Goal: Communication & Community: Answer question/provide support

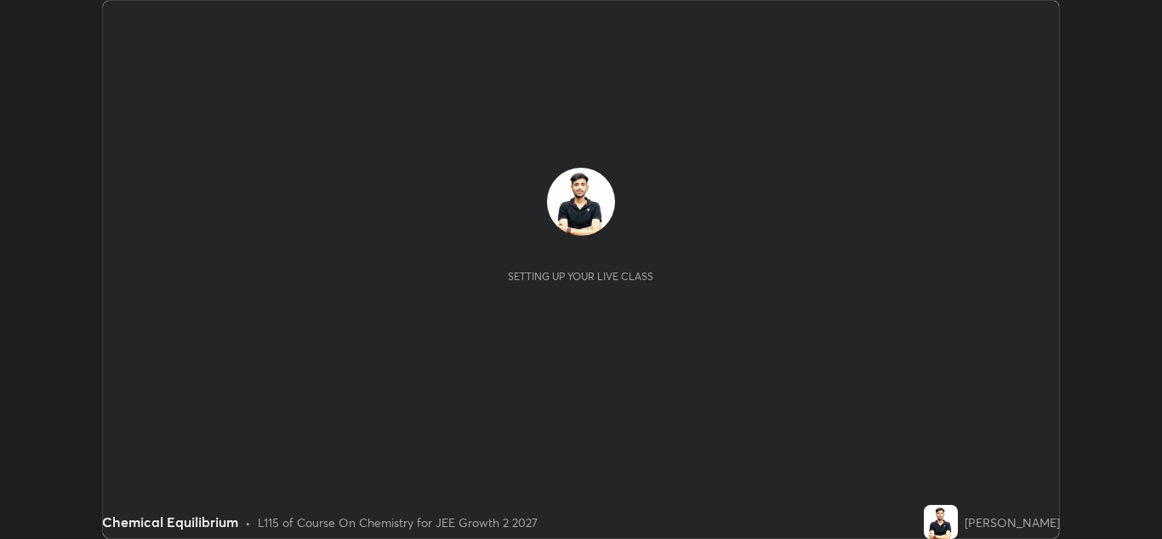
scroll to position [539, 1162]
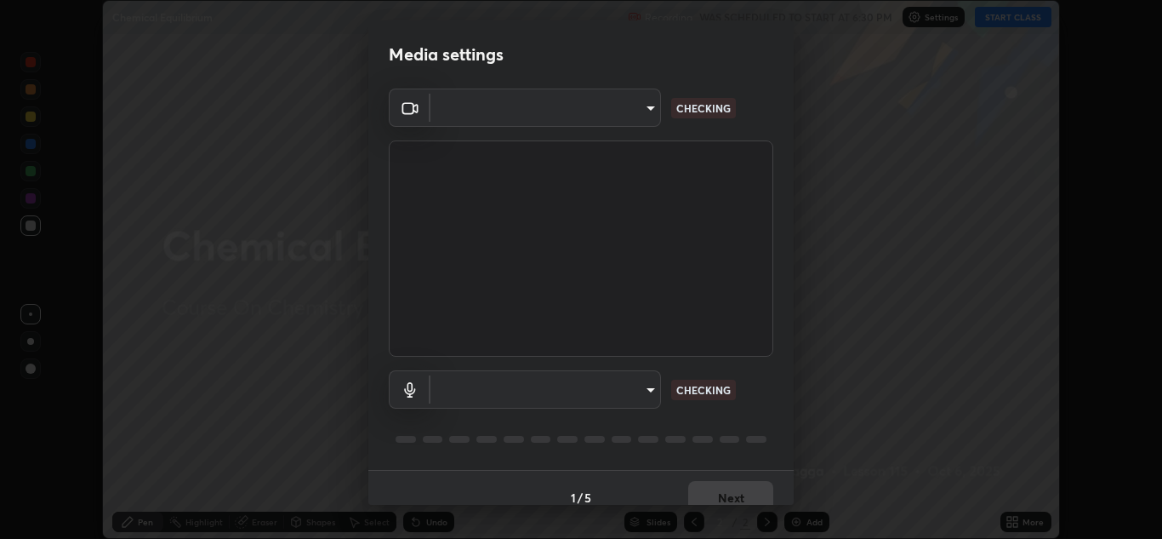
type input "ffb915138f5094fbba49c7dcbdc0b3377f3315ea980a35094b33733fc21d282d"
type input "communications"
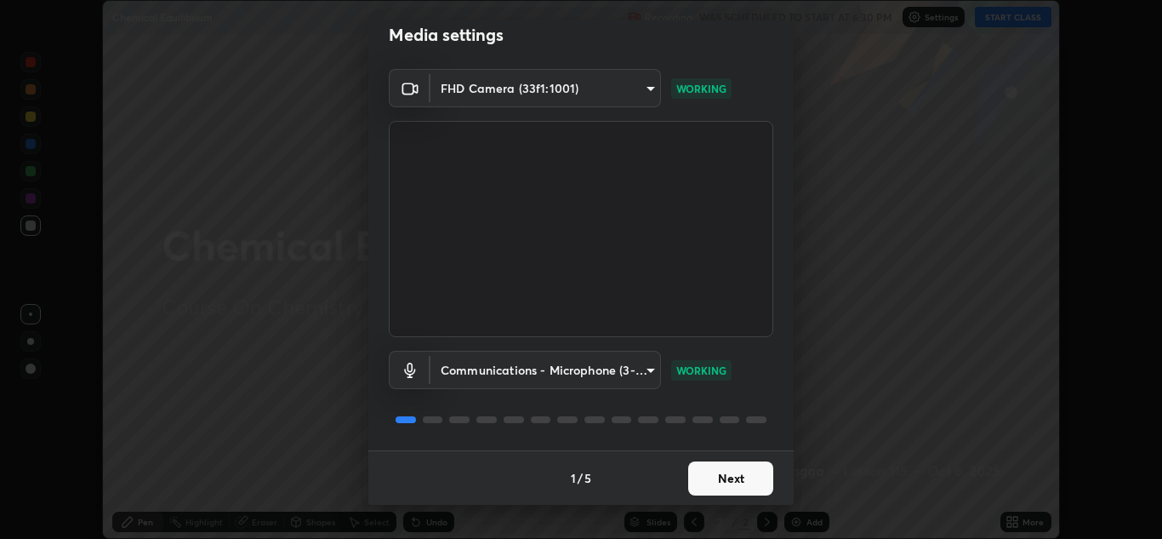
click at [749, 481] on button "Next" at bounding box center [730, 478] width 85 height 34
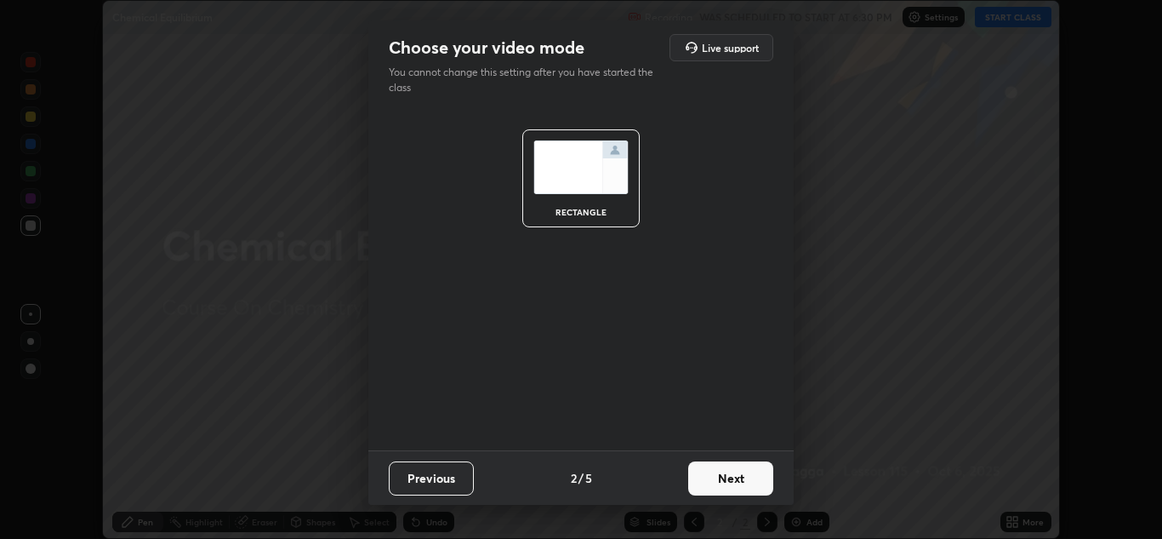
click at [747, 478] on button "Next" at bounding box center [730, 478] width 85 height 34
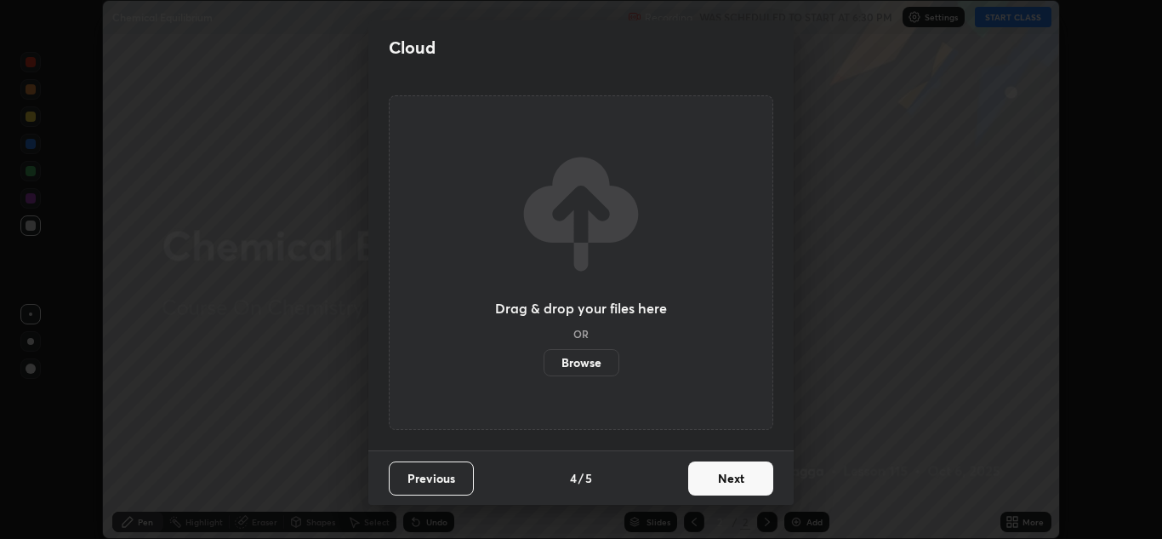
click at [739, 476] on button "Next" at bounding box center [730, 478] width 85 height 34
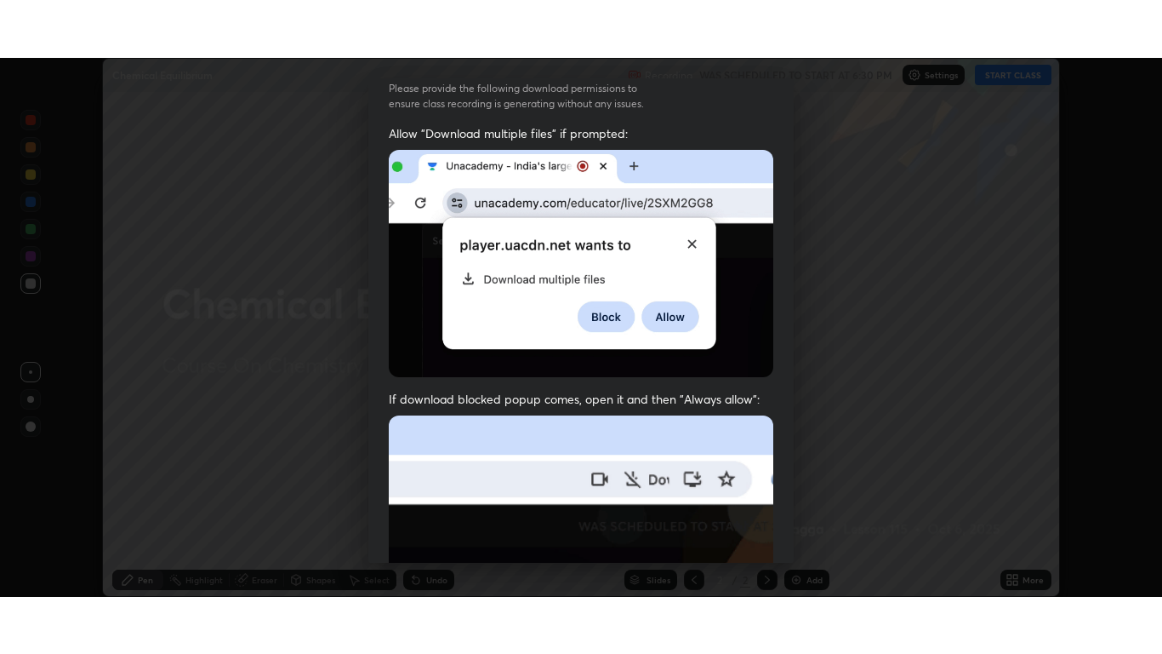
scroll to position [368, 0]
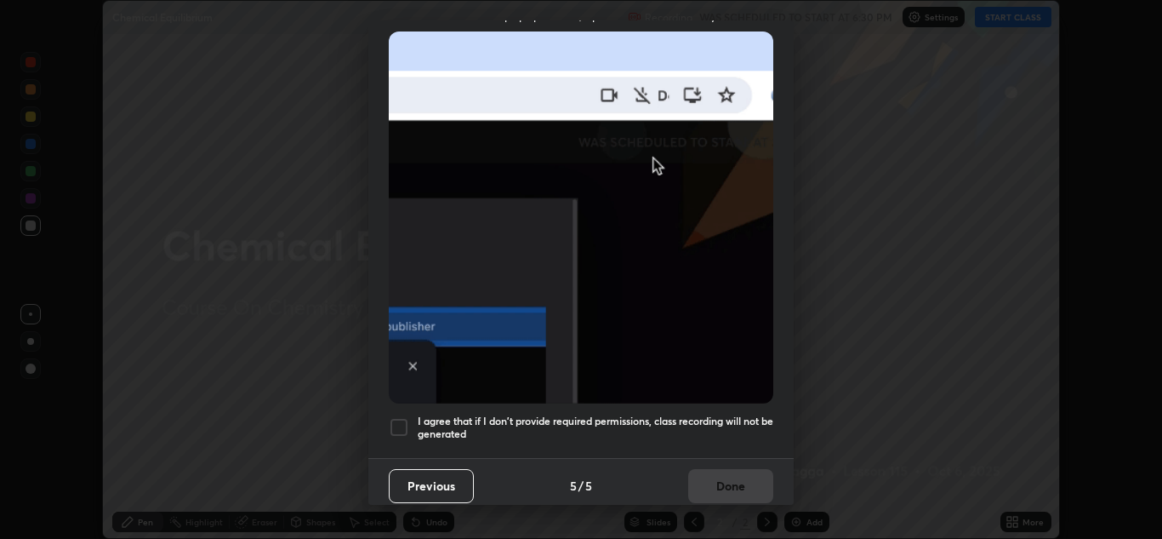
click at [397, 429] on div at bounding box center [399, 427] width 20 height 20
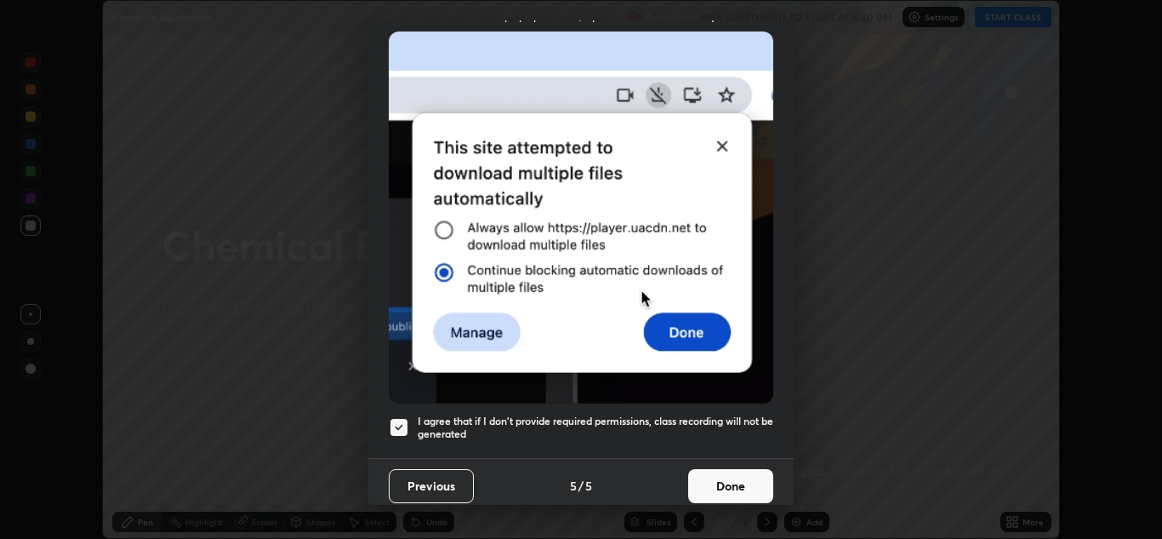
click at [707, 477] on button "Done" at bounding box center [730, 486] width 85 height 34
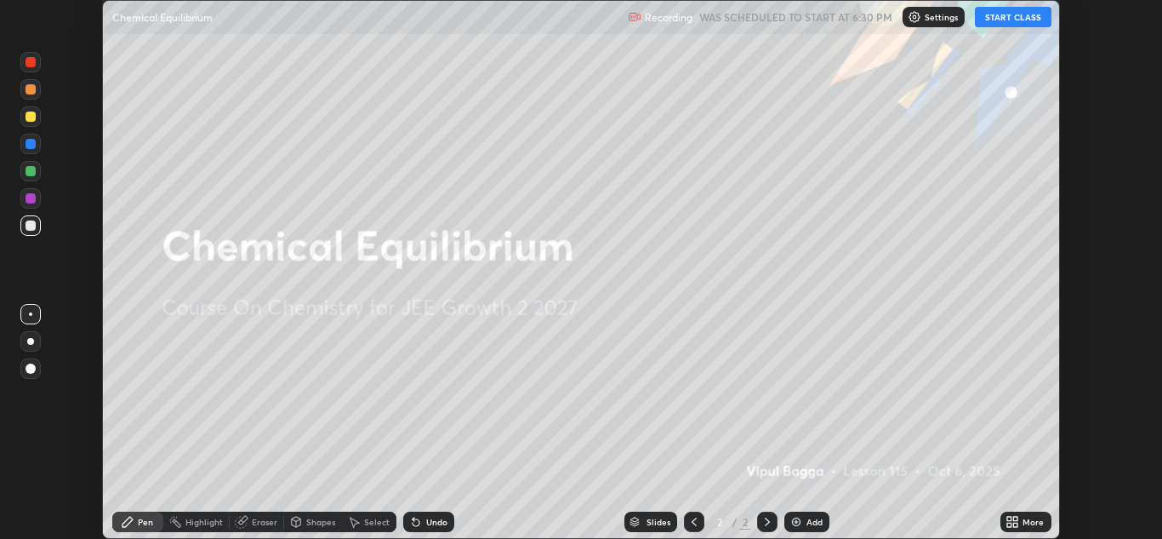
click at [1009, 21] on button "START CLASS" at bounding box center [1013, 17] width 77 height 20
click at [1028, 529] on div "More" at bounding box center [1026, 521] width 51 height 20
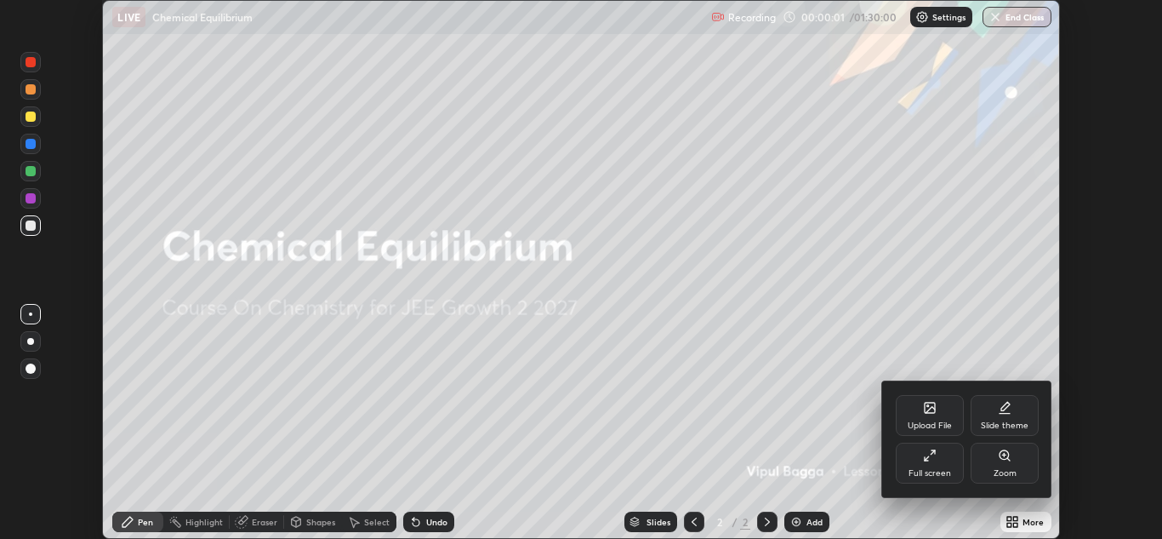
click at [936, 421] on div "Upload File" at bounding box center [930, 425] width 44 height 9
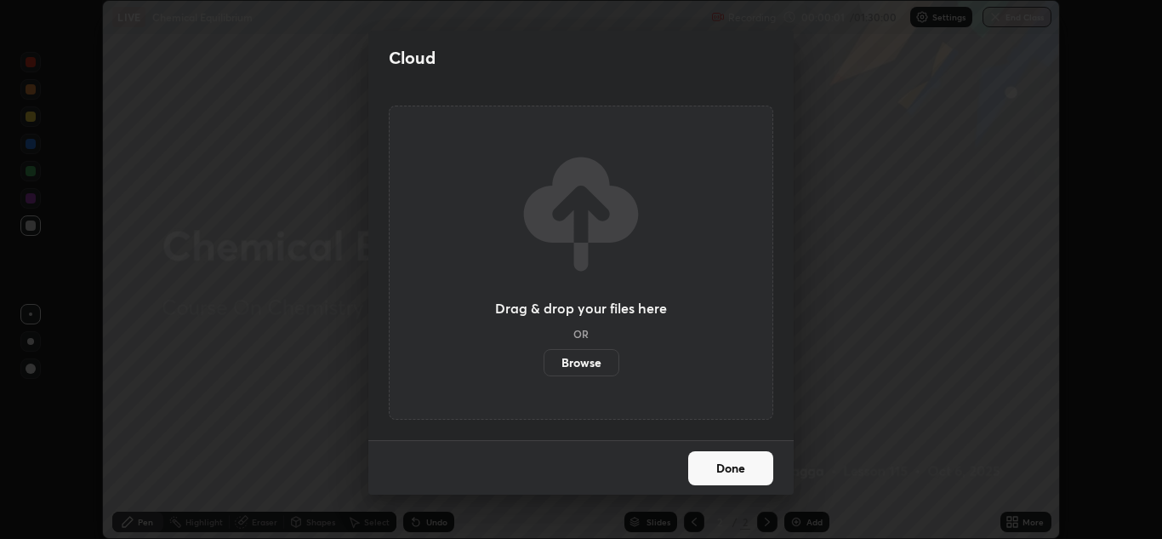
click at [601, 363] on label "Browse" at bounding box center [582, 362] width 76 height 27
click at [544, 363] on input "Browse" at bounding box center [544, 362] width 0 height 27
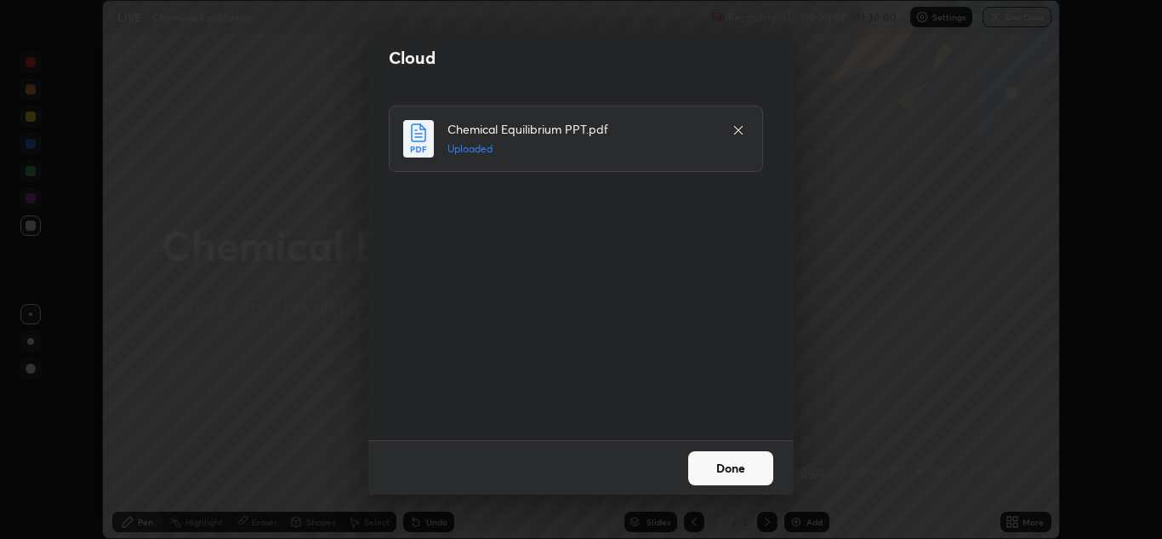
click at [733, 467] on button "Done" at bounding box center [730, 468] width 85 height 34
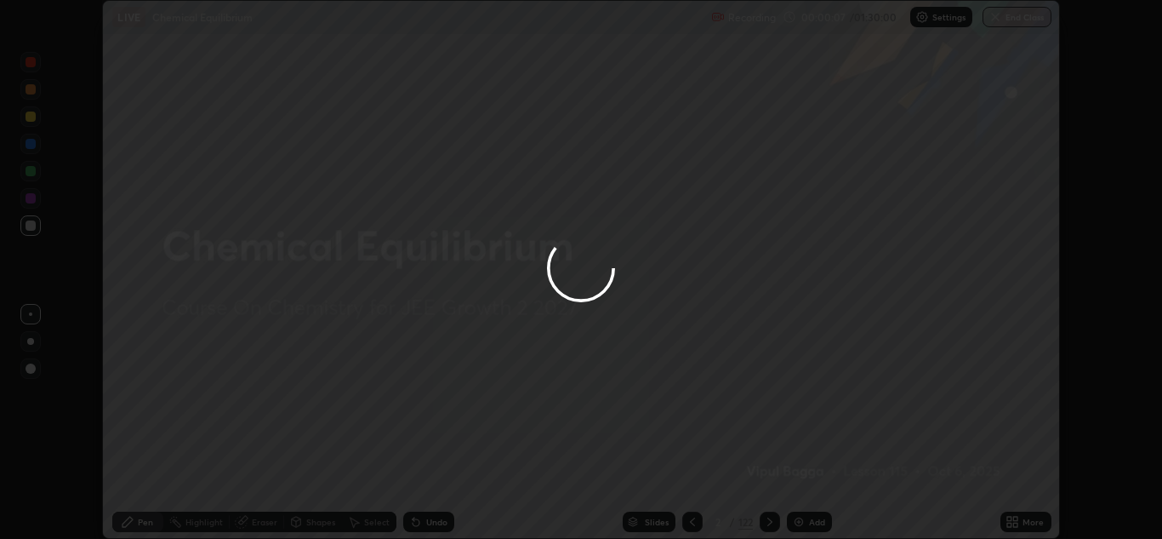
click at [1027, 525] on div "More" at bounding box center [1033, 521] width 21 height 9
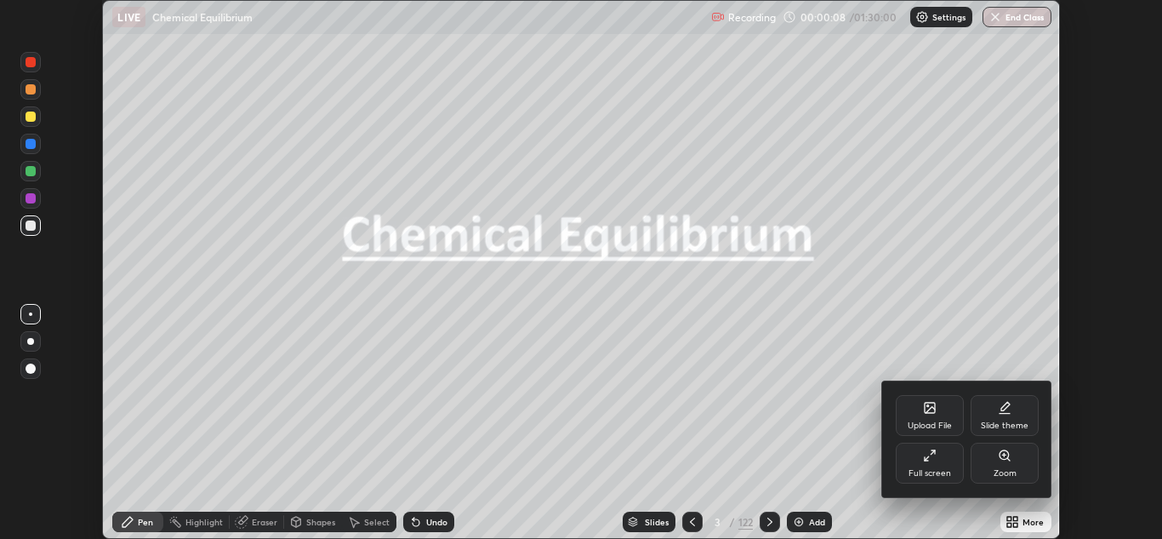
click at [939, 462] on div "Full screen" at bounding box center [930, 463] width 68 height 41
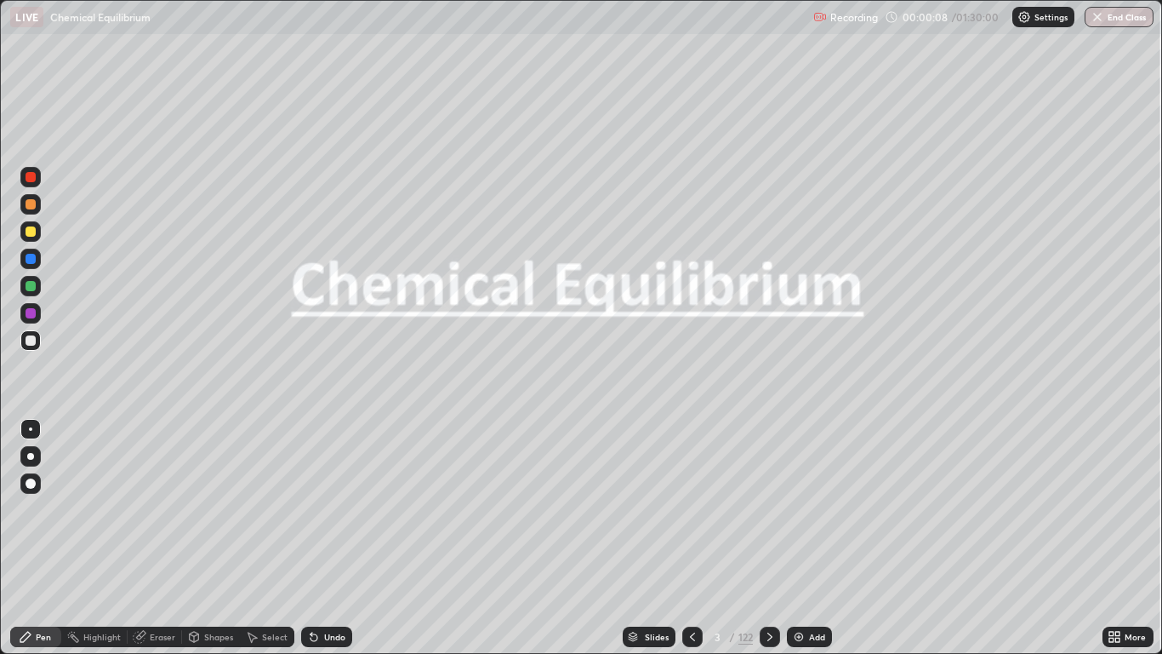
scroll to position [654, 1162]
click at [654, 538] on div "Slides" at bounding box center [657, 636] width 24 height 9
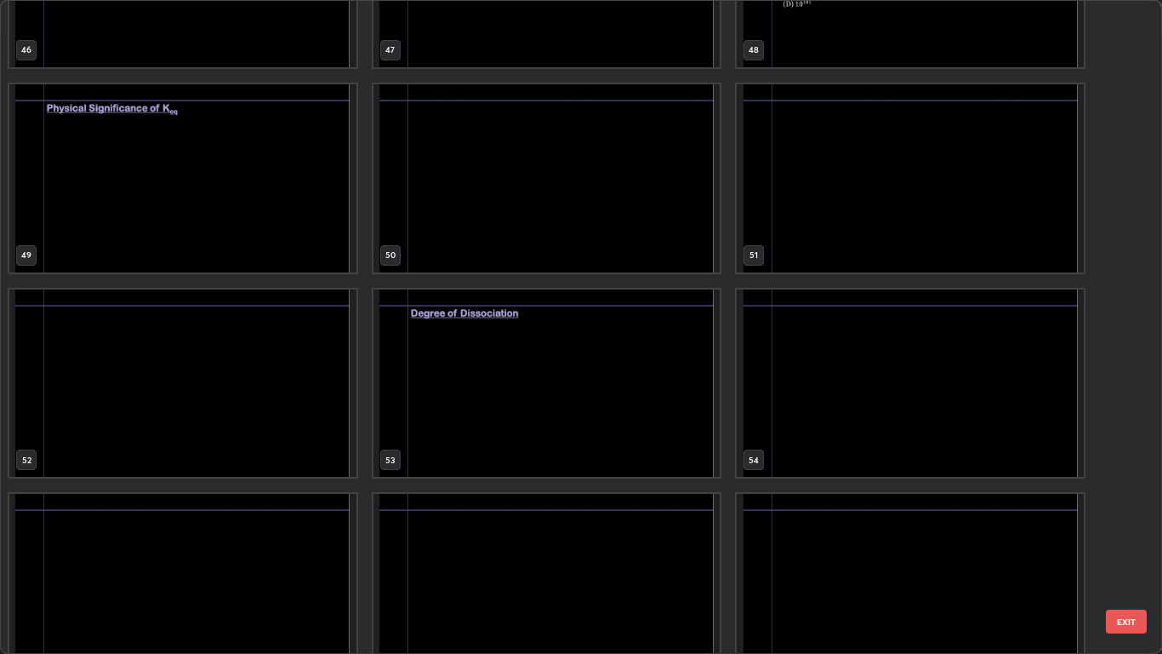
scroll to position [3212, 0]
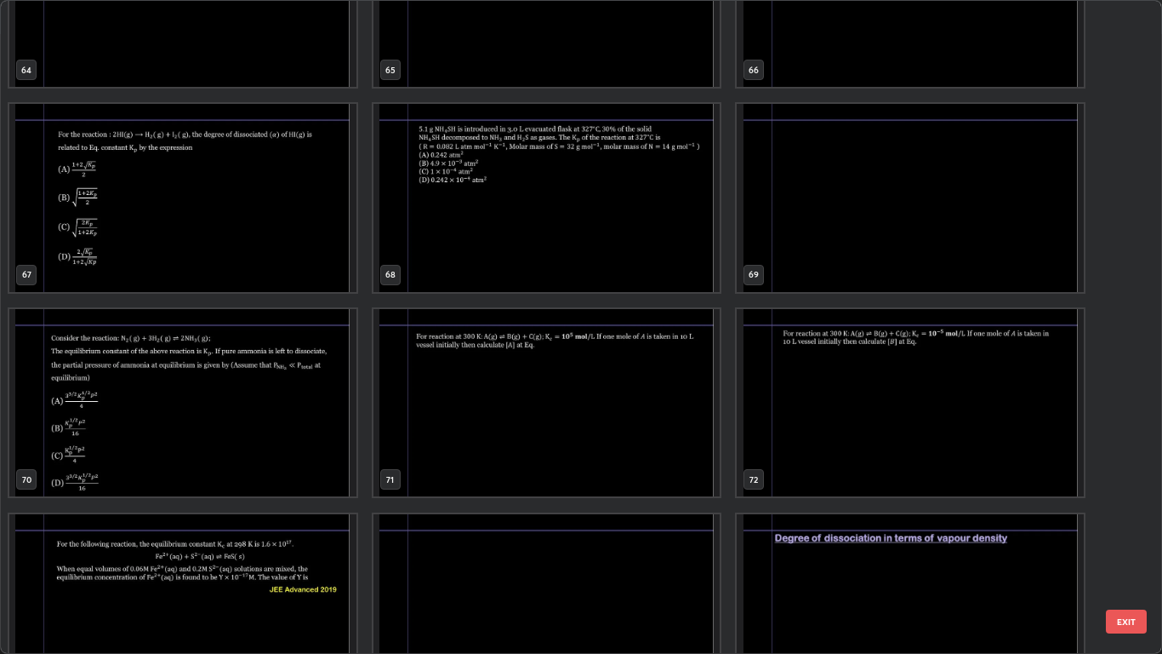
click at [831, 538] on img "grid" at bounding box center [911, 608] width 347 height 188
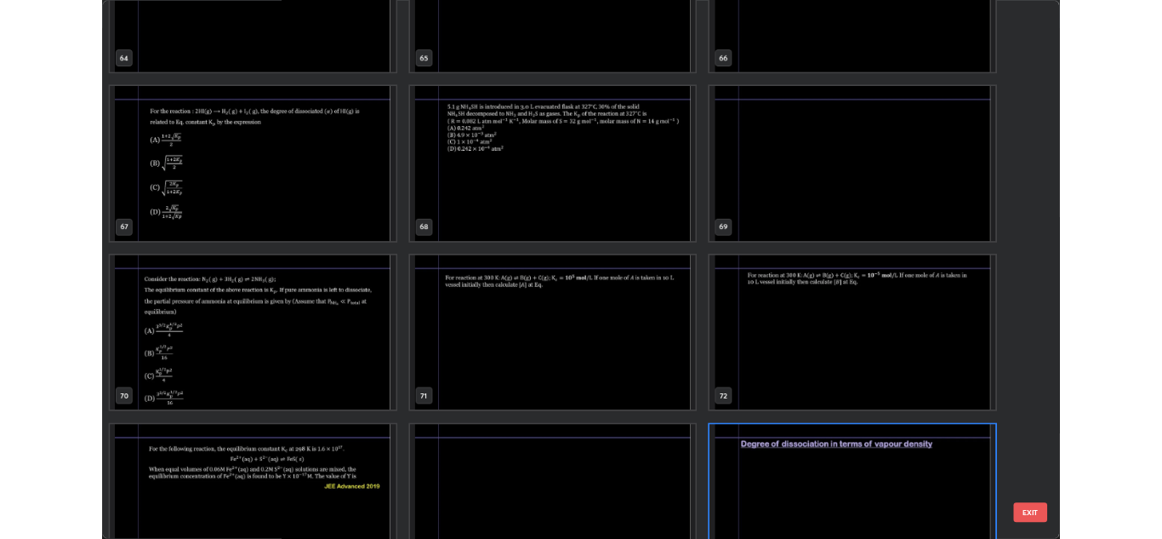
scroll to position [4466, 0]
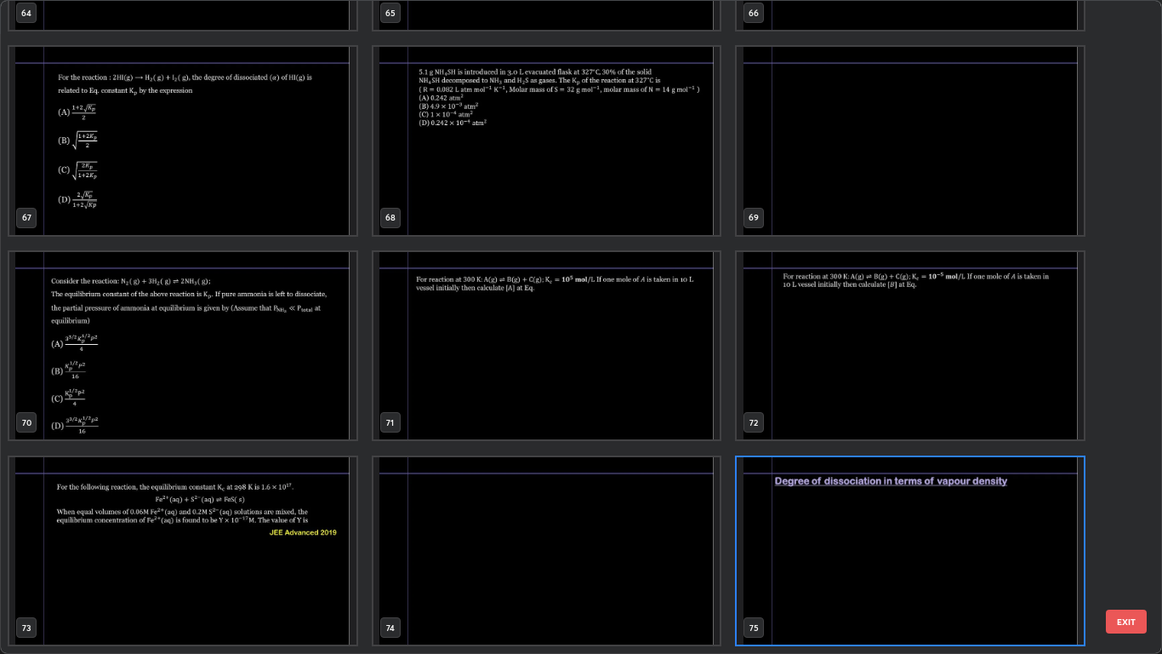
click at [837, 538] on div "61 62 63 64 65 66 67 68 69 70 71 72 73 74 75" at bounding box center [566, 327] width 1130 height 652
click at [294, 538] on img "grid" at bounding box center [182, 551] width 347 height 188
click at [295, 538] on img "grid" at bounding box center [182, 551] width 347 height 188
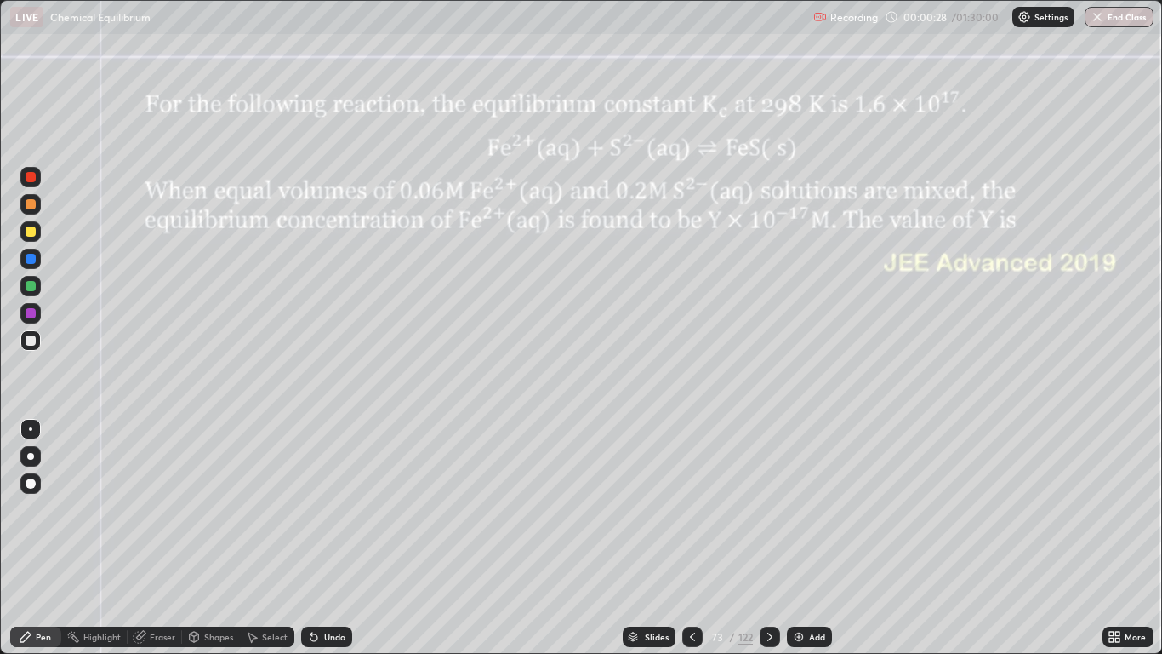
click at [760, 538] on div at bounding box center [770, 636] width 20 height 20
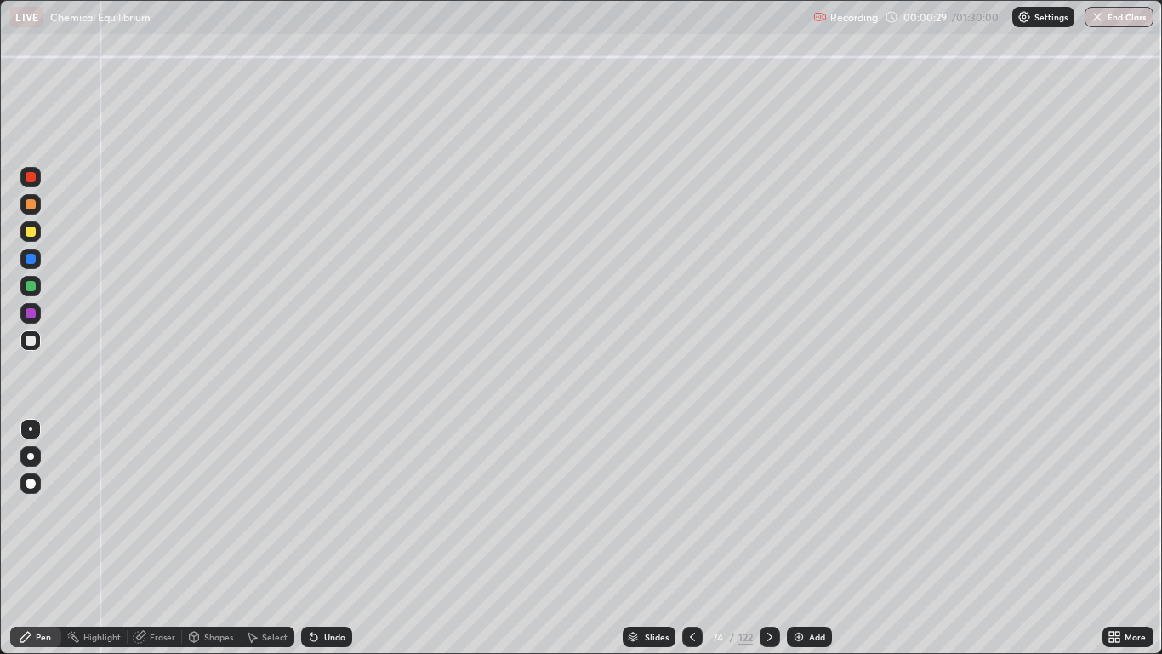
click at [767, 538] on icon at bounding box center [770, 637] width 14 height 14
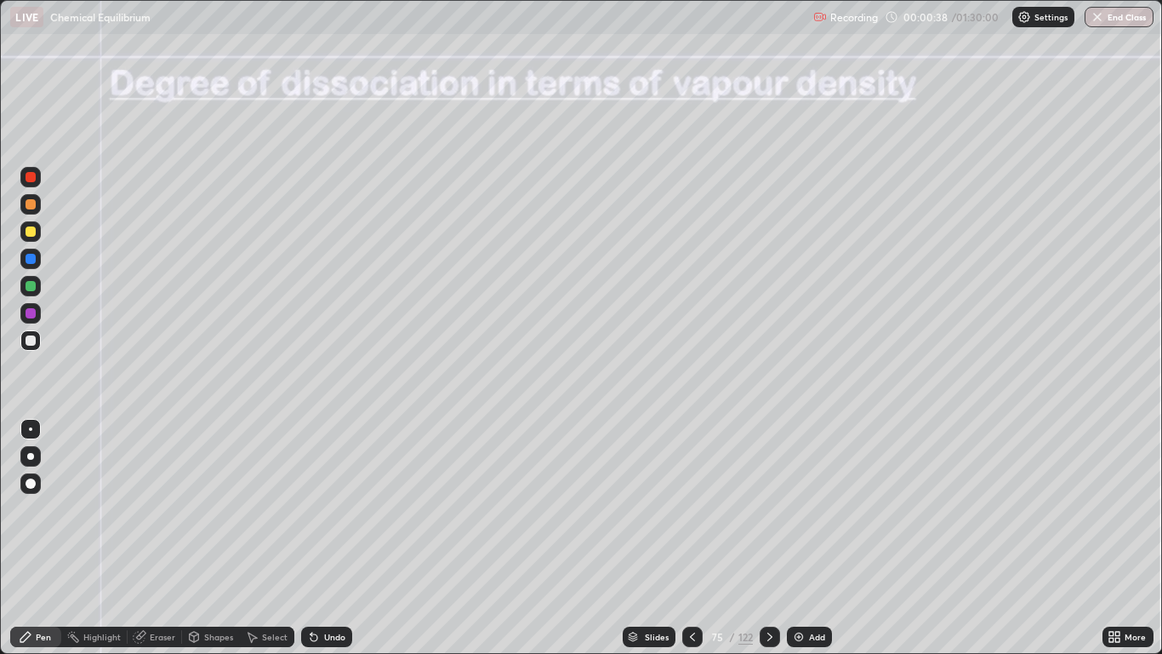
click at [34, 235] on div at bounding box center [31, 231] width 10 height 10
click at [29, 480] on div at bounding box center [31, 483] width 10 height 10
click at [46, 538] on div "Pen" at bounding box center [43, 636] width 15 height 9
click at [26, 341] on div at bounding box center [31, 340] width 10 height 10
click at [36, 538] on div "Pen" at bounding box center [43, 636] width 15 height 9
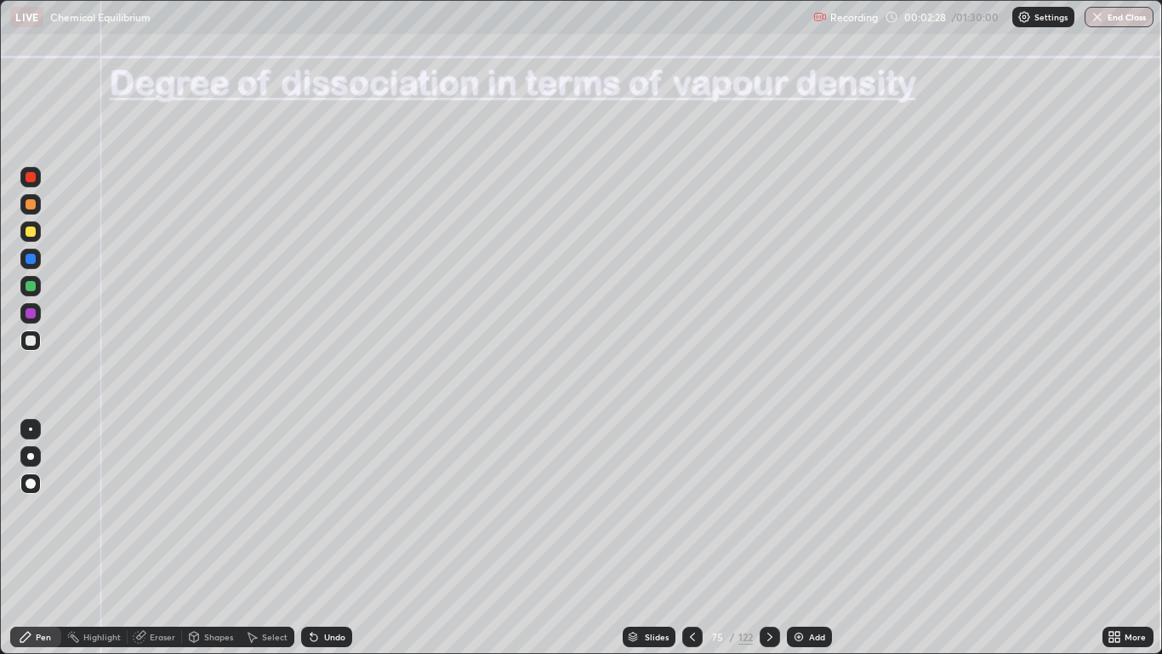
click at [35, 340] on div at bounding box center [31, 340] width 10 height 10
click at [48, 538] on div "Pen" at bounding box center [43, 636] width 15 height 9
click at [338, 538] on div "Undo" at bounding box center [334, 636] width 21 height 9
click at [342, 538] on div "Undo" at bounding box center [334, 636] width 21 height 9
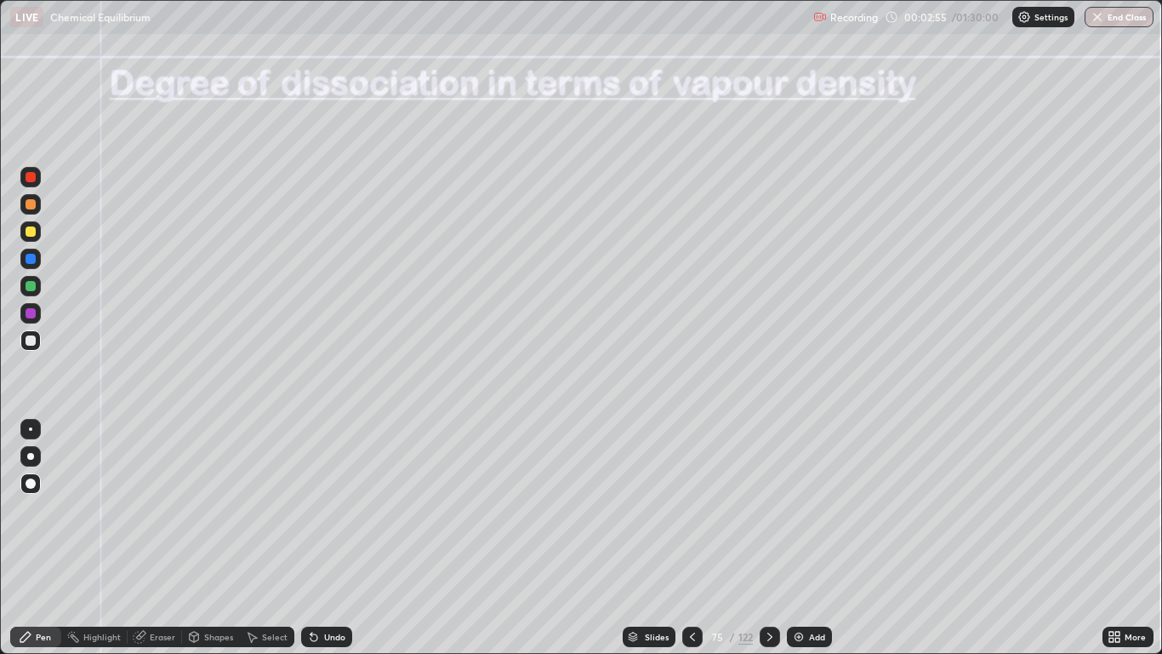
click at [344, 538] on div "Undo" at bounding box center [326, 636] width 51 height 20
click at [340, 538] on div "Undo" at bounding box center [334, 636] width 21 height 9
click at [34, 234] on div at bounding box center [31, 231] width 10 height 10
click at [31, 259] on div at bounding box center [31, 259] width 10 height 10
click at [47, 538] on div "Pen" at bounding box center [35, 636] width 51 height 20
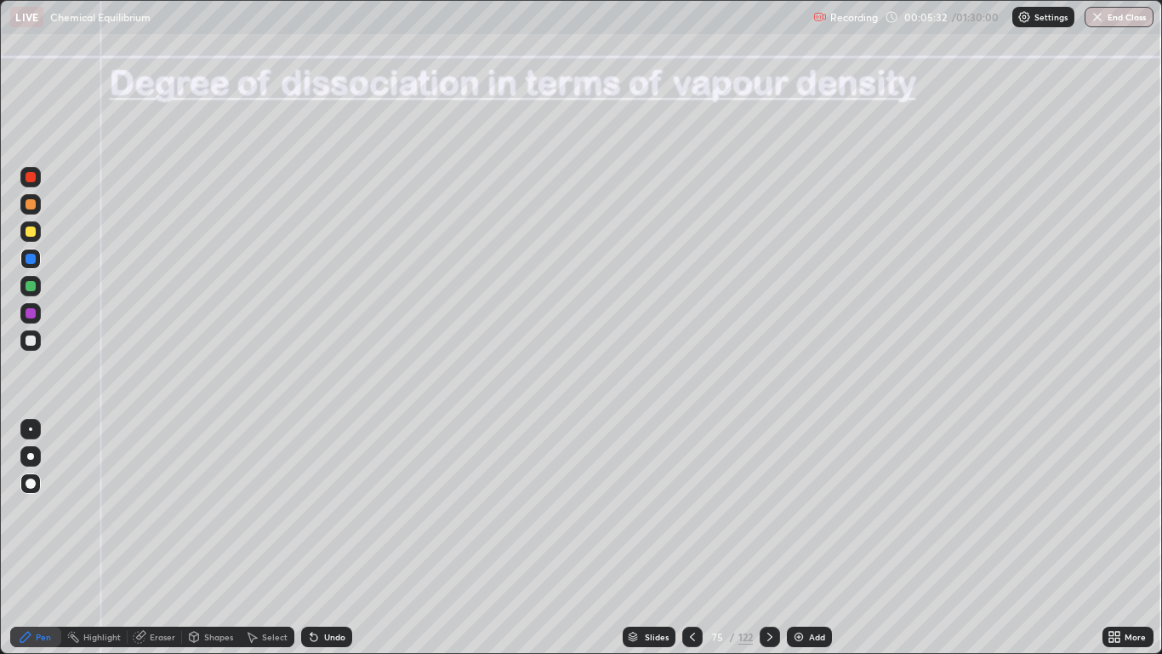
click at [770, 538] on icon at bounding box center [770, 637] width 14 height 14
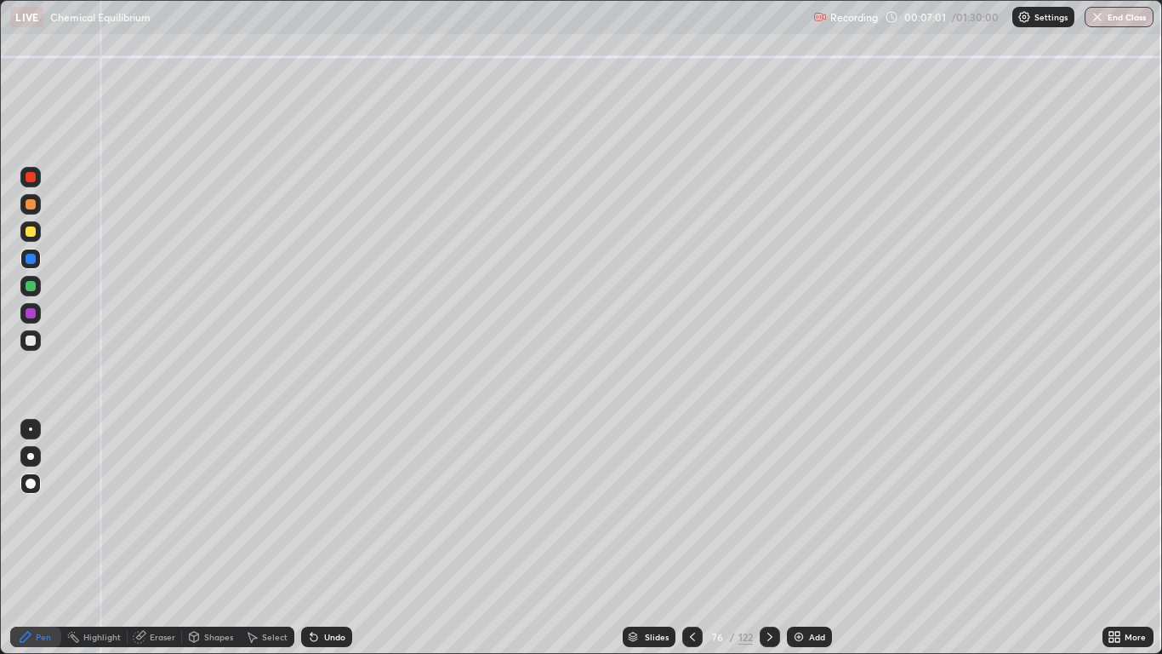
click at [682, 538] on div at bounding box center [692, 636] width 20 height 20
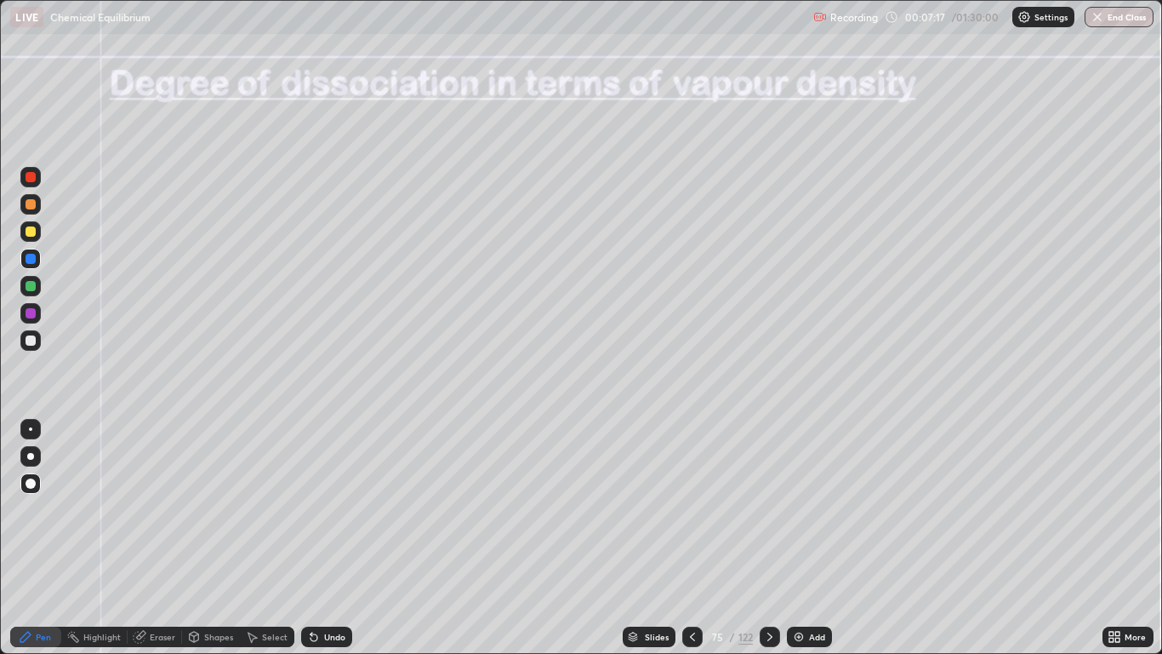
click at [43, 538] on div "Pen" at bounding box center [43, 636] width 15 height 9
click at [49, 538] on div "Pen" at bounding box center [43, 636] width 15 height 9
click at [31, 341] on div at bounding box center [31, 340] width 10 height 10
click at [768, 538] on icon at bounding box center [770, 637] width 14 height 14
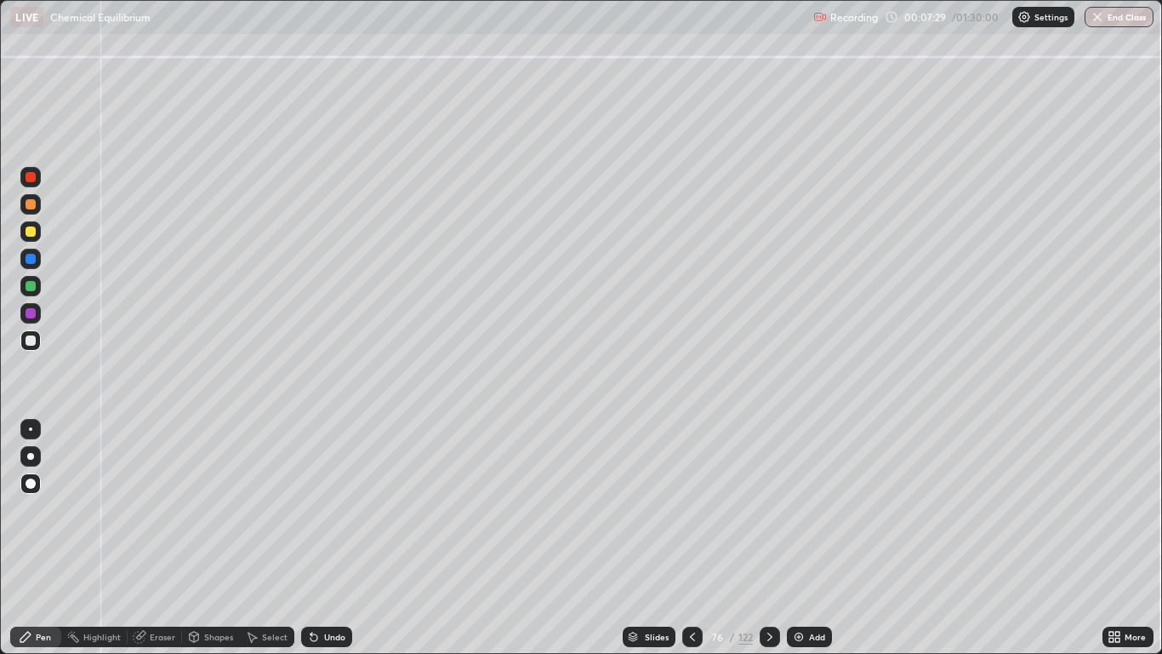
click at [332, 538] on div "Undo" at bounding box center [326, 636] width 51 height 20
click at [332, 538] on div "Undo" at bounding box center [334, 636] width 21 height 9
click at [25, 231] on div at bounding box center [30, 231] width 20 height 20
click at [30, 343] on div at bounding box center [31, 340] width 10 height 10
click at [342, 538] on div "Undo" at bounding box center [334, 636] width 21 height 9
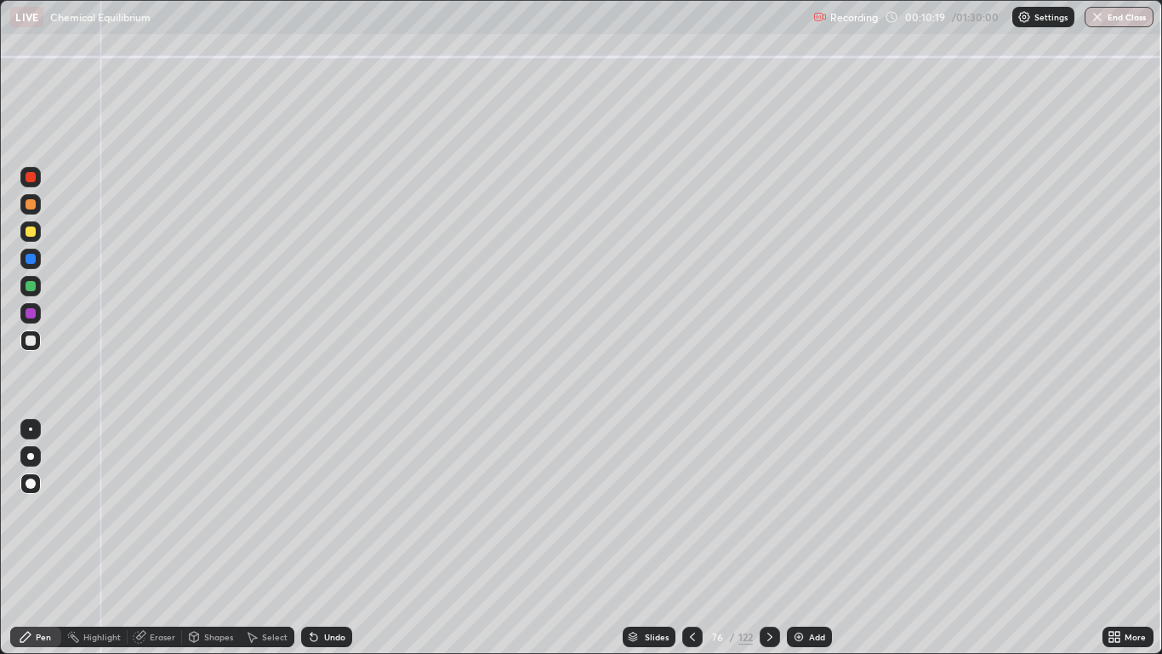
click at [46, 538] on div "Pen" at bounding box center [43, 636] width 15 height 9
click at [30, 339] on div at bounding box center [31, 340] width 10 height 10
click at [776, 538] on div at bounding box center [770, 636] width 20 height 20
click at [694, 538] on icon at bounding box center [693, 637] width 14 height 14
click at [769, 538] on icon at bounding box center [770, 637] width 14 height 14
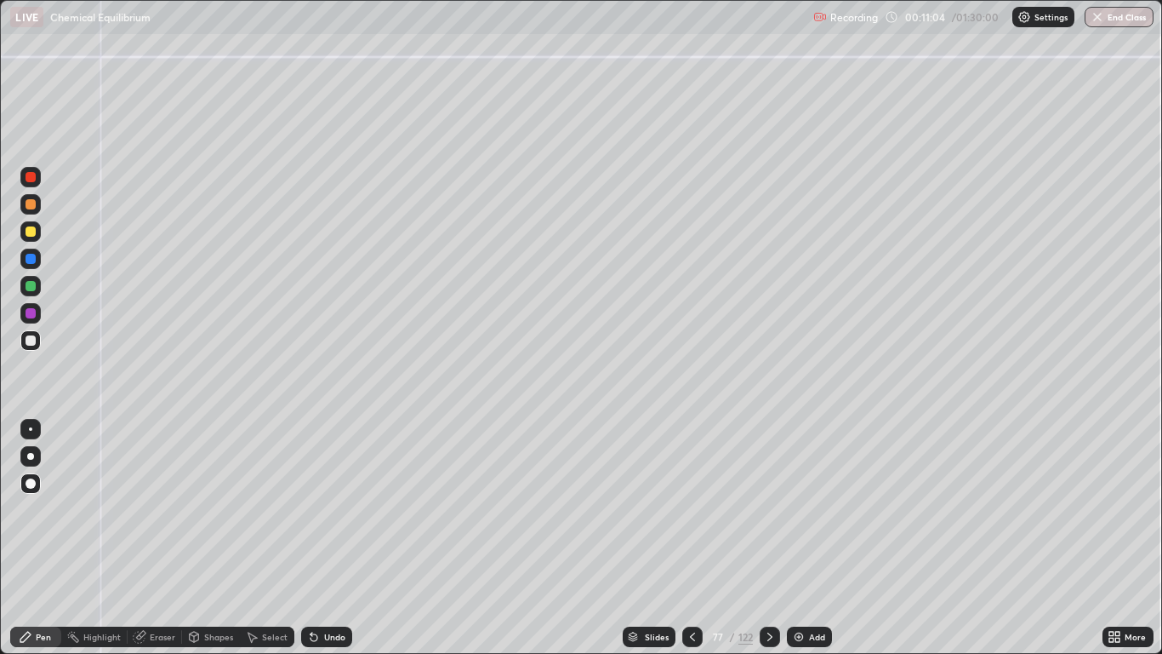
click at [341, 538] on div "Undo" at bounding box center [334, 636] width 21 height 9
click at [690, 538] on icon at bounding box center [693, 637] width 14 height 14
click at [768, 538] on icon at bounding box center [770, 637] width 14 height 14
click at [29, 285] on div at bounding box center [31, 286] width 10 height 10
click at [690, 538] on icon at bounding box center [692, 636] width 5 height 9
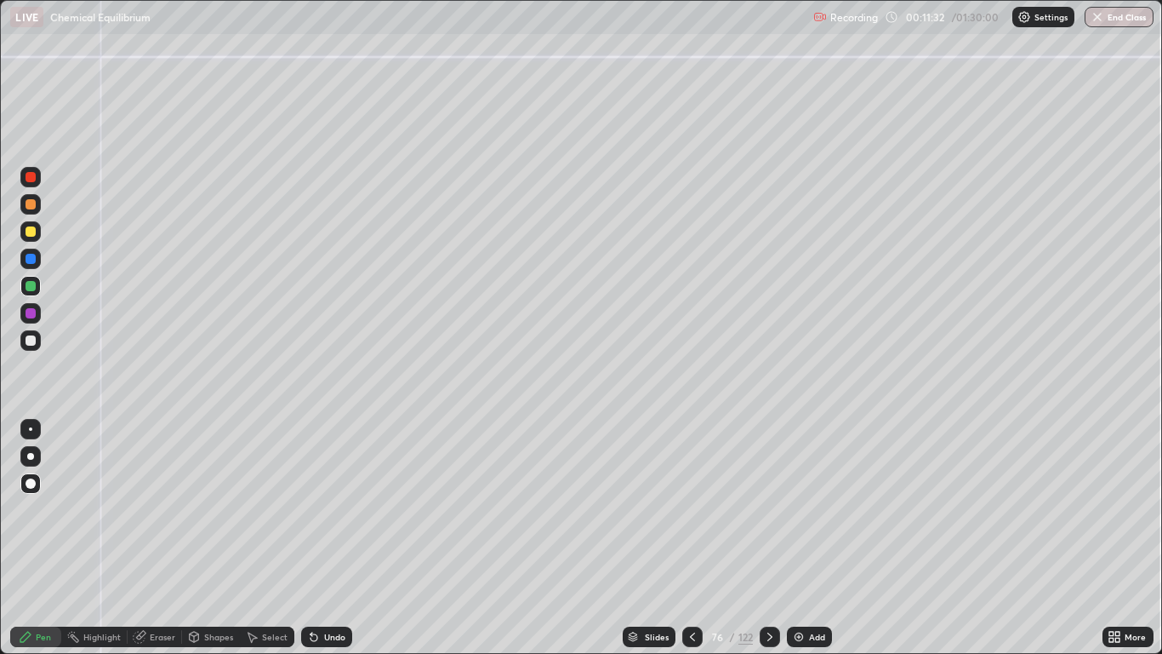
click at [763, 538] on icon at bounding box center [770, 637] width 14 height 14
click at [157, 538] on div "Eraser" at bounding box center [163, 636] width 26 height 9
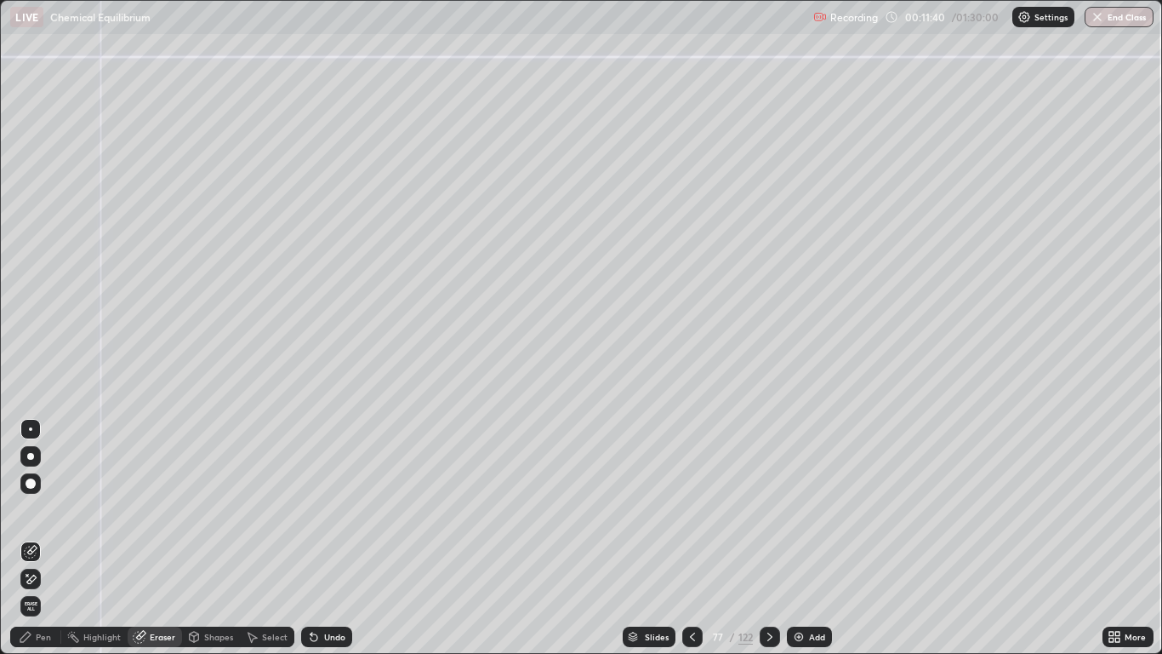
click at [28, 538] on div "Pen" at bounding box center [35, 636] width 51 height 20
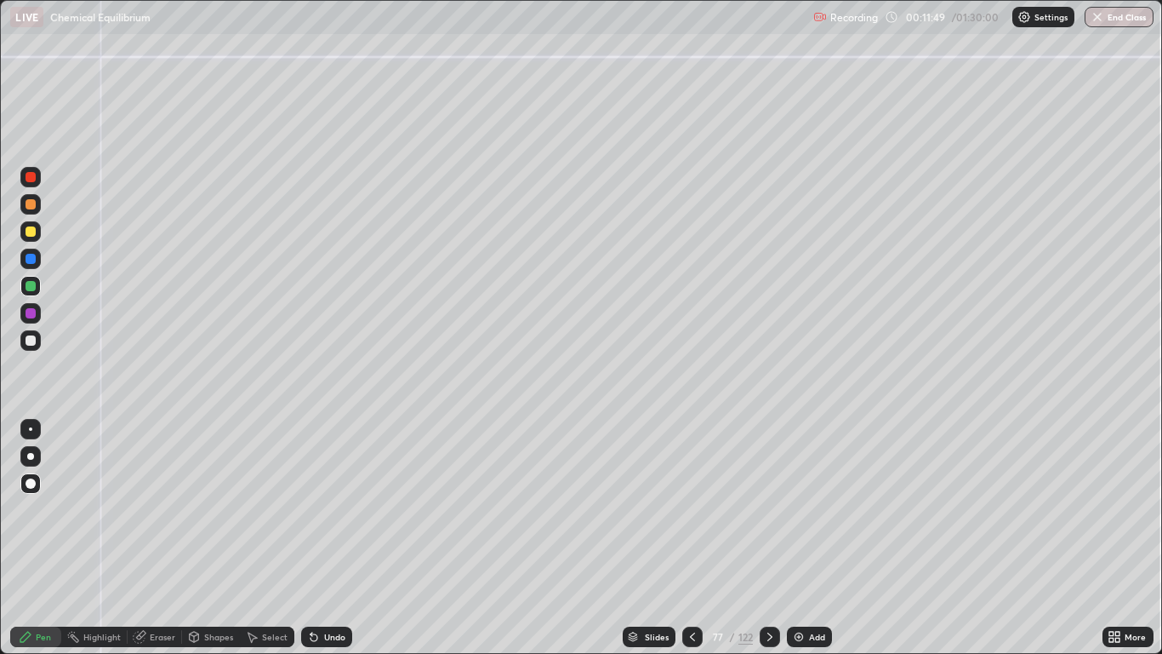
click at [32, 310] on div at bounding box center [31, 313] width 10 height 10
click at [691, 538] on icon at bounding box center [693, 637] width 14 height 14
click at [682, 538] on div at bounding box center [692, 636] width 20 height 20
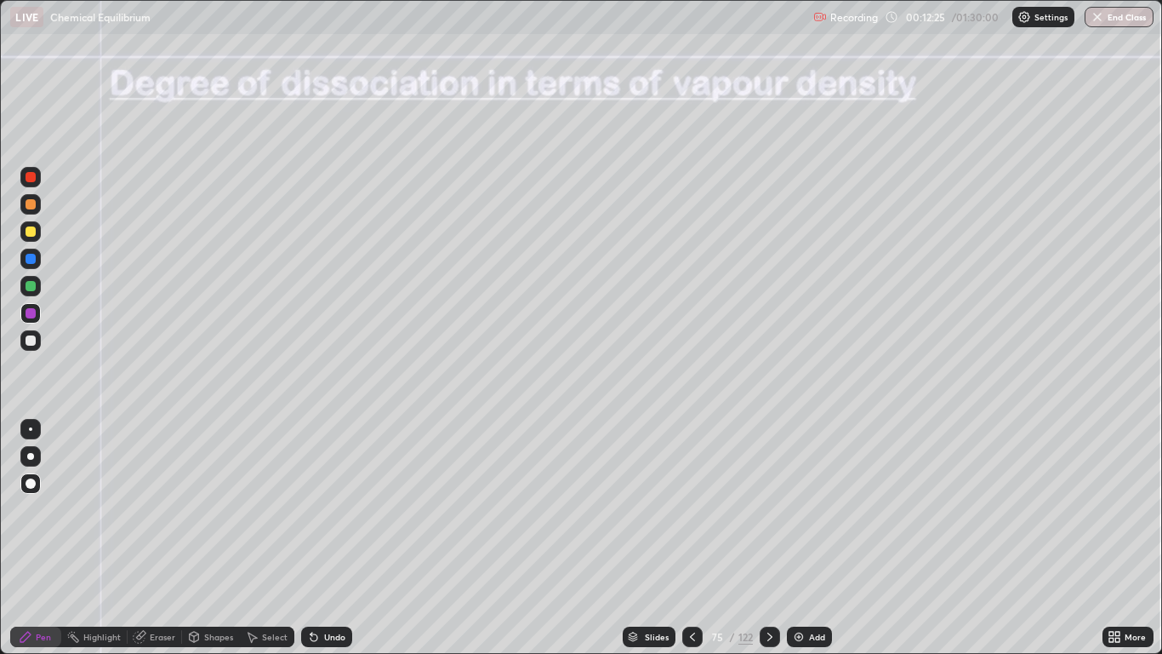
click at [763, 538] on icon at bounding box center [770, 637] width 14 height 14
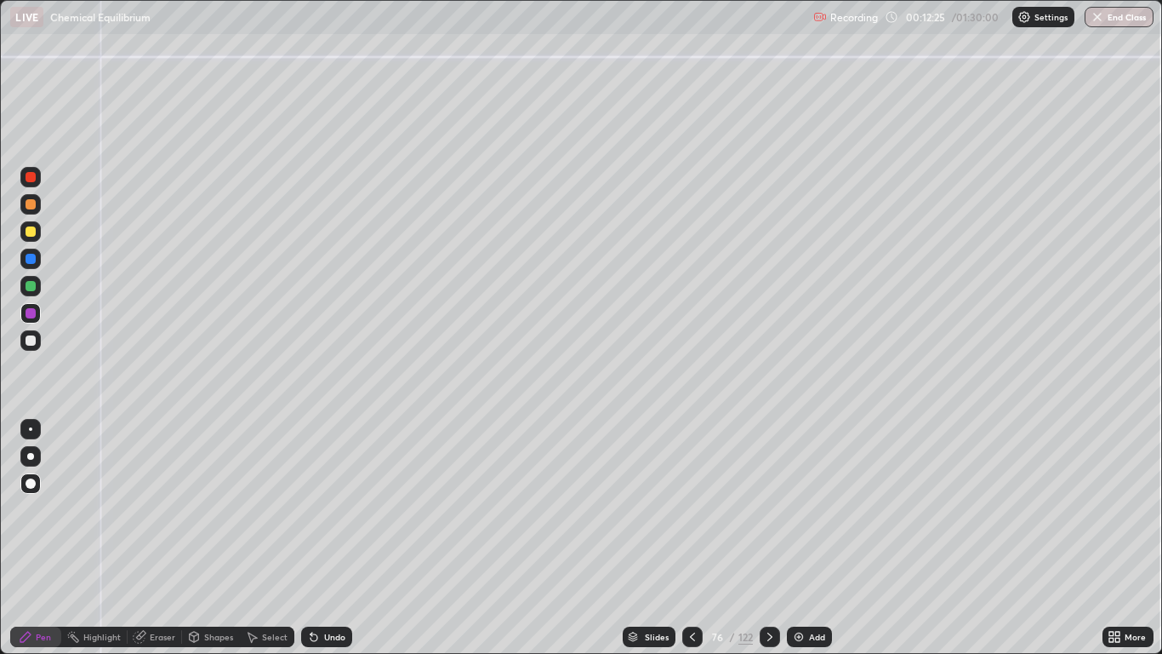
click at [767, 538] on icon at bounding box center [770, 637] width 14 height 14
click at [31, 260] on div at bounding box center [31, 259] width 10 height 10
click at [689, 538] on icon at bounding box center [693, 637] width 14 height 14
click at [37, 538] on div "Pen" at bounding box center [43, 636] width 15 height 9
click at [30, 341] on div at bounding box center [31, 340] width 10 height 10
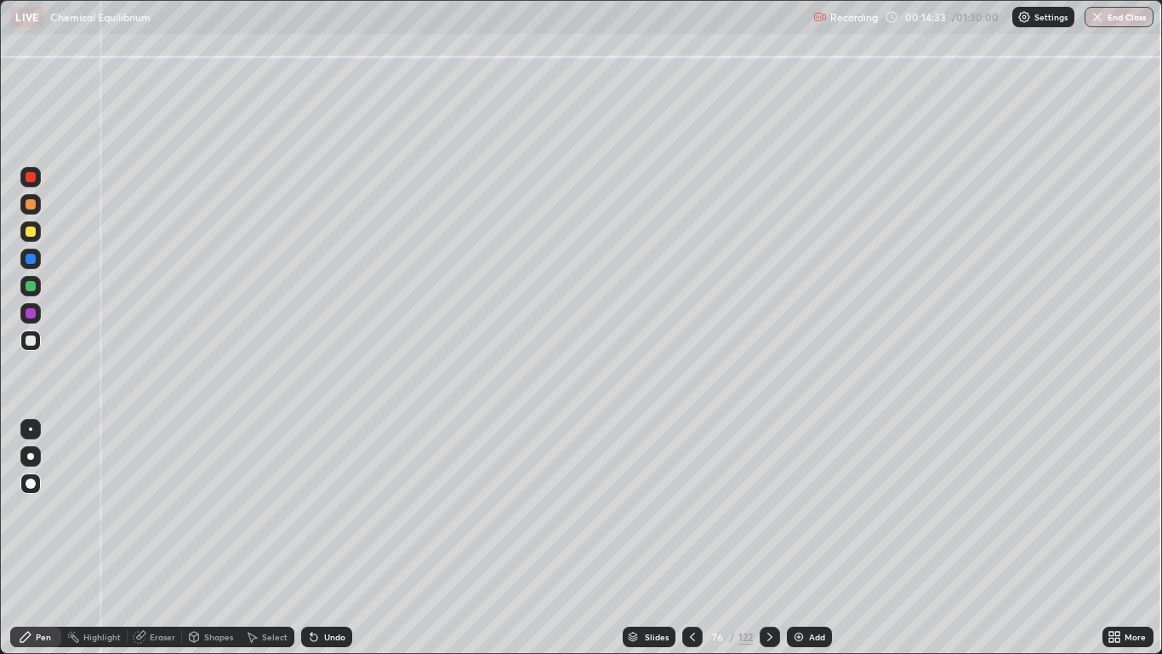
click at [29, 340] on div at bounding box center [31, 340] width 10 height 10
click at [37, 538] on div "Pen" at bounding box center [43, 636] width 15 height 9
click at [34, 538] on div "Pen" at bounding box center [35, 636] width 51 height 20
click at [24, 345] on div at bounding box center [30, 340] width 20 height 20
click at [38, 538] on div "Pen" at bounding box center [43, 636] width 15 height 9
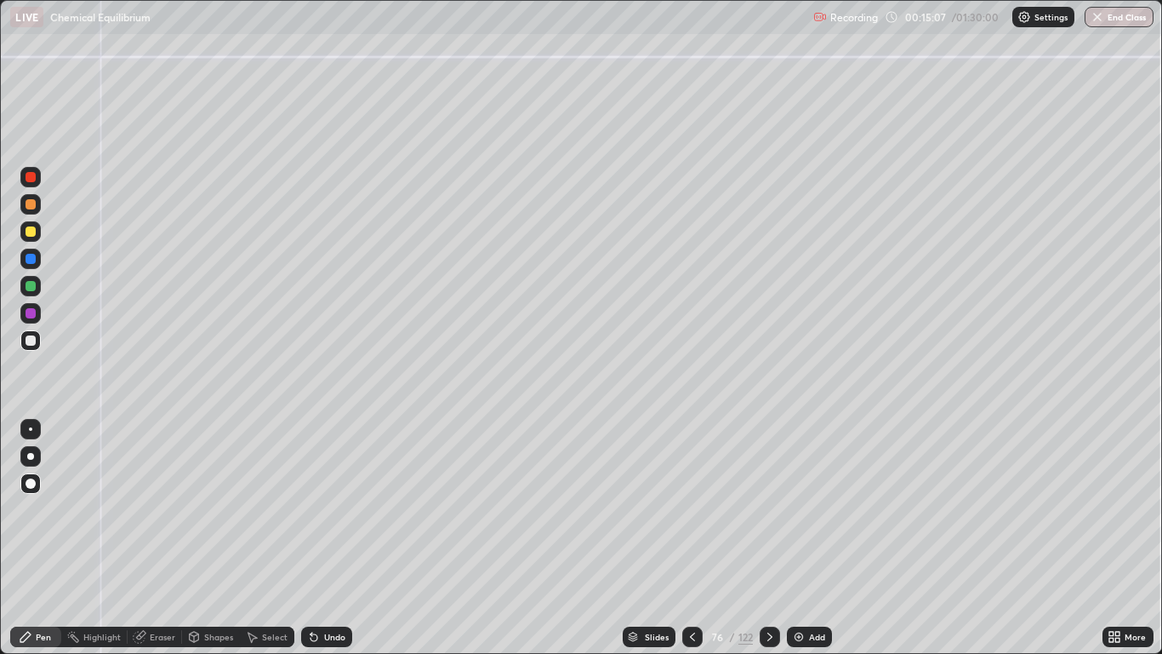
click at [31, 341] on div at bounding box center [31, 340] width 10 height 10
click at [768, 538] on icon at bounding box center [770, 637] width 14 height 14
click at [26, 174] on div at bounding box center [31, 177] width 10 height 10
click at [30, 335] on div at bounding box center [31, 340] width 10 height 10
click at [43, 538] on div "Pen" at bounding box center [43, 636] width 15 height 9
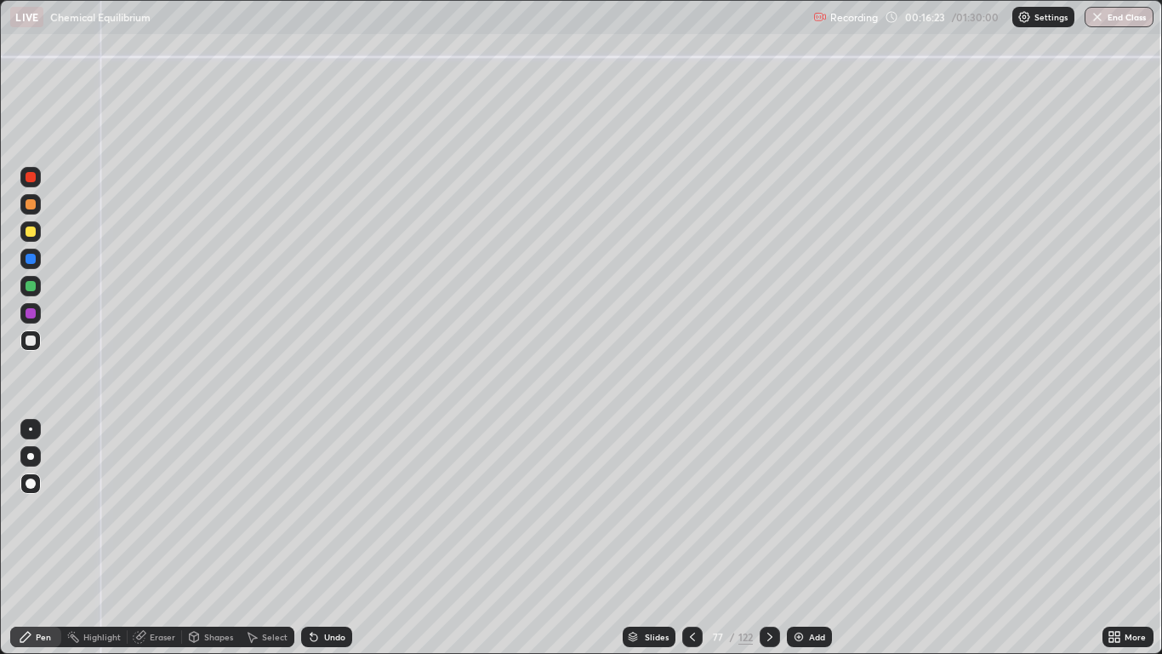
click at [207, 538] on div "Shapes" at bounding box center [218, 636] width 29 height 9
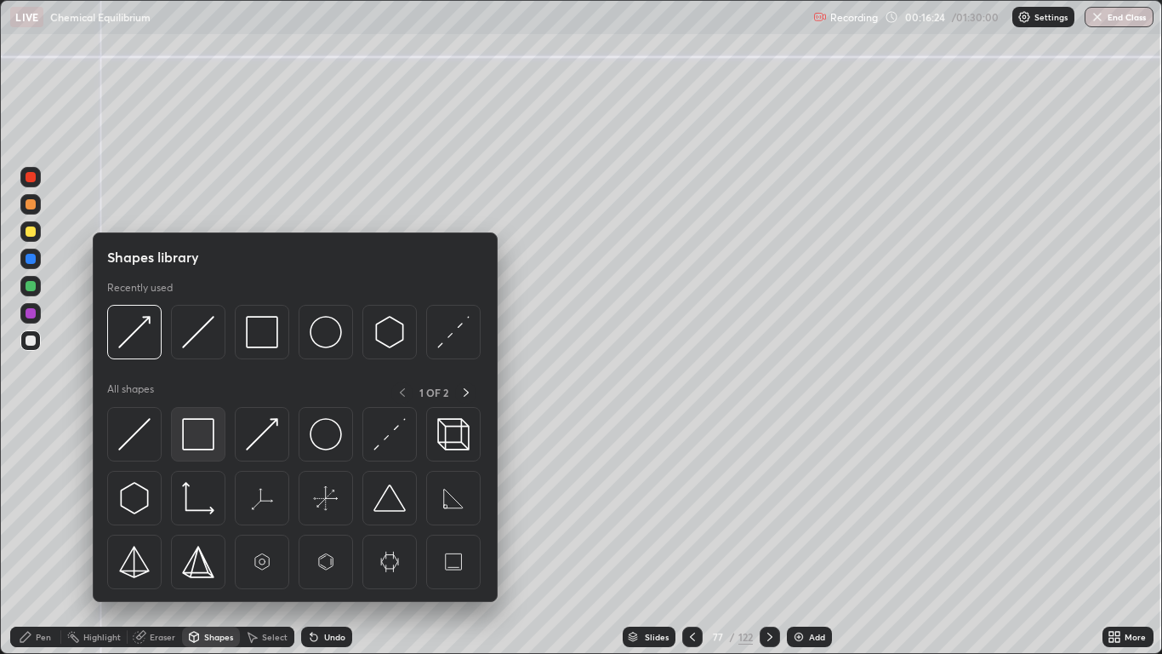
click at [187, 436] on img at bounding box center [198, 434] width 32 height 32
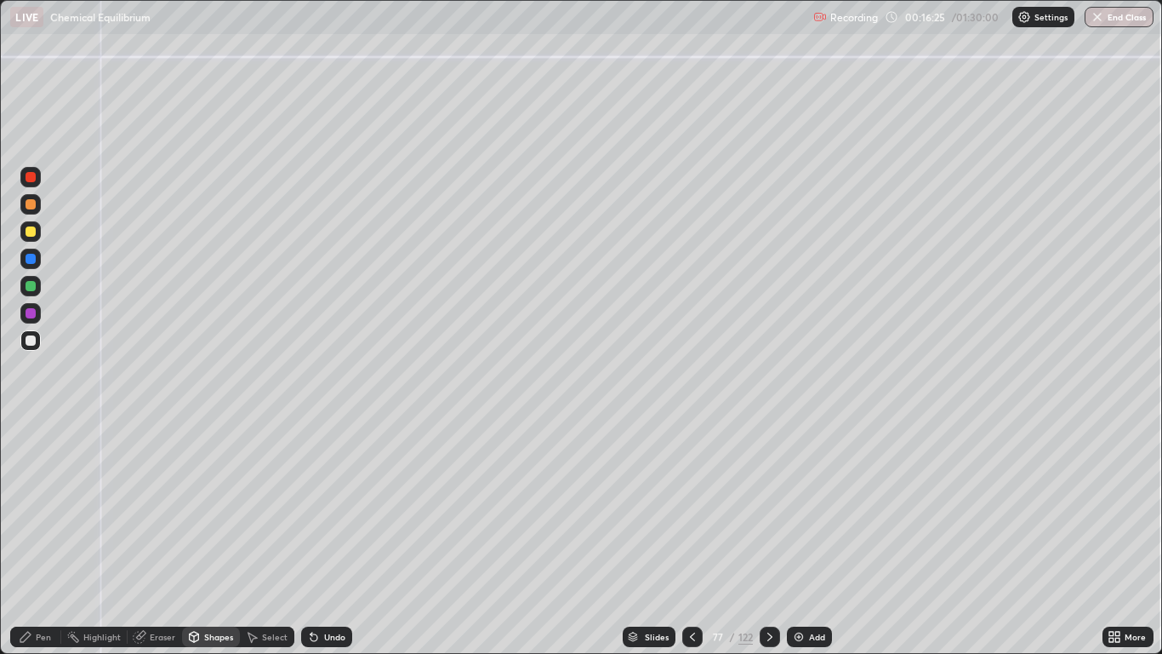
click at [26, 233] on div at bounding box center [31, 231] width 10 height 10
click at [368, 538] on div "Slides 77 / 122 Add" at bounding box center [727, 637] width 750 height 34
click at [332, 538] on div "Undo" at bounding box center [334, 636] width 21 height 9
click at [49, 538] on div "Pen" at bounding box center [35, 636] width 51 height 20
click at [31, 233] on div at bounding box center [31, 231] width 10 height 10
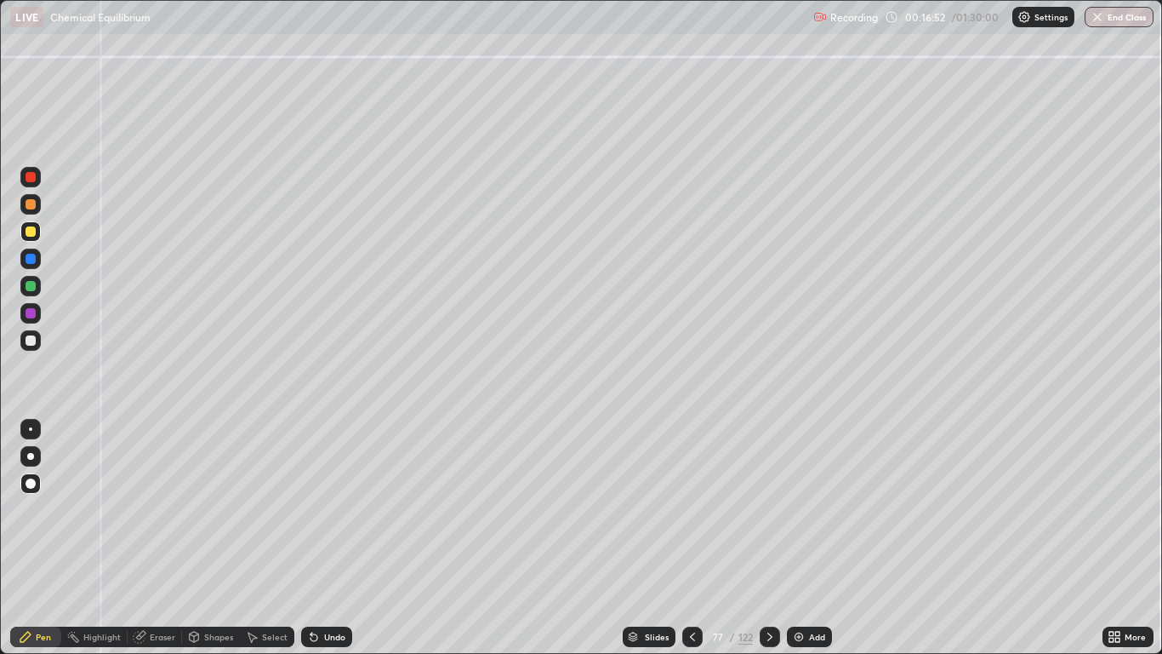
click at [26, 330] on div at bounding box center [30, 340] width 20 height 20
click at [346, 538] on div "Undo" at bounding box center [326, 636] width 51 height 20
click at [31, 341] on div at bounding box center [31, 340] width 10 height 10
click at [44, 538] on div "Pen" at bounding box center [43, 636] width 15 height 9
click at [31, 345] on div at bounding box center [31, 340] width 10 height 10
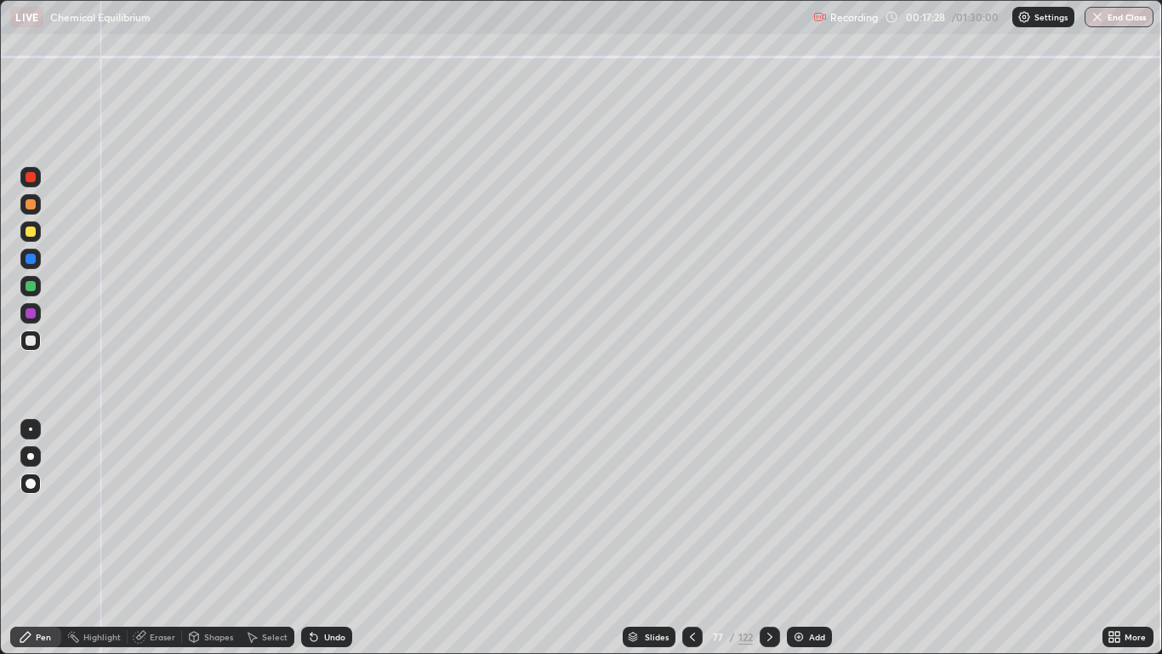
click at [770, 538] on icon at bounding box center [770, 637] width 14 height 14
click at [768, 538] on icon at bounding box center [770, 637] width 14 height 14
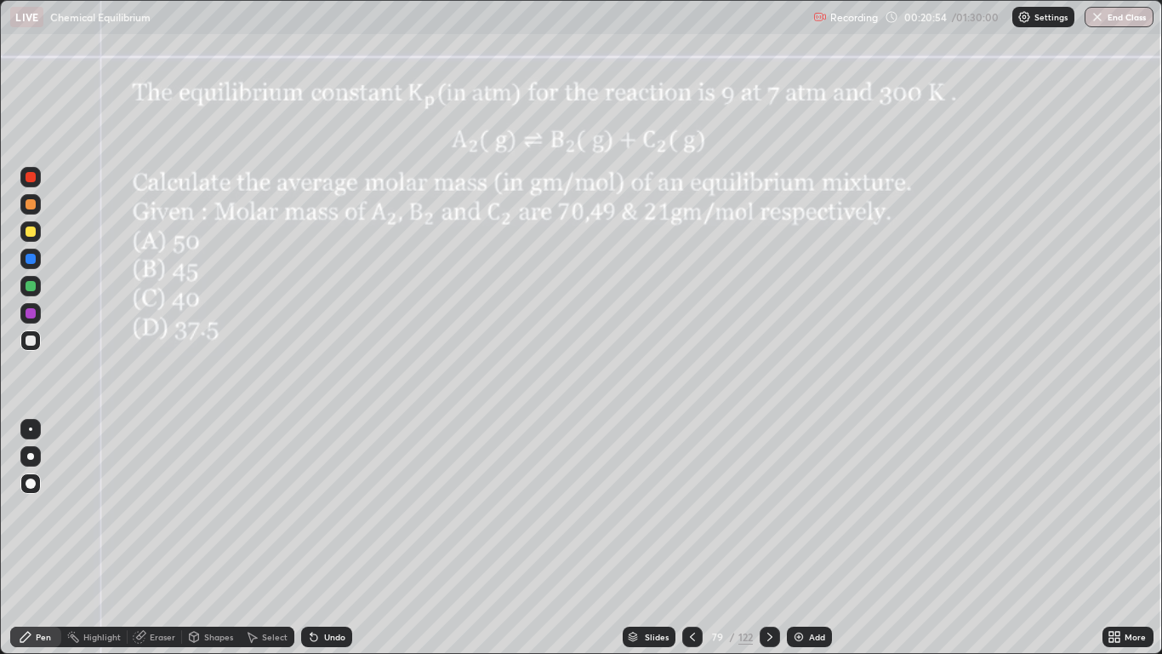
click at [22, 339] on div at bounding box center [30, 340] width 20 height 20
click at [33, 538] on div "Pen" at bounding box center [35, 636] width 51 height 20
click at [32, 235] on div at bounding box center [31, 231] width 10 height 10
click at [341, 538] on div "Undo" at bounding box center [334, 636] width 21 height 9
click at [32, 340] on div at bounding box center [31, 340] width 10 height 10
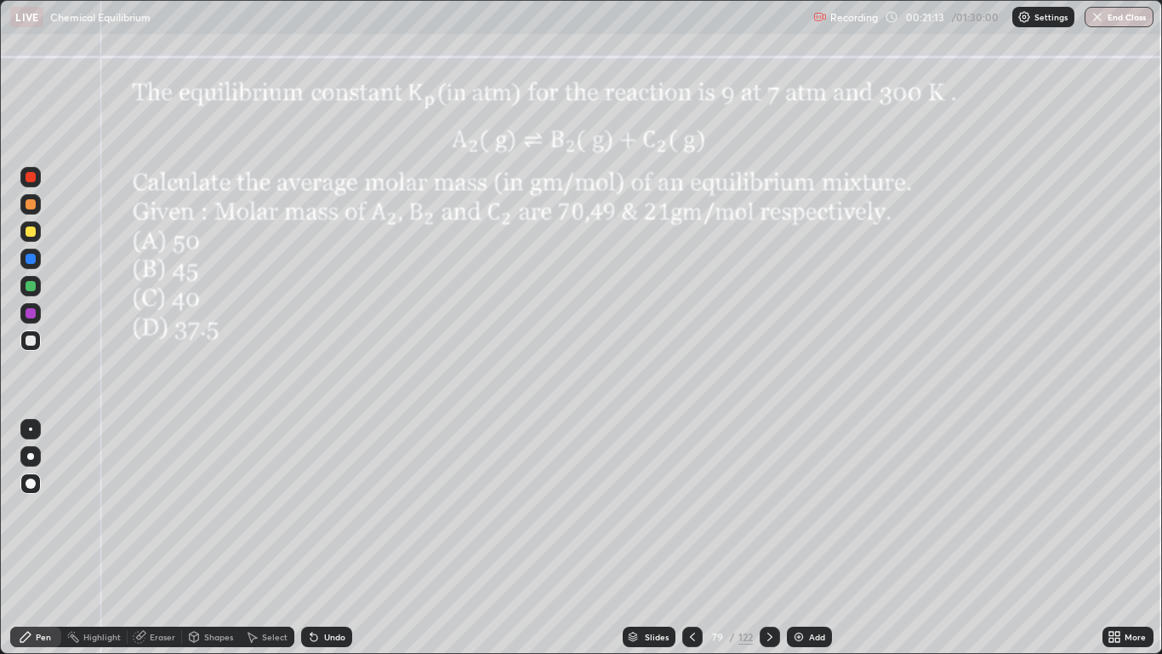
click at [30, 233] on div at bounding box center [31, 231] width 10 height 10
click at [31, 341] on div at bounding box center [31, 340] width 10 height 10
click at [24, 204] on div at bounding box center [30, 204] width 20 height 20
click at [39, 255] on div at bounding box center [30, 258] width 20 height 20
click at [323, 538] on div "Undo" at bounding box center [326, 636] width 51 height 20
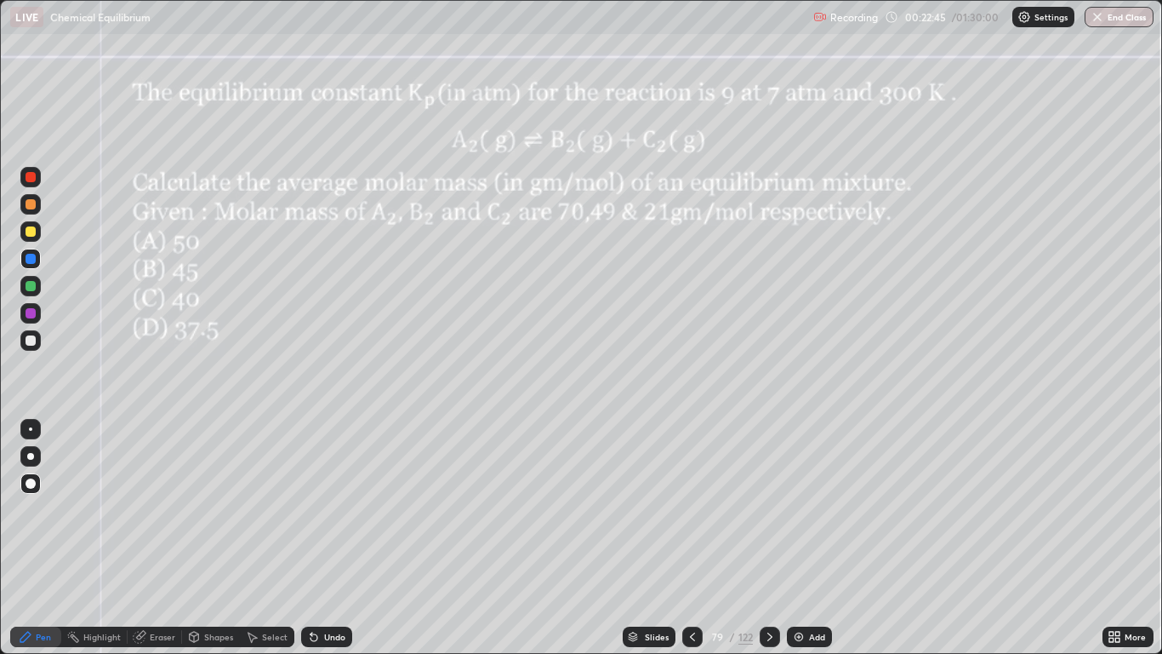
click at [27, 311] on div at bounding box center [31, 313] width 10 height 10
click at [29, 283] on div at bounding box center [31, 286] width 10 height 10
click at [40, 538] on div "Pen" at bounding box center [35, 636] width 51 height 20
click at [29, 340] on div at bounding box center [31, 340] width 10 height 10
click at [31, 342] on div at bounding box center [31, 340] width 10 height 10
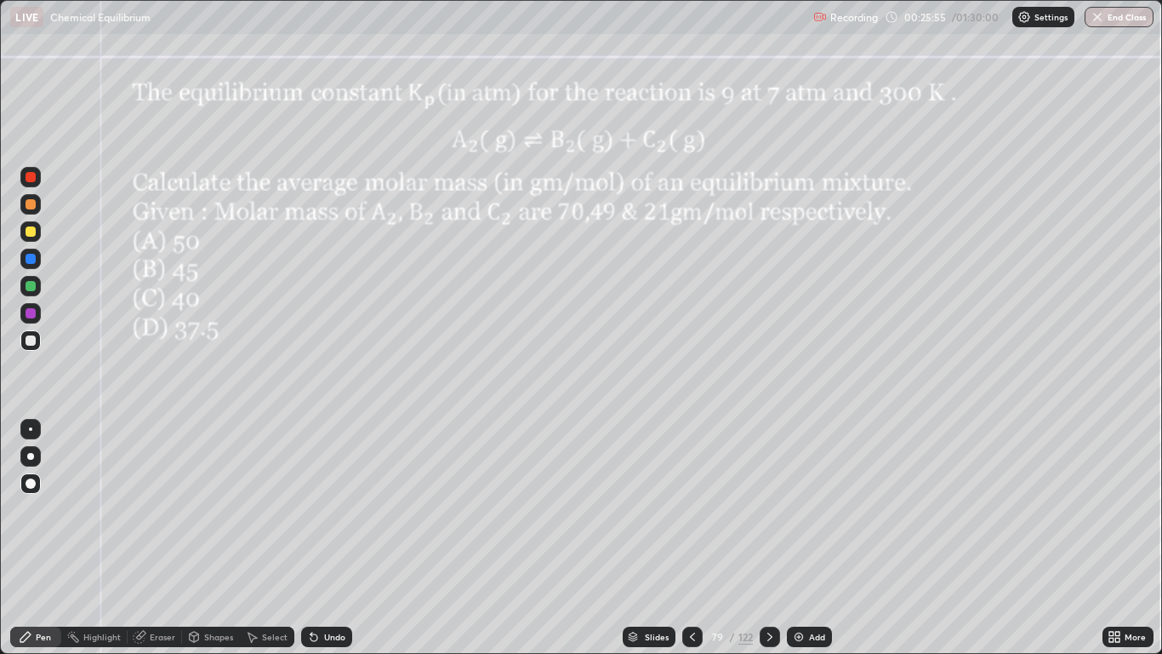
click at [48, 538] on div "Pen" at bounding box center [43, 636] width 15 height 9
click at [768, 538] on icon at bounding box center [770, 637] width 14 height 14
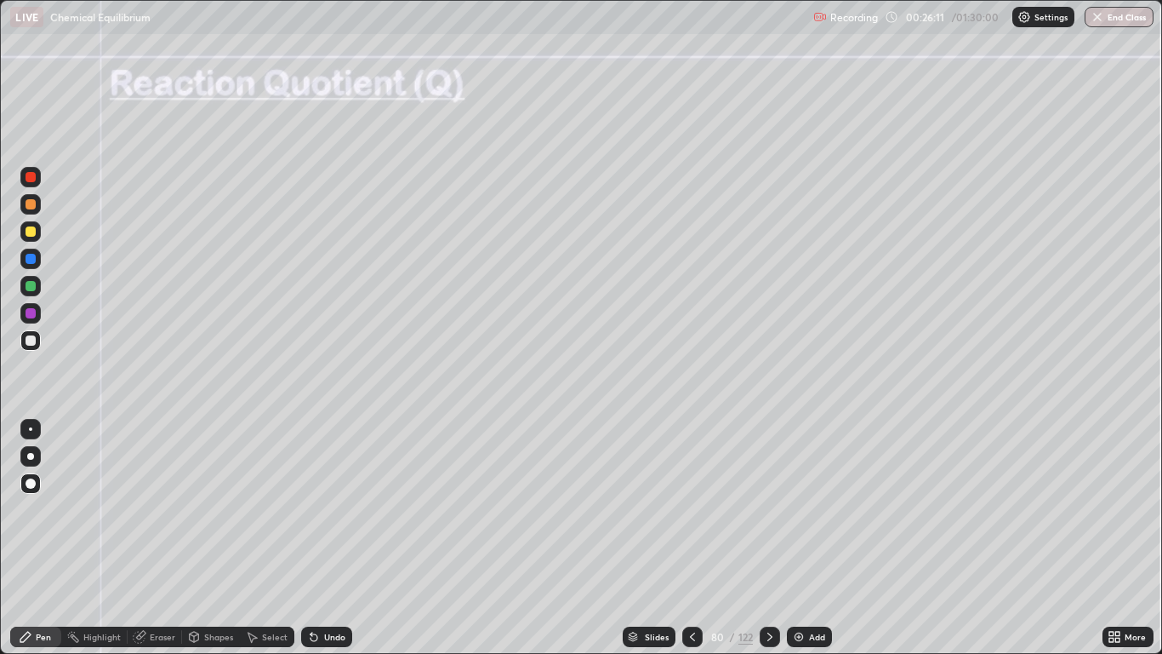
click at [26, 179] on div at bounding box center [31, 177] width 10 height 10
click at [41, 538] on div "Pen" at bounding box center [43, 636] width 15 height 9
click at [32, 538] on icon at bounding box center [26, 637] width 14 height 14
click at [29, 347] on div at bounding box center [30, 340] width 20 height 20
click at [26, 337] on div at bounding box center [31, 340] width 10 height 10
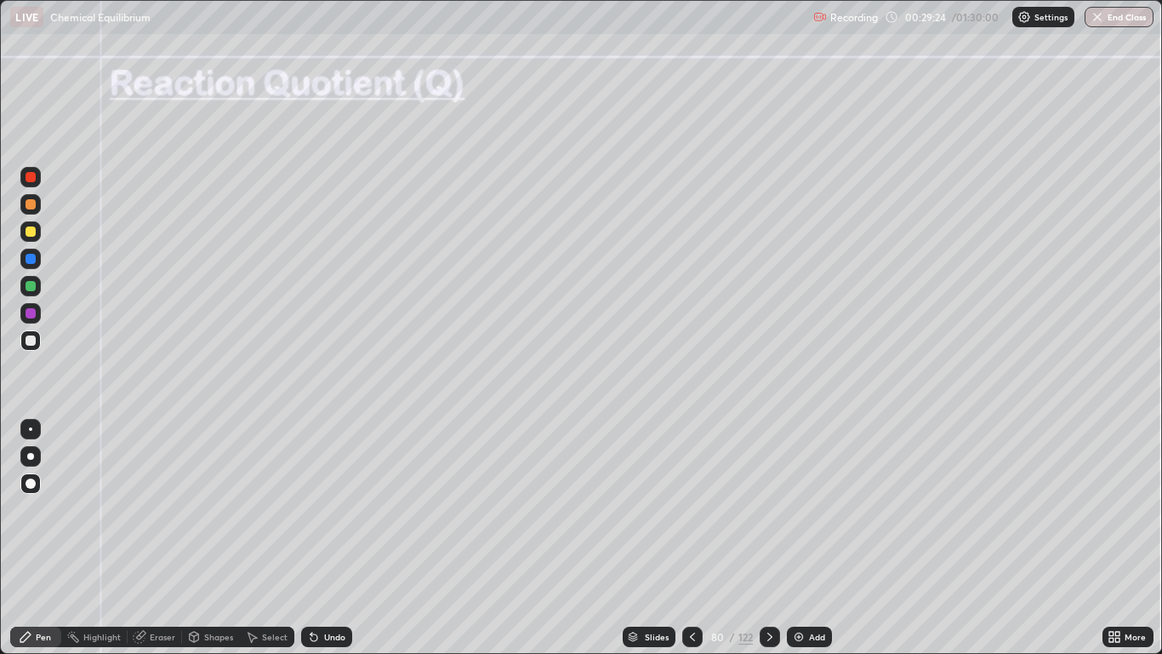
click at [30, 230] on div at bounding box center [31, 231] width 10 height 10
click at [335, 538] on div "Undo" at bounding box center [334, 636] width 21 height 9
click at [30, 258] on div at bounding box center [31, 259] width 10 height 10
click at [342, 538] on div "Undo" at bounding box center [334, 636] width 21 height 9
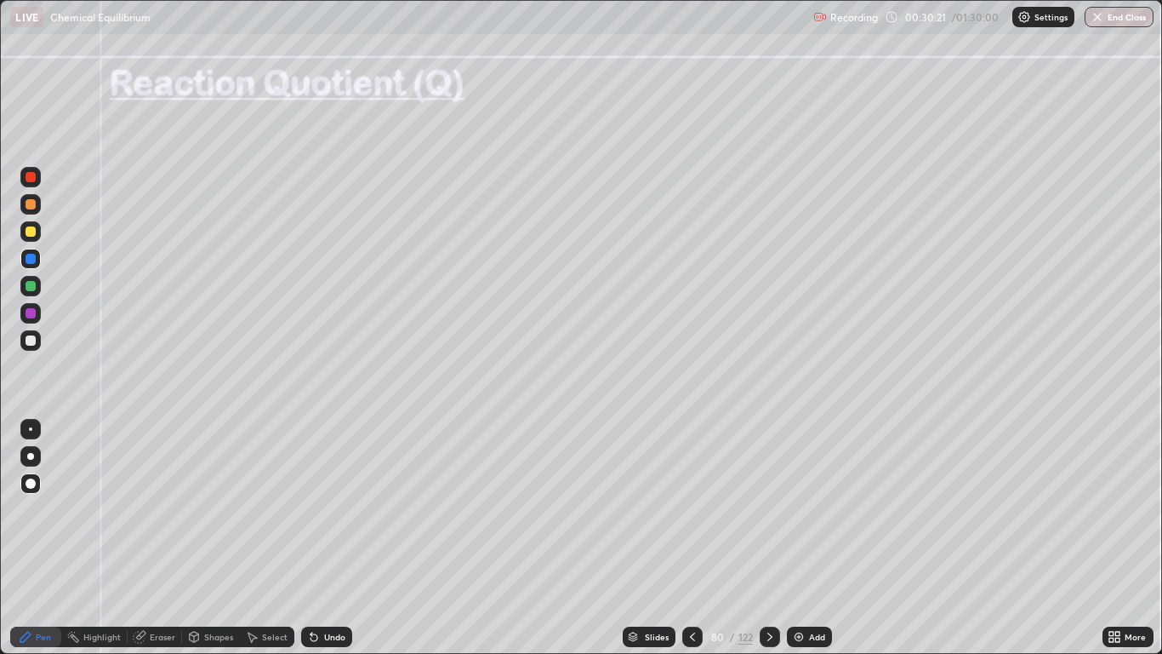
click at [29, 288] on div at bounding box center [31, 286] width 10 height 10
click at [769, 538] on icon at bounding box center [770, 637] width 14 height 14
click at [30, 340] on div at bounding box center [31, 340] width 10 height 10
click at [31, 259] on div at bounding box center [31, 259] width 10 height 10
click at [30, 338] on div at bounding box center [31, 340] width 10 height 10
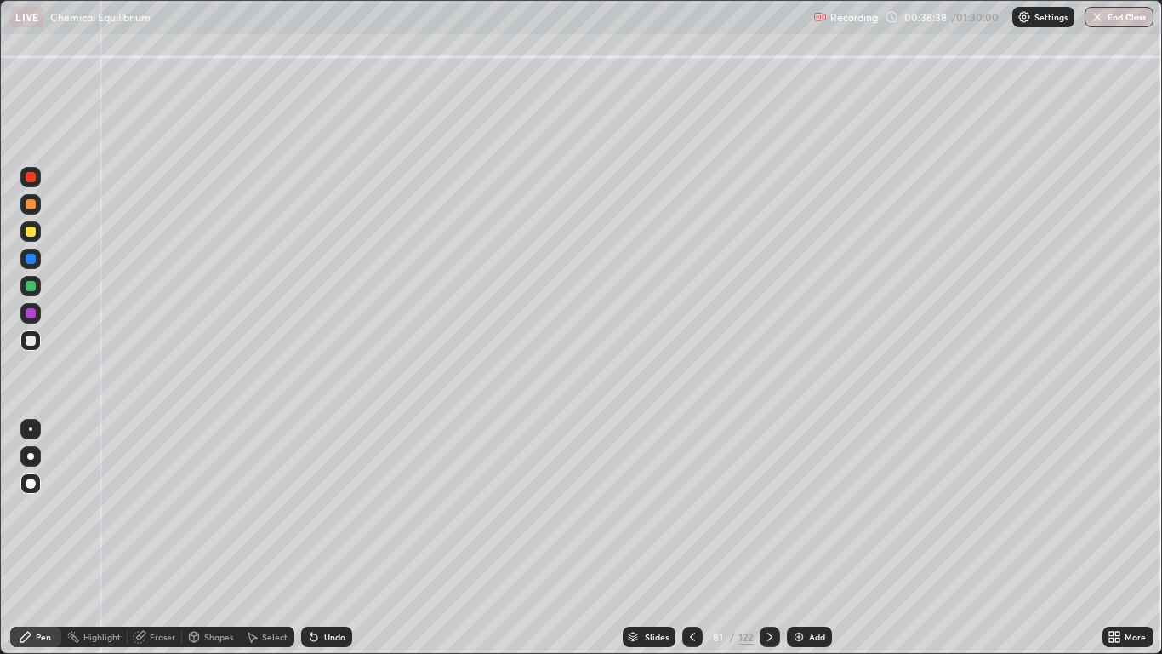
click at [211, 538] on div "Shapes" at bounding box center [218, 636] width 29 height 9
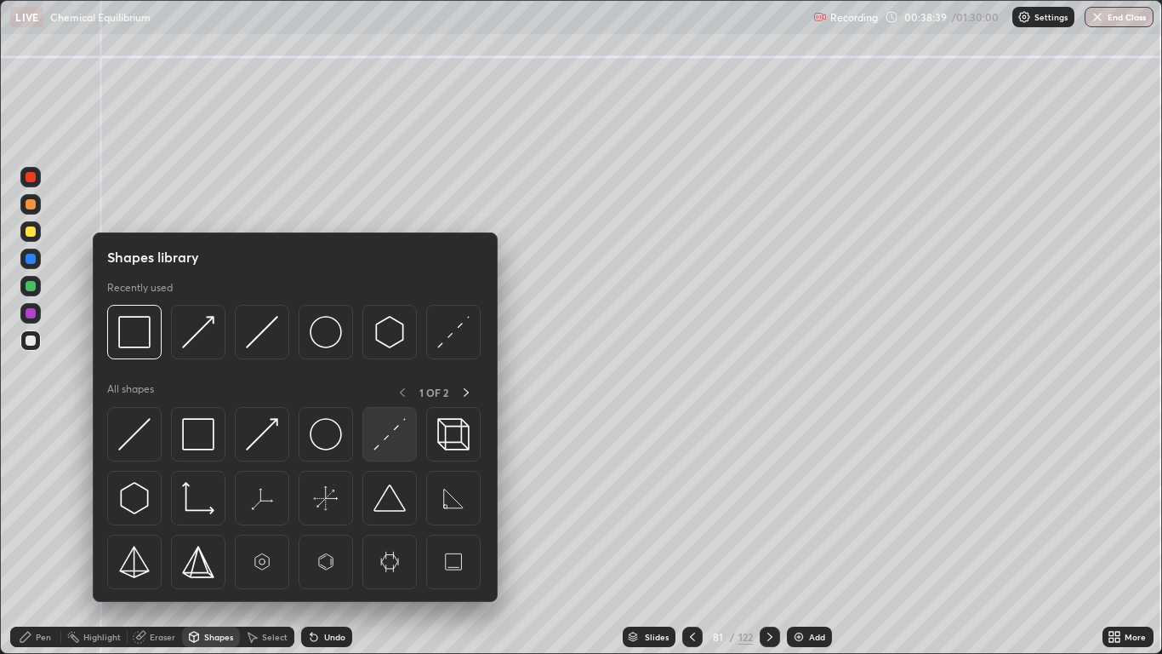
click at [388, 421] on img at bounding box center [390, 434] width 32 height 32
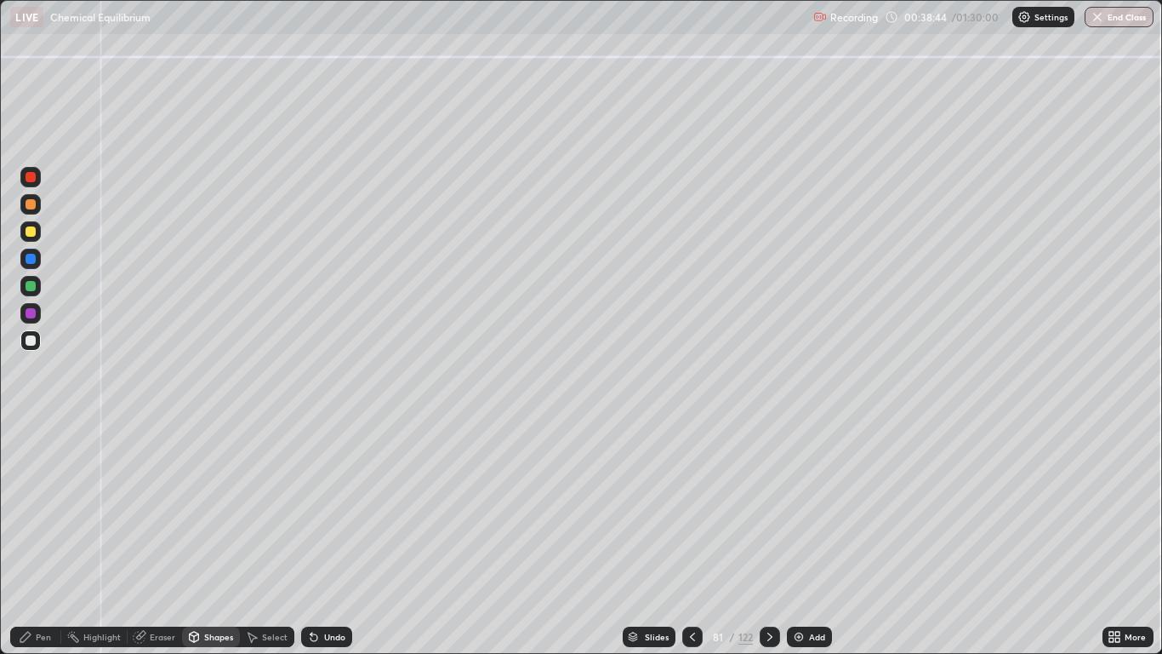
click at [32, 538] on icon at bounding box center [26, 637] width 14 height 14
click at [47, 538] on div "Pen" at bounding box center [43, 636] width 15 height 9
click at [31, 339] on div at bounding box center [31, 340] width 10 height 10
click at [337, 538] on div "Undo" at bounding box center [334, 636] width 21 height 9
click at [30, 256] on div at bounding box center [31, 259] width 10 height 10
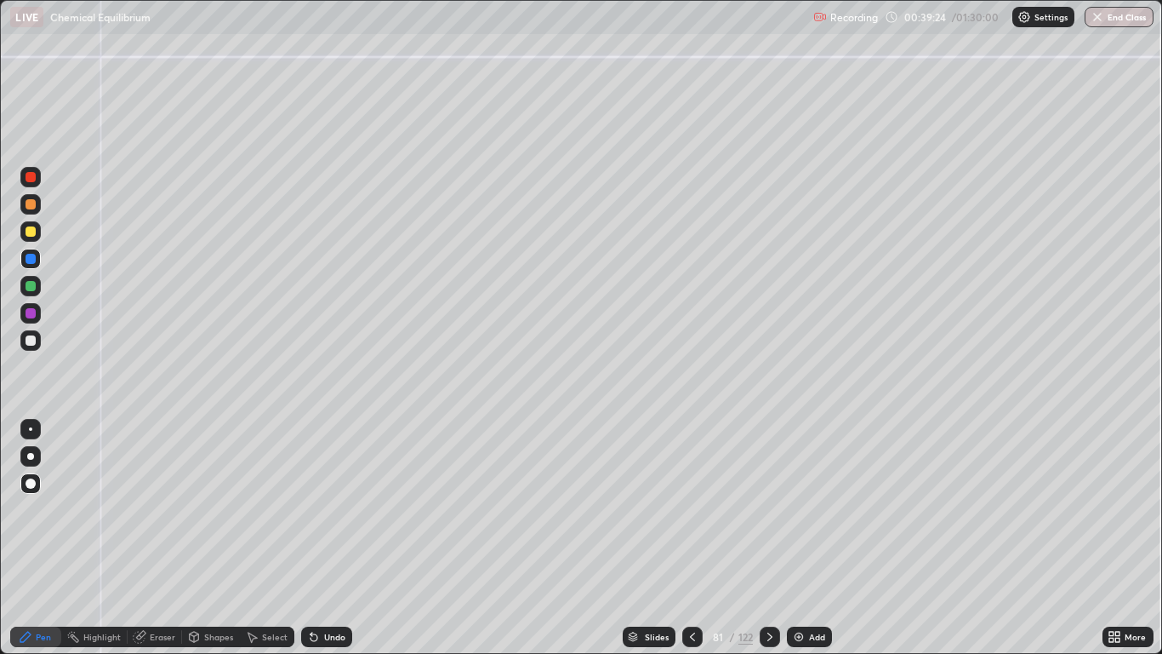
click at [35, 538] on div "Pen" at bounding box center [35, 636] width 51 height 20
click at [32, 340] on div at bounding box center [31, 340] width 10 height 10
click at [26, 236] on div at bounding box center [30, 231] width 20 height 20
click at [30, 338] on div at bounding box center [31, 340] width 10 height 10
click at [30, 312] on div at bounding box center [31, 313] width 10 height 10
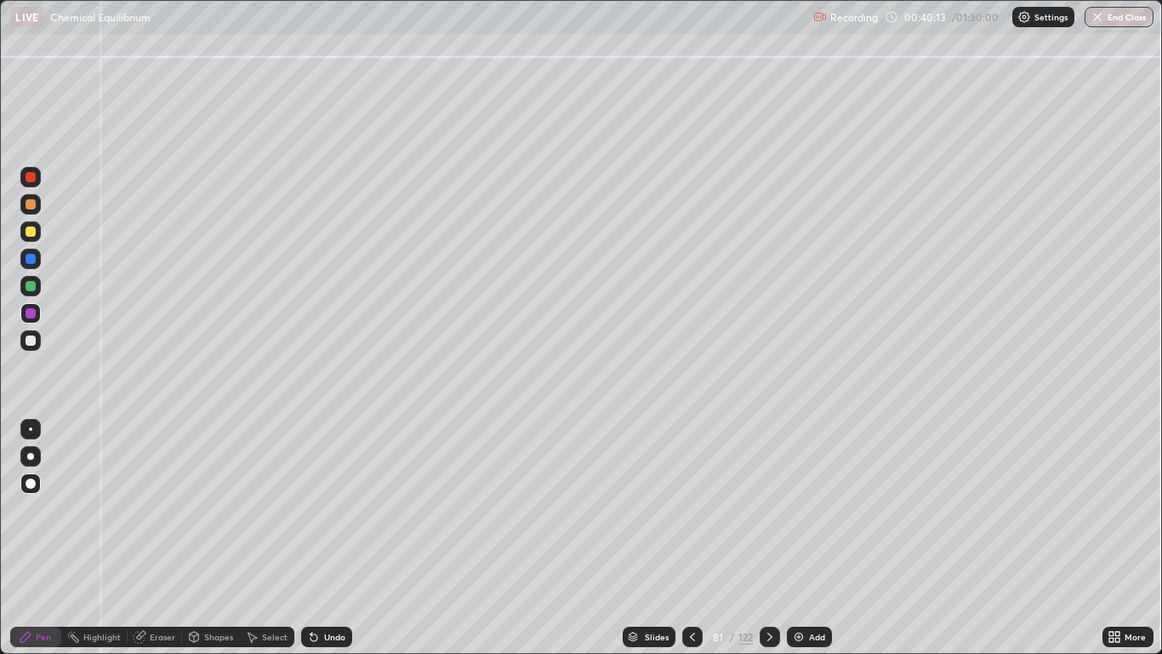
click at [34, 336] on div at bounding box center [31, 340] width 10 height 10
click at [32, 340] on div at bounding box center [31, 340] width 10 height 10
click at [31, 285] on div at bounding box center [31, 286] width 10 height 10
click at [30, 339] on div at bounding box center [31, 340] width 10 height 10
click at [26, 340] on div at bounding box center [31, 340] width 10 height 10
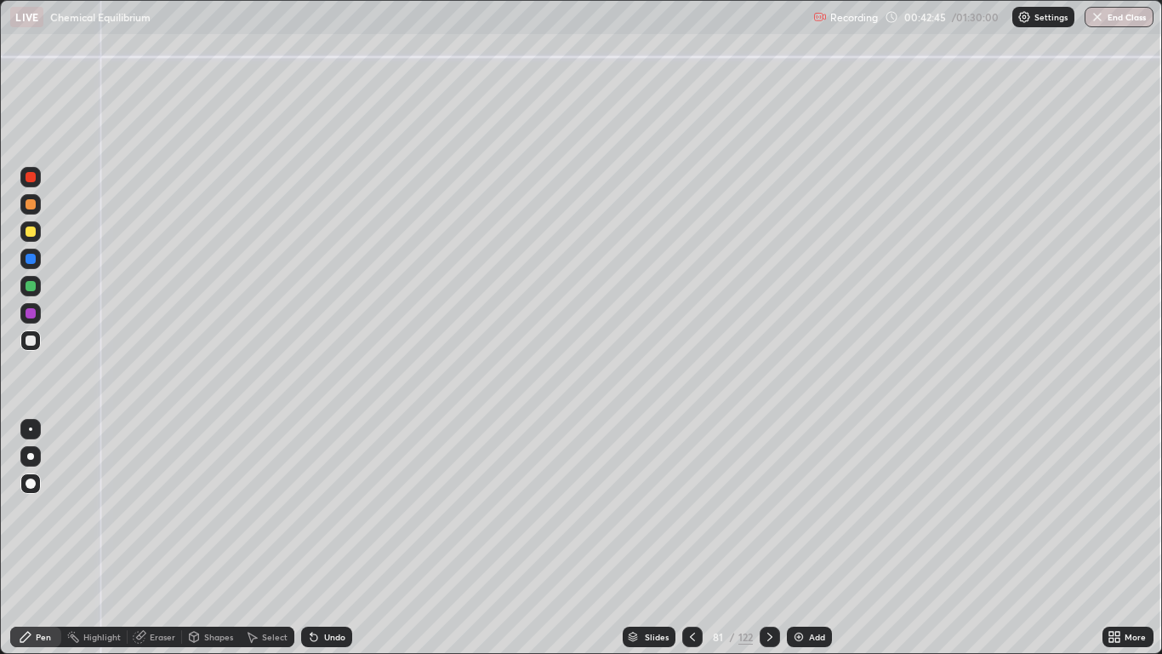
click at [768, 538] on icon at bounding box center [770, 636] width 5 height 9
click at [768, 538] on icon at bounding box center [770, 637] width 14 height 14
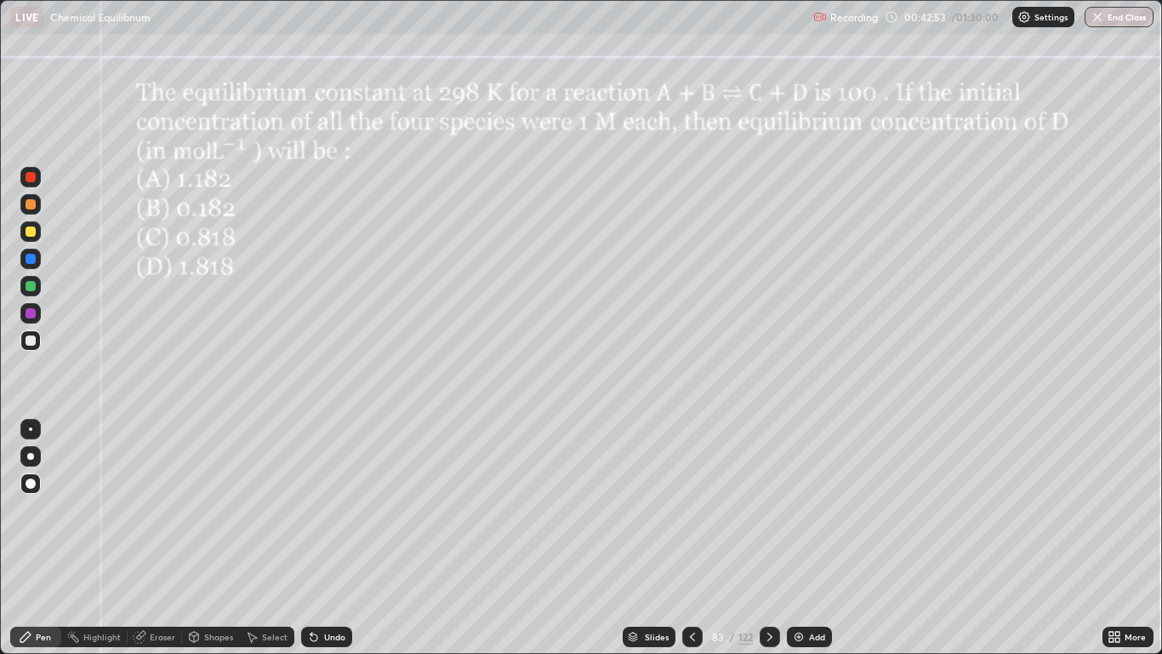
click at [29, 340] on div at bounding box center [31, 340] width 10 height 10
click at [343, 538] on div "Undo" at bounding box center [334, 636] width 21 height 9
click at [333, 538] on div "Undo" at bounding box center [326, 636] width 51 height 20
click at [25, 231] on div at bounding box center [30, 231] width 20 height 20
click at [26, 202] on div at bounding box center [31, 204] width 10 height 10
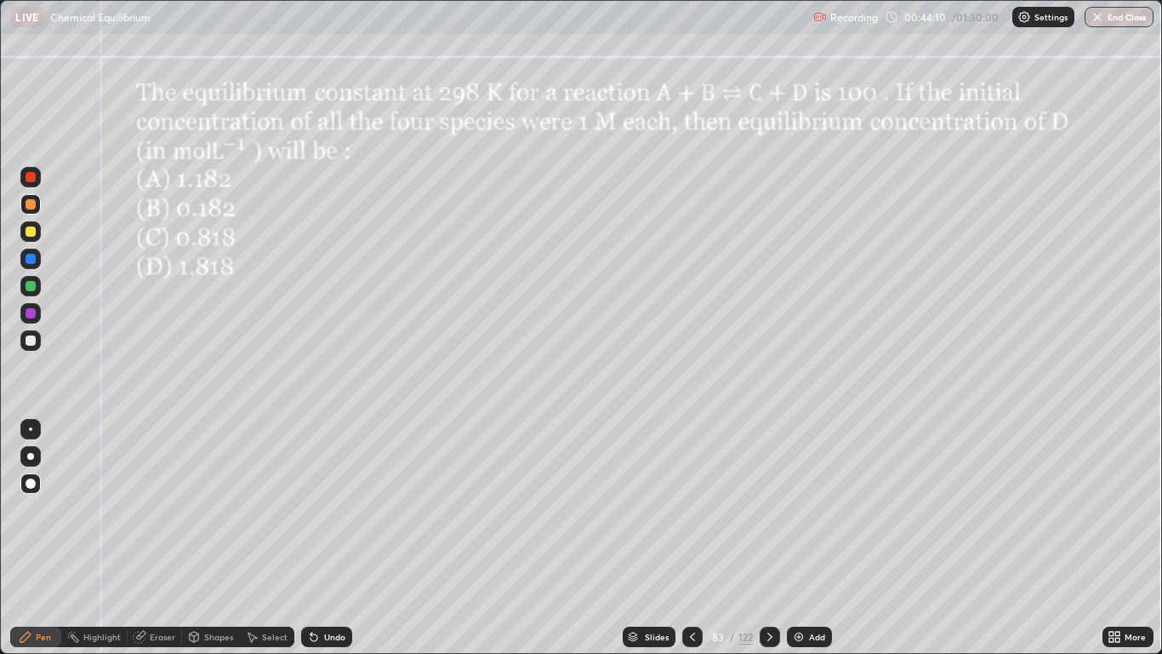
click at [31, 288] on div at bounding box center [31, 286] width 10 height 10
click at [34, 311] on div at bounding box center [31, 313] width 10 height 10
click at [28, 178] on div at bounding box center [31, 177] width 10 height 10
click at [274, 538] on div "Select" at bounding box center [275, 636] width 26 height 9
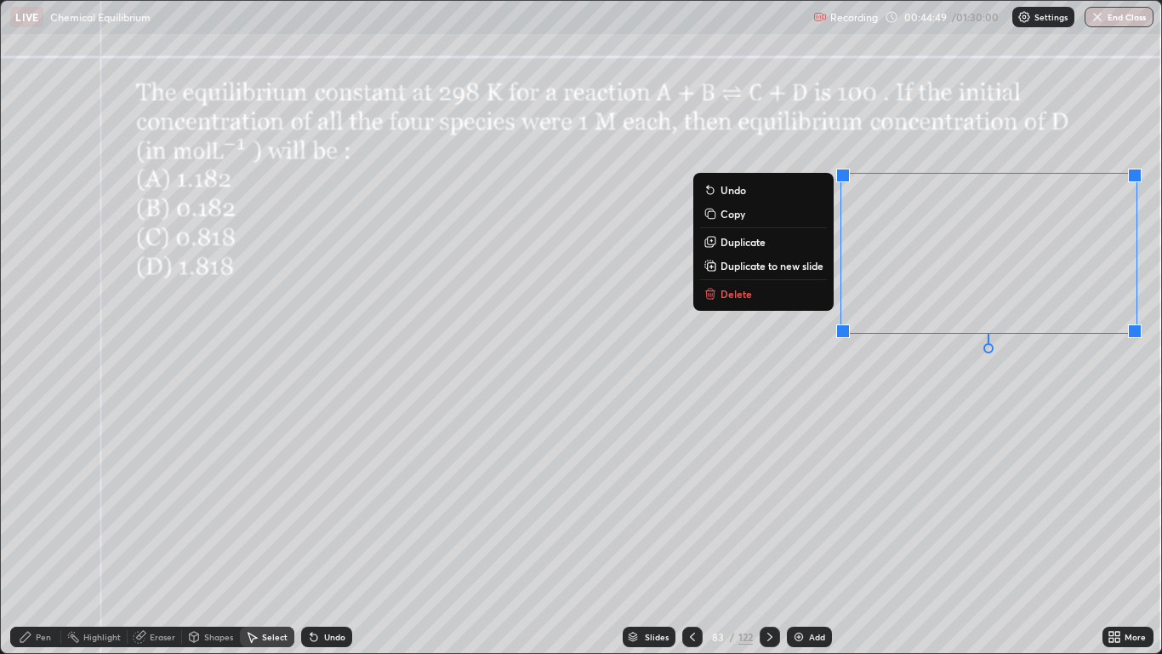
click at [45, 538] on div "Pen" at bounding box center [43, 636] width 15 height 9
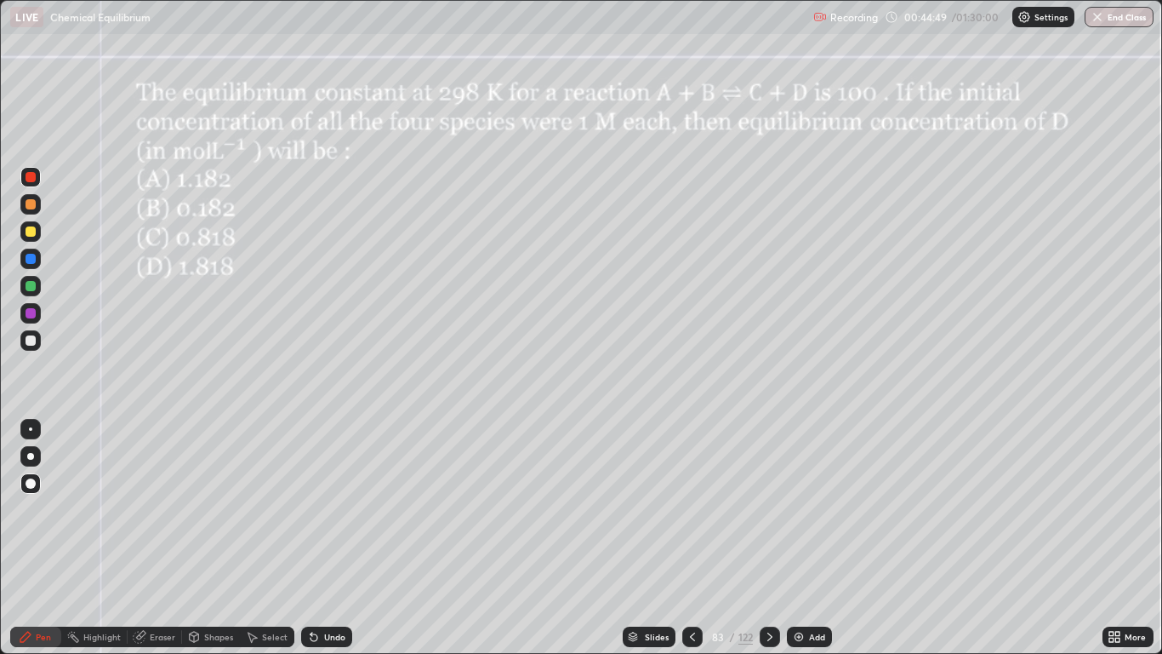
click at [32, 343] on div at bounding box center [31, 340] width 10 height 10
click at [29, 311] on div at bounding box center [31, 313] width 10 height 10
click at [31, 284] on div at bounding box center [31, 286] width 10 height 10
click at [51, 538] on div "Pen" at bounding box center [35, 636] width 51 height 20
click at [33, 336] on div at bounding box center [31, 340] width 10 height 10
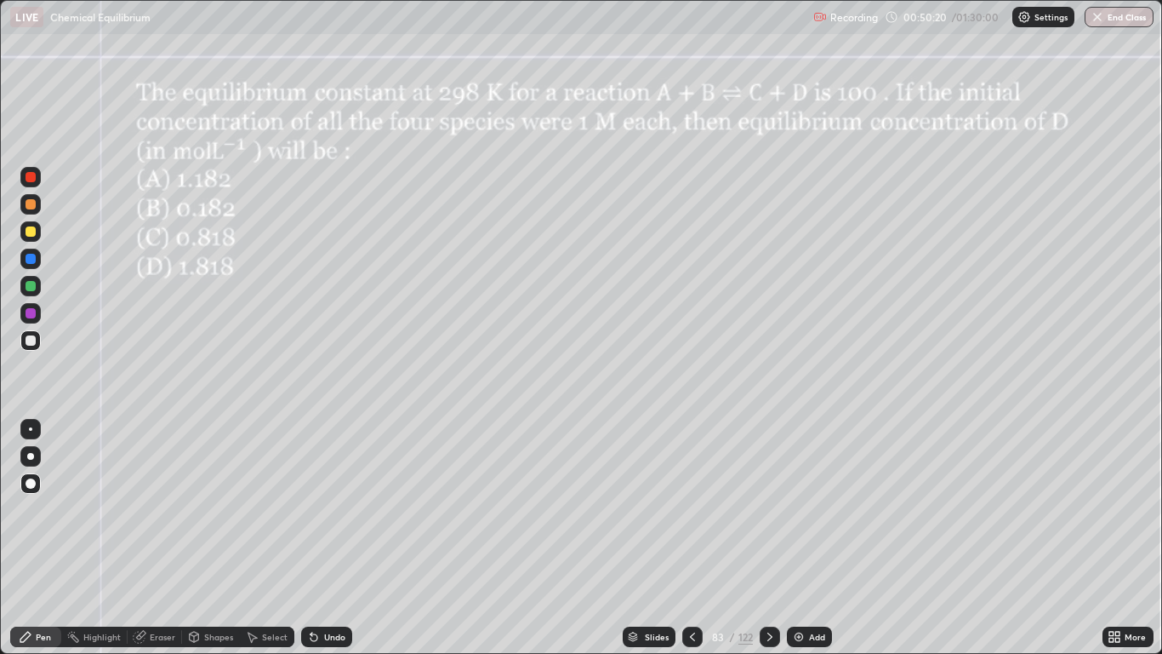
click at [767, 538] on icon at bounding box center [770, 637] width 14 height 14
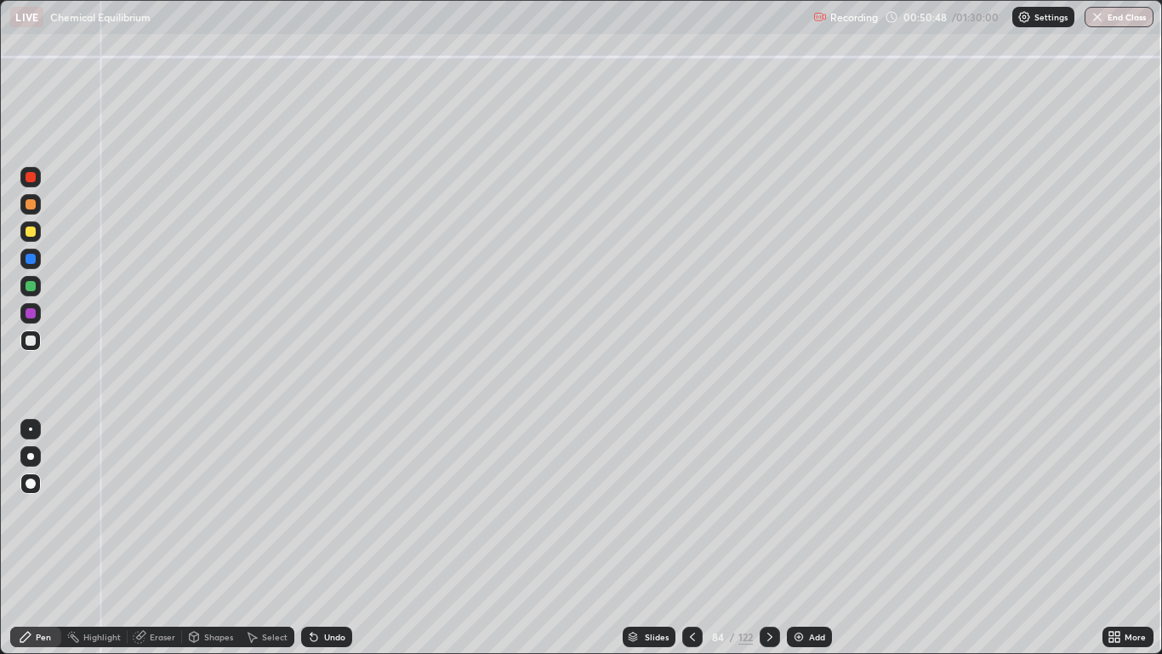
click at [32, 336] on div at bounding box center [31, 340] width 10 height 10
click at [166, 538] on div "Eraser" at bounding box center [155, 636] width 54 height 20
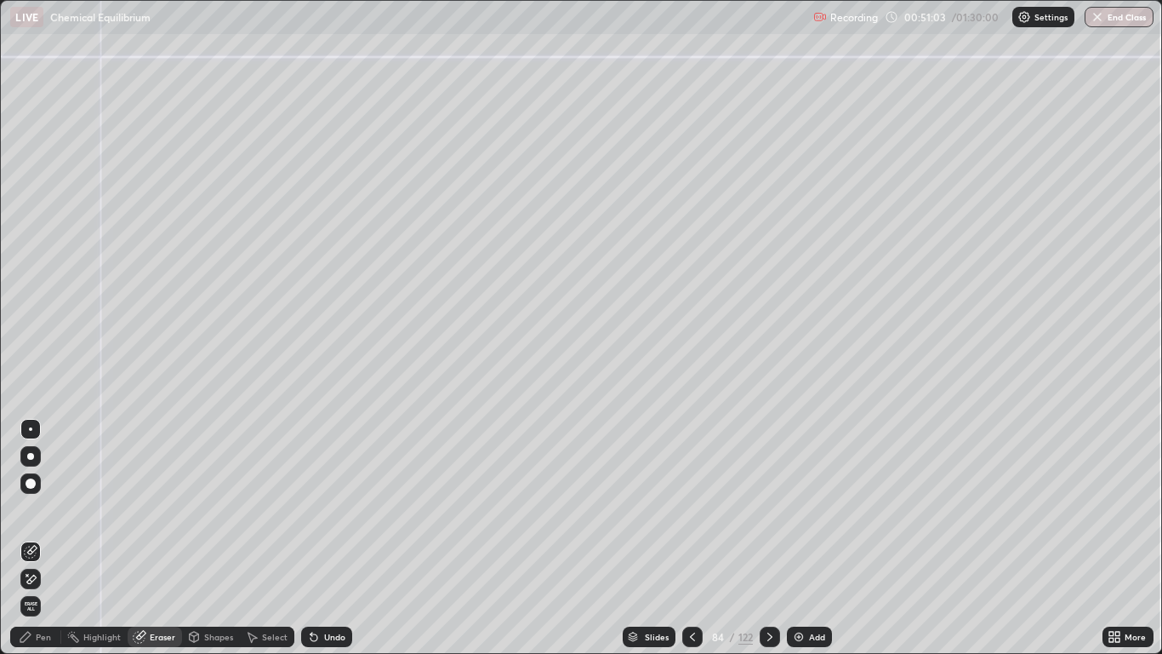
click at [28, 538] on span "Erase all" at bounding box center [30, 606] width 19 height 10
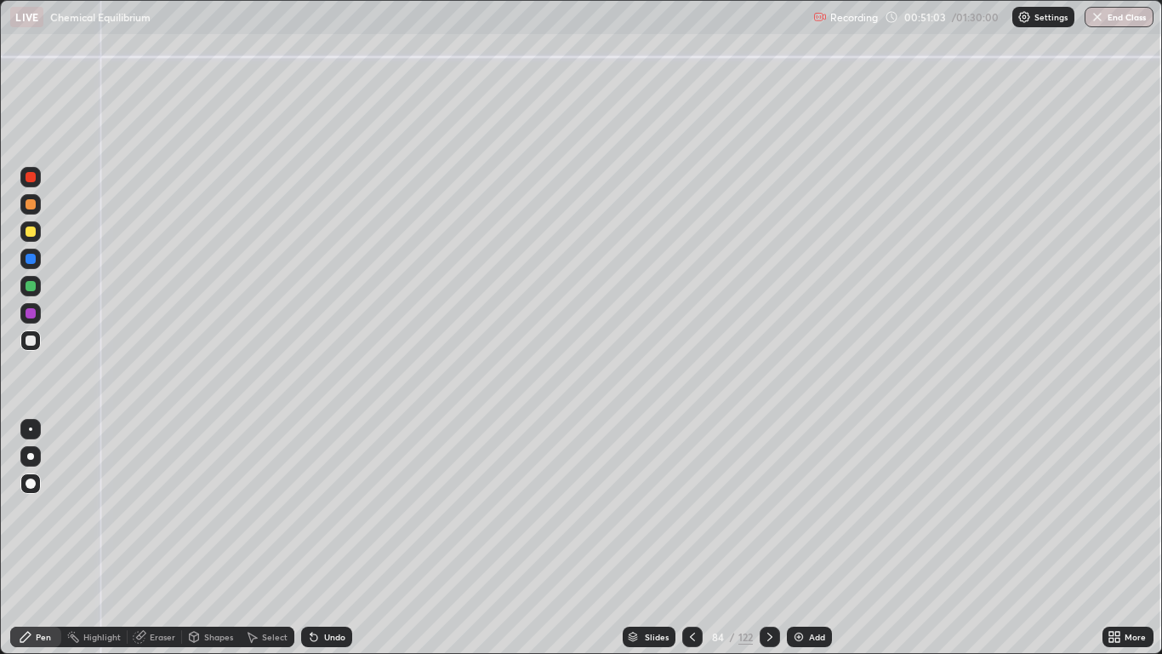
click at [45, 538] on div "Pen" at bounding box center [43, 636] width 15 height 9
click at [26, 276] on div at bounding box center [30, 286] width 20 height 20
click at [31, 234] on div at bounding box center [31, 231] width 10 height 10
click at [336, 538] on div "Undo" at bounding box center [326, 636] width 51 height 20
click at [340, 538] on div "Undo" at bounding box center [334, 636] width 21 height 9
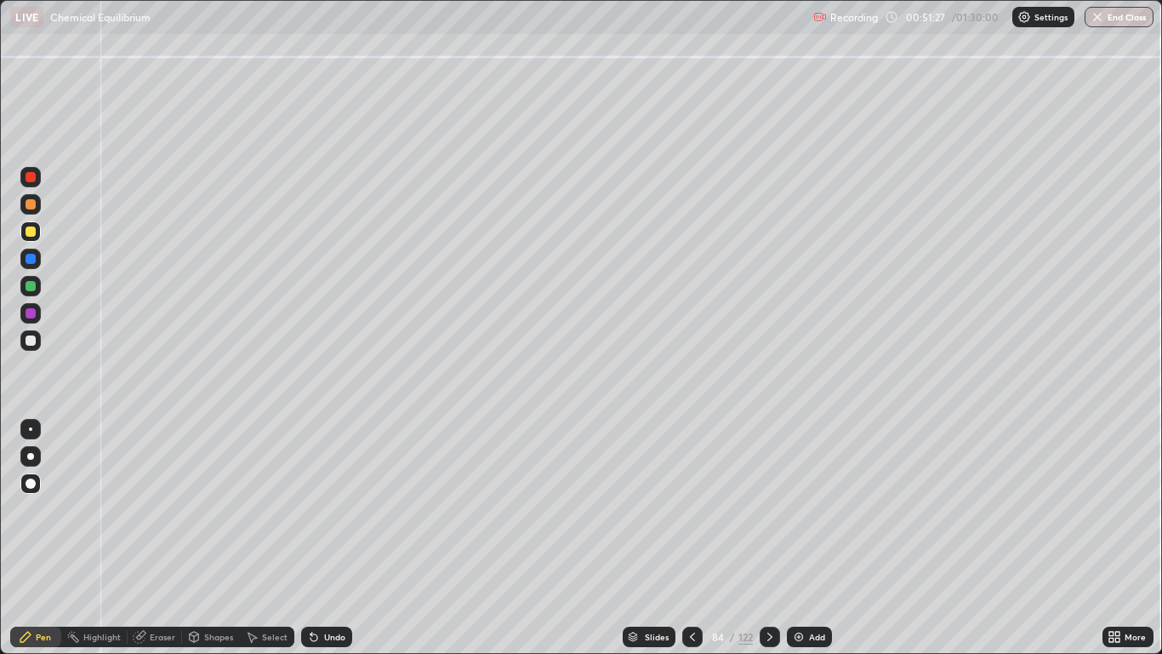
click at [32, 265] on div at bounding box center [30, 258] width 20 height 20
click at [32, 256] on div at bounding box center [31, 259] width 10 height 10
click at [33, 340] on div at bounding box center [31, 340] width 10 height 10
click at [31, 178] on div at bounding box center [31, 177] width 10 height 10
click at [34, 330] on div at bounding box center [30, 340] width 20 height 20
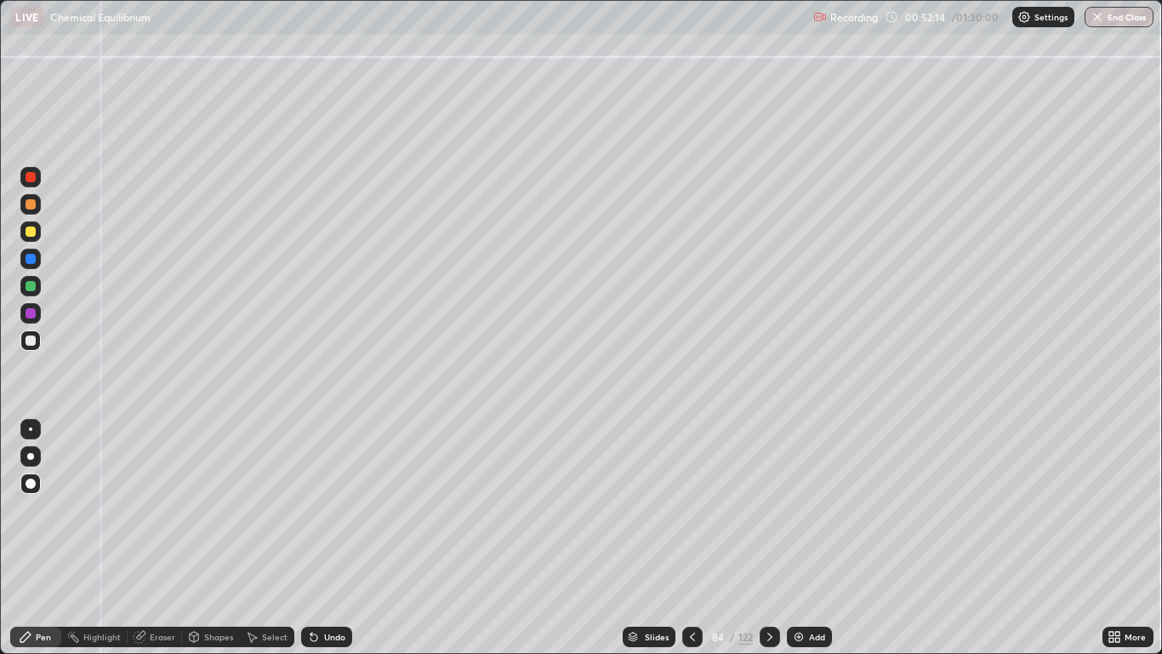
click at [323, 538] on div "Undo" at bounding box center [326, 636] width 51 height 20
click at [328, 538] on div "Undo" at bounding box center [326, 636] width 51 height 20
click at [330, 538] on div "Undo" at bounding box center [326, 636] width 51 height 20
click at [322, 538] on div "Undo" at bounding box center [326, 636] width 51 height 20
click at [319, 538] on div "Undo" at bounding box center [326, 636] width 51 height 20
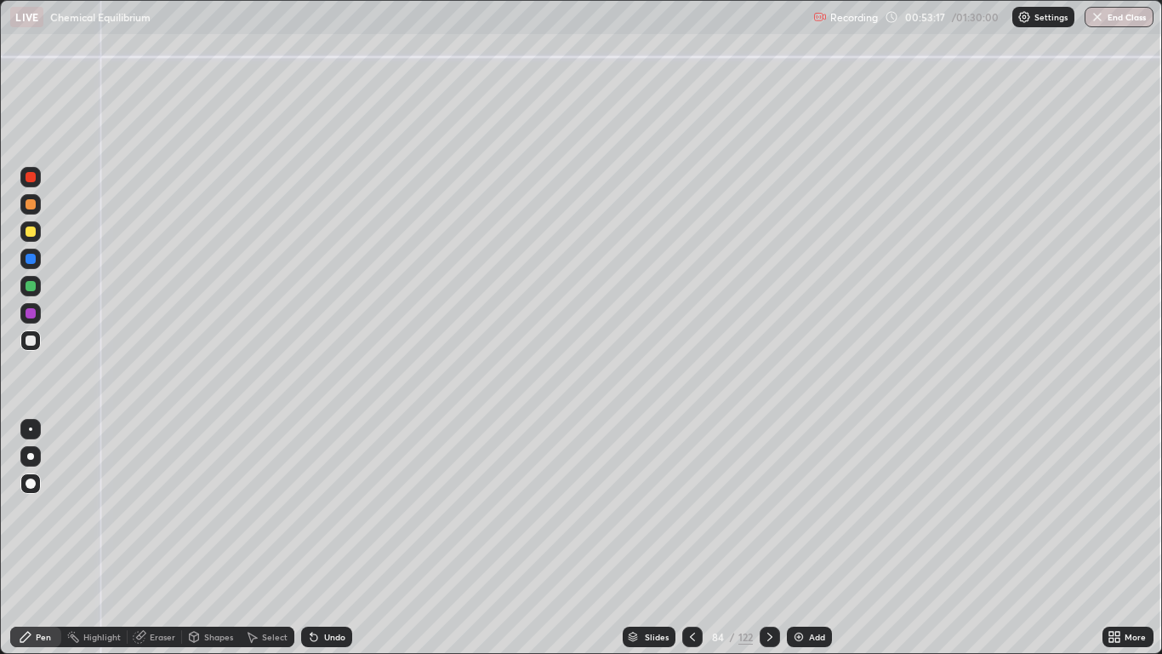
click at [32, 538] on icon at bounding box center [26, 637] width 14 height 14
click at [32, 309] on div at bounding box center [31, 313] width 10 height 10
click at [31, 286] on div at bounding box center [31, 286] width 10 height 10
click at [30, 343] on div at bounding box center [31, 340] width 10 height 10
click at [767, 538] on icon at bounding box center [770, 637] width 14 height 14
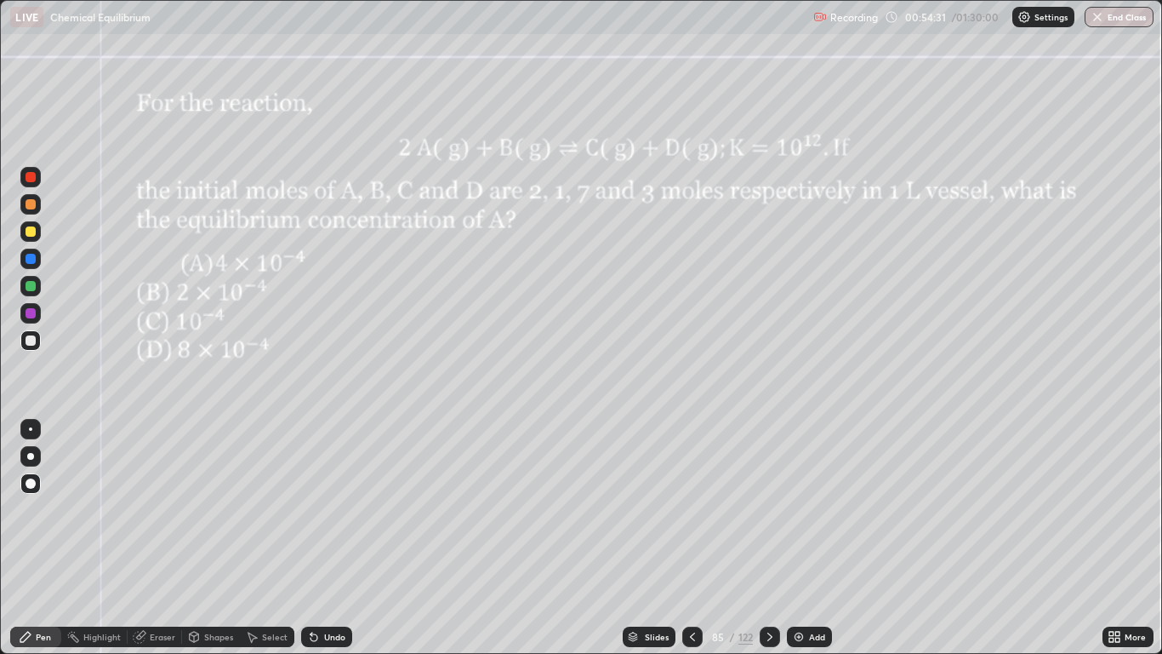
click at [768, 538] on icon at bounding box center [770, 637] width 14 height 14
click at [34, 207] on div at bounding box center [31, 204] width 10 height 10
click at [30, 337] on div at bounding box center [31, 340] width 10 height 10
click at [35, 208] on div at bounding box center [30, 204] width 20 height 20
click at [31, 313] on div at bounding box center [31, 313] width 10 height 10
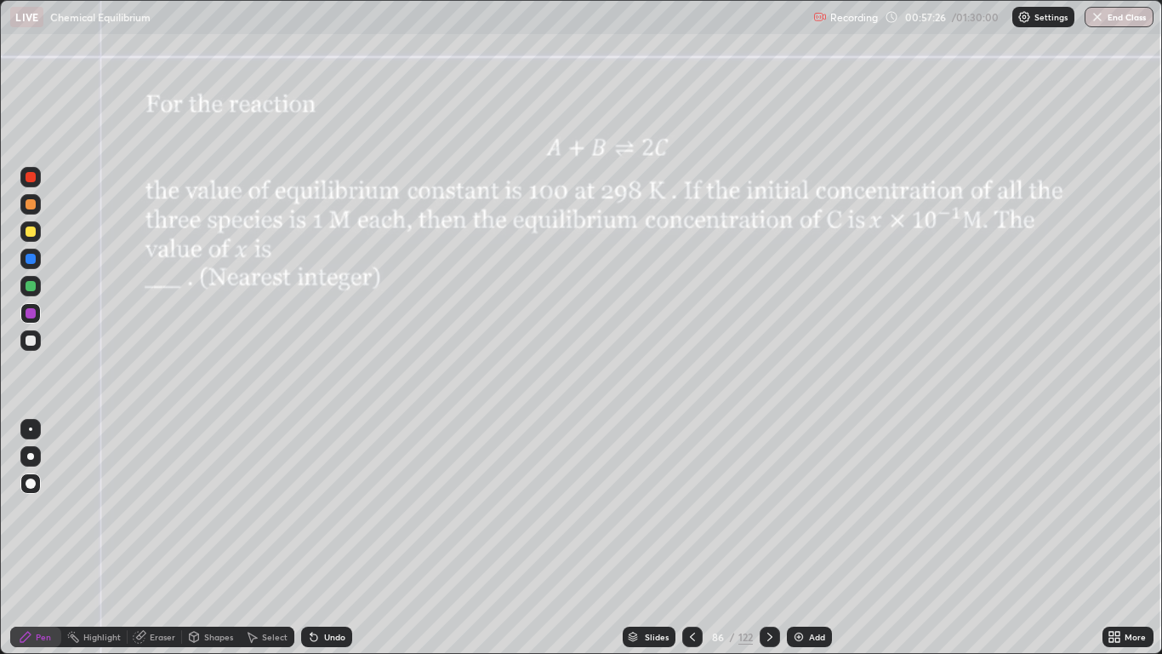
click at [274, 538] on div "Select" at bounding box center [275, 636] width 26 height 9
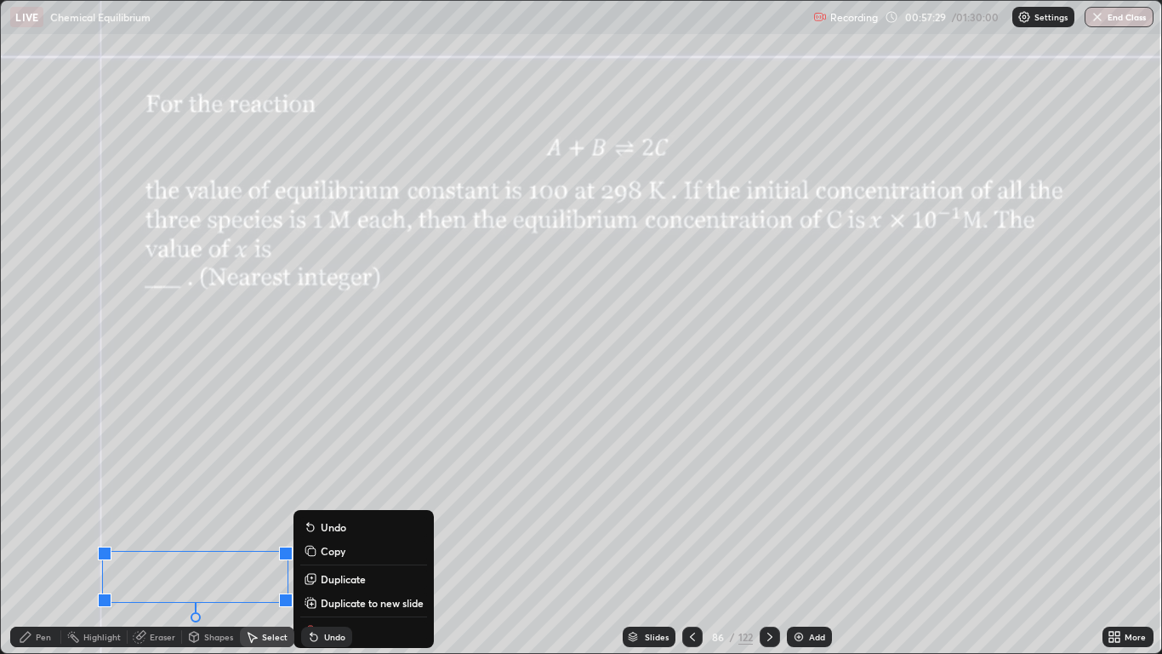
click at [39, 538] on div "Pen" at bounding box center [43, 636] width 15 height 9
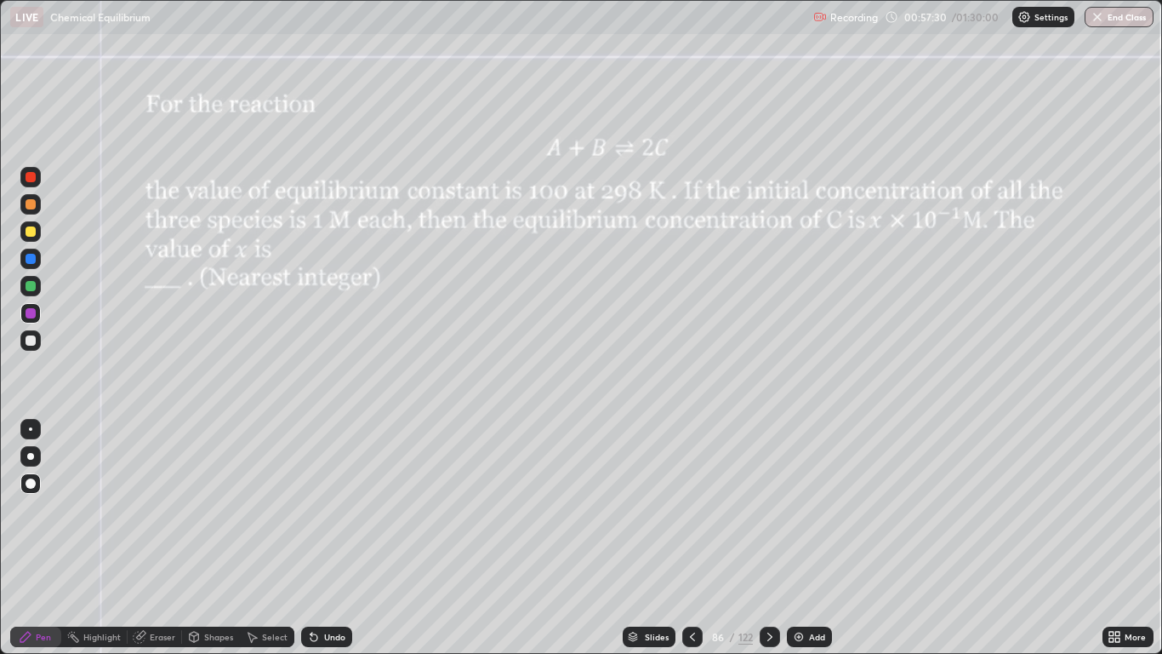
click at [28, 345] on div at bounding box center [31, 340] width 10 height 10
click at [29, 288] on div at bounding box center [31, 286] width 10 height 10
click at [331, 538] on div "Undo" at bounding box center [334, 636] width 21 height 9
click at [330, 538] on div "Undo" at bounding box center [326, 636] width 51 height 20
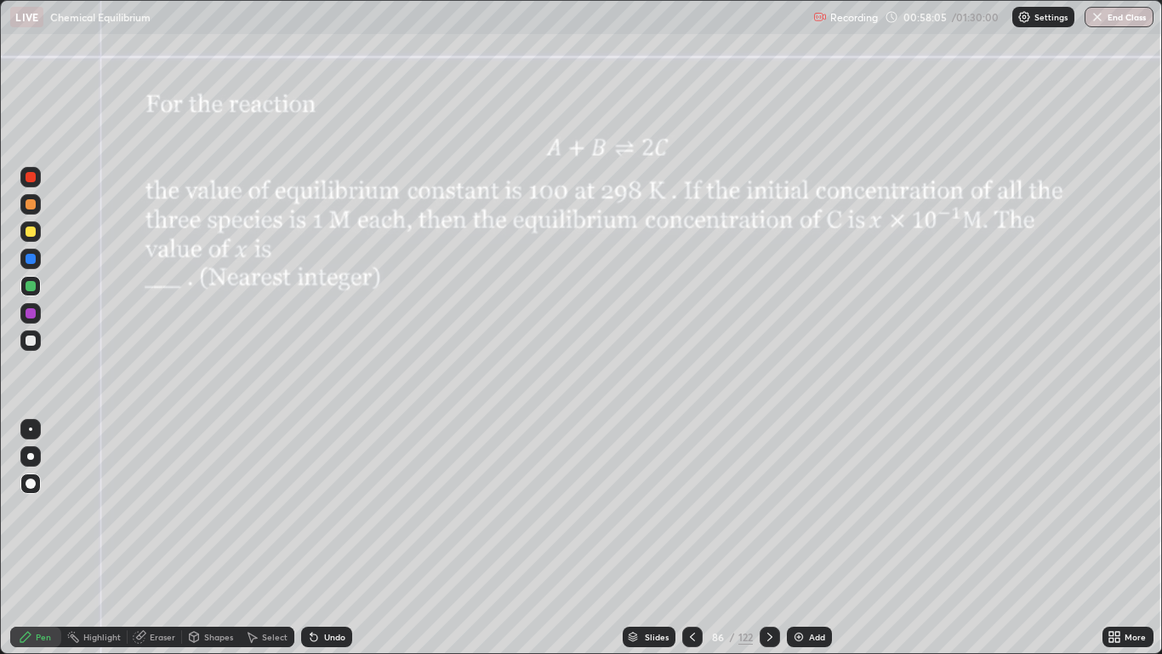
click at [335, 538] on div "Undo" at bounding box center [334, 636] width 21 height 9
click at [37, 340] on div at bounding box center [30, 340] width 20 height 20
click at [157, 538] on div "Eraser" at bounding box center [163, 636] width 26 height 9
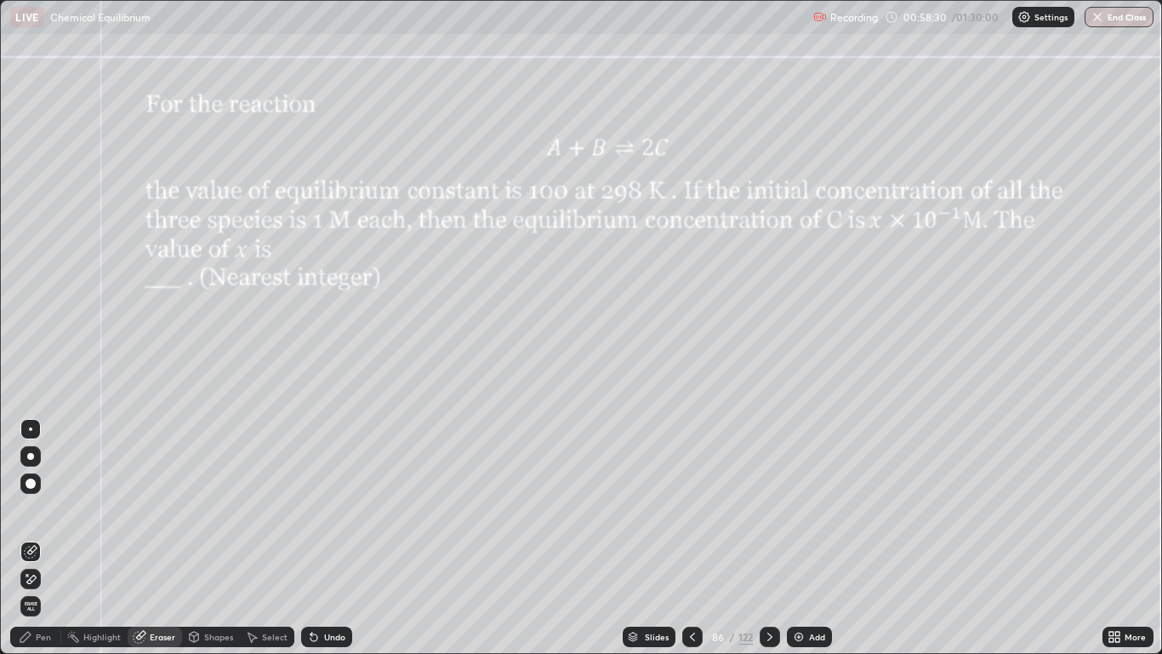
click at [41, 538] on div "Pen" at bounding box center [43, 636] width 15 height 9
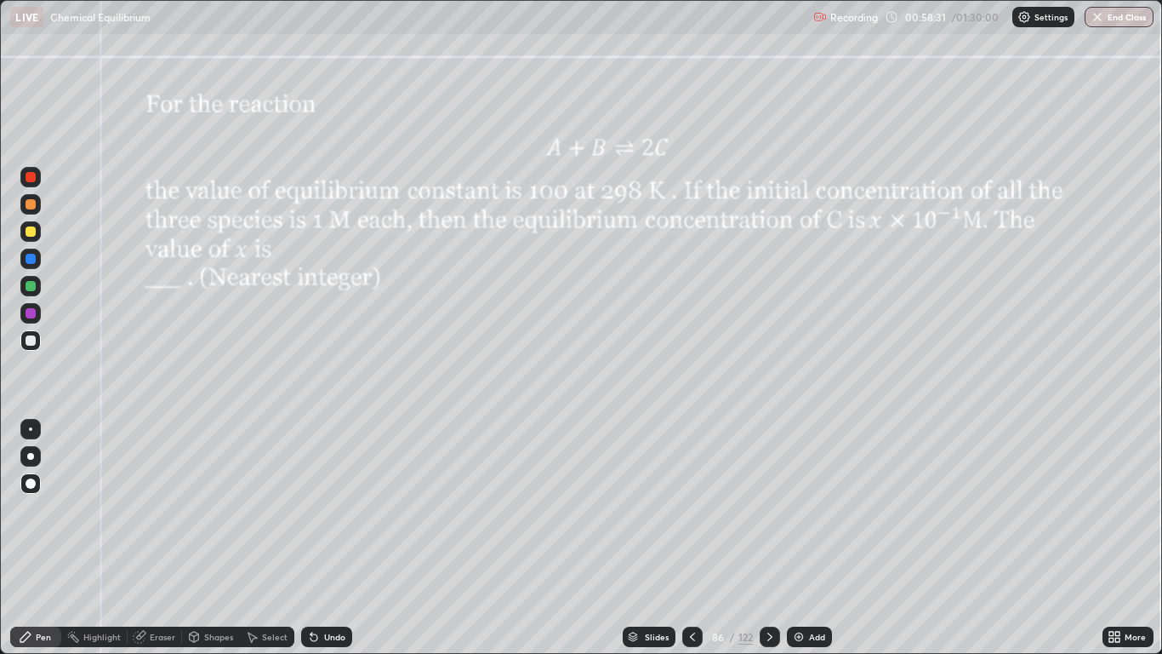
click at [32, 286] on div at bounding box center [31, 286] width 10 height 10
click at [43, 538] on div "Pen" at bounding box center [43, 636] width 15 height 9
click at [164, 538] on div "Eraser" at bounding box center [163, 636] width 26 height 9
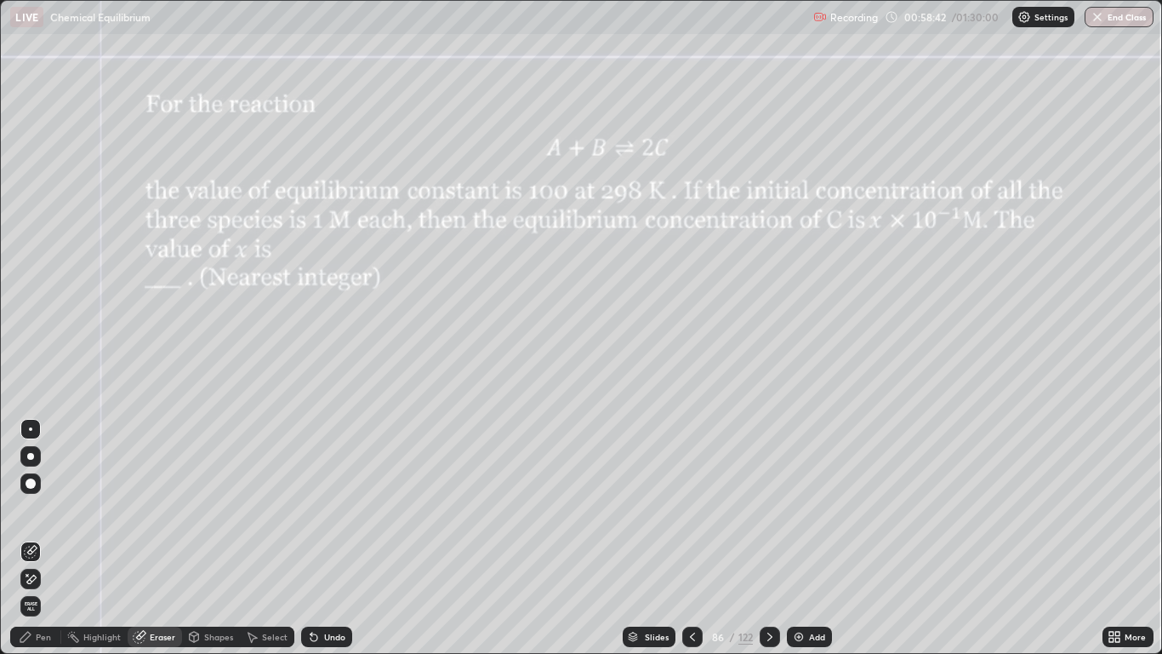
click at [34, 538] on div "Pen" at bounding box center [35, 636] width 51 height 20
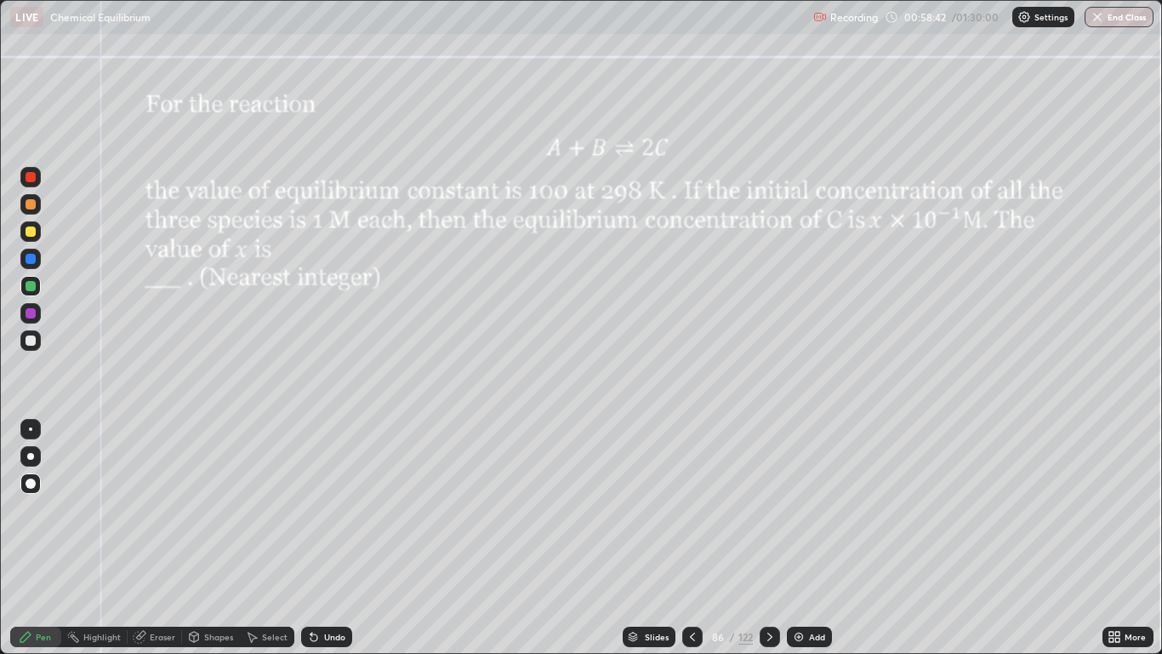
click at [35, 337] on div at bounding box center [31, 340] width 10 height 10
click at [23, 337] on div at bounding box center [30, 340] width 20 height 20
click at [35, 538] on div "Pen" at bounding box center [35, 636] width 51 height 20
click at [688, 538] on icon at bounding box center [693, 637] width 14 height 14
click at [31, 233] on div at bounding box center [31, 231] width 10 height 10
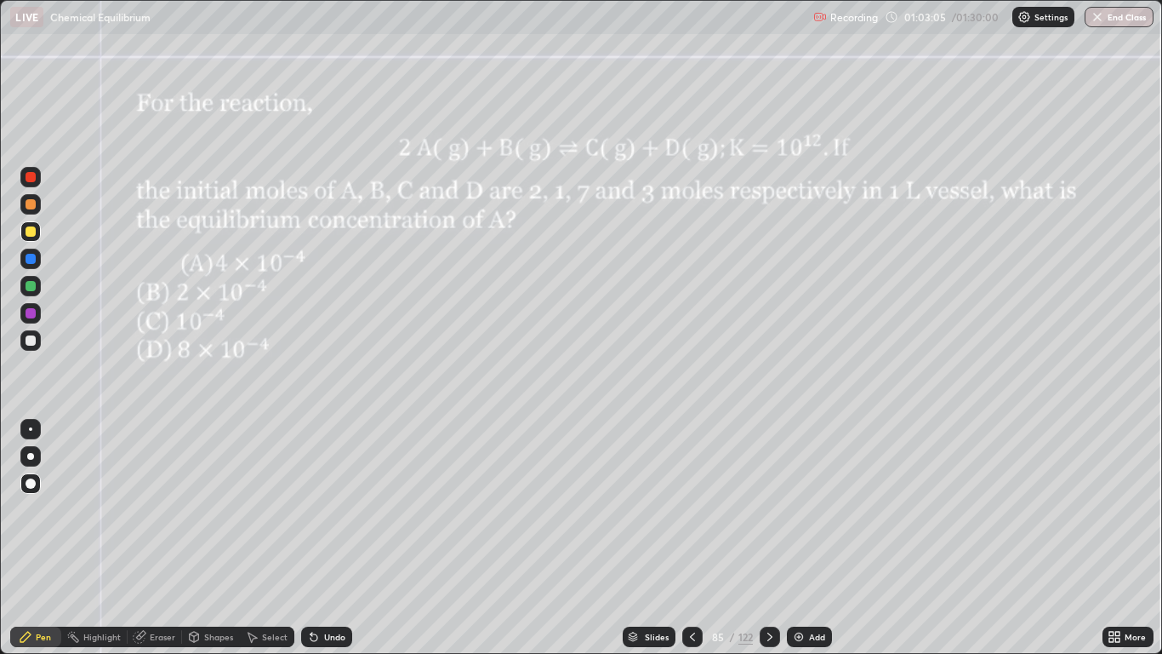
click at [340, 538] on div "Undo" at bounding box center [334, 636] width 21 height 9
click at [28, 285] on div at bounding box center [31, 286] width 10 height 10
click at [31, 259] on div at bounding box center [31, 259] width 10 height 10
click at [31, 178] on div at bounding box center [31, 177] width 10 height 10
click at [33, 288] on div at bounding box center [31, 286] width 10 height 10
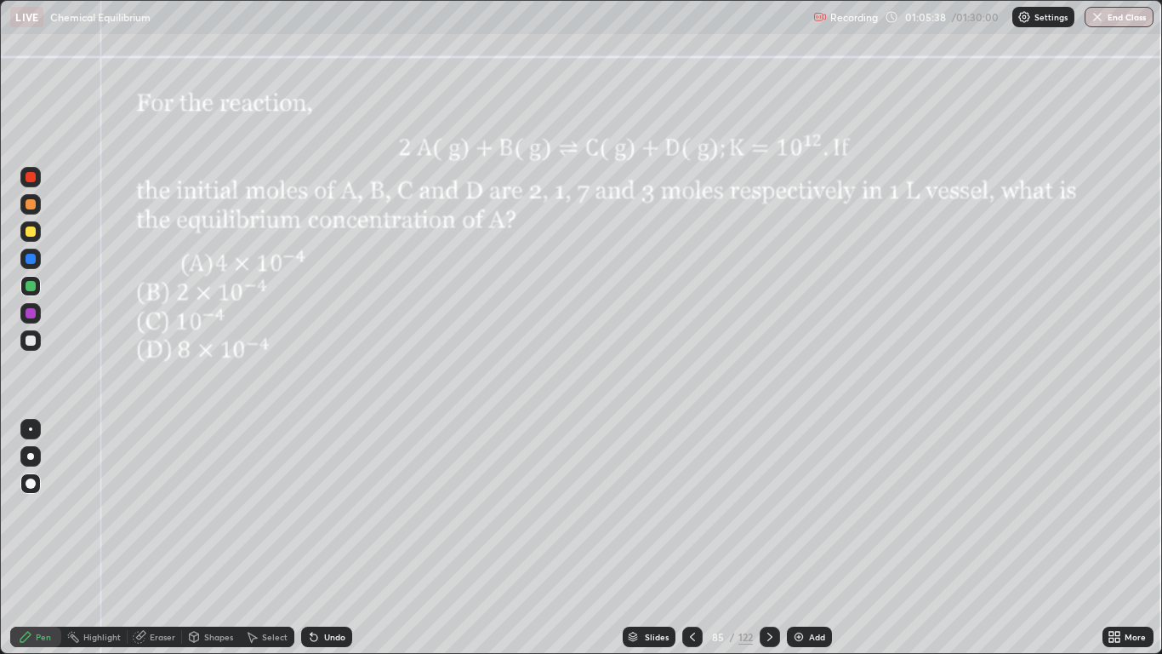
click at [26, 313] on div at bounding box center [31, 313] width 10 height 10
click at [26, 340] on div at bounding box center [31, 340] width 10 height 10
click at [26, 254] on div at bounding box center [31, 259] width 10 height 10
click at [30, 177] on div at bounding box center [31, 177] width 10 height 10
click at [32, 343] on div at bounding box center [31, 340] width 10 height 10
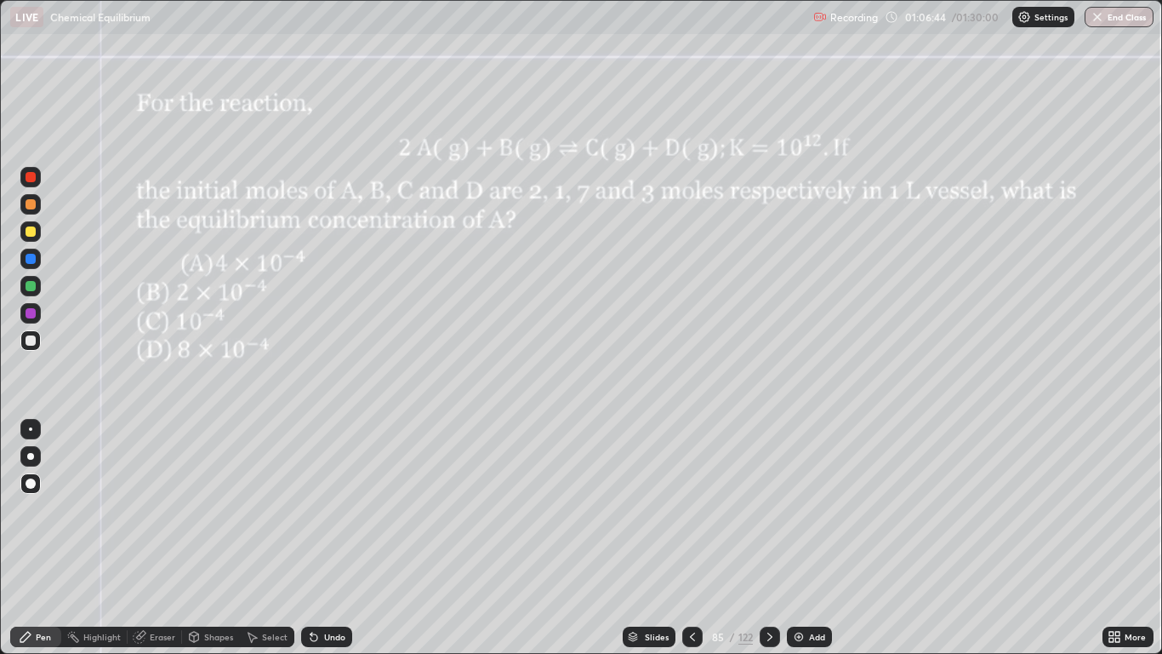
click at [28, 311] on div at bounding box center [31, 313] width 10 height 10
click at [327, 538] on div "Undo" at bounding box center [334, 636] width 21 height 9
click at [51, 538] on div "Pen" at bounding box center [43, 636] width 15 height 9
click at [28, 347] on div at bounding box center [30, 340] width 20 height 20
click at [30, 178] on div at bounding box center [31, 177] width 10 height 10
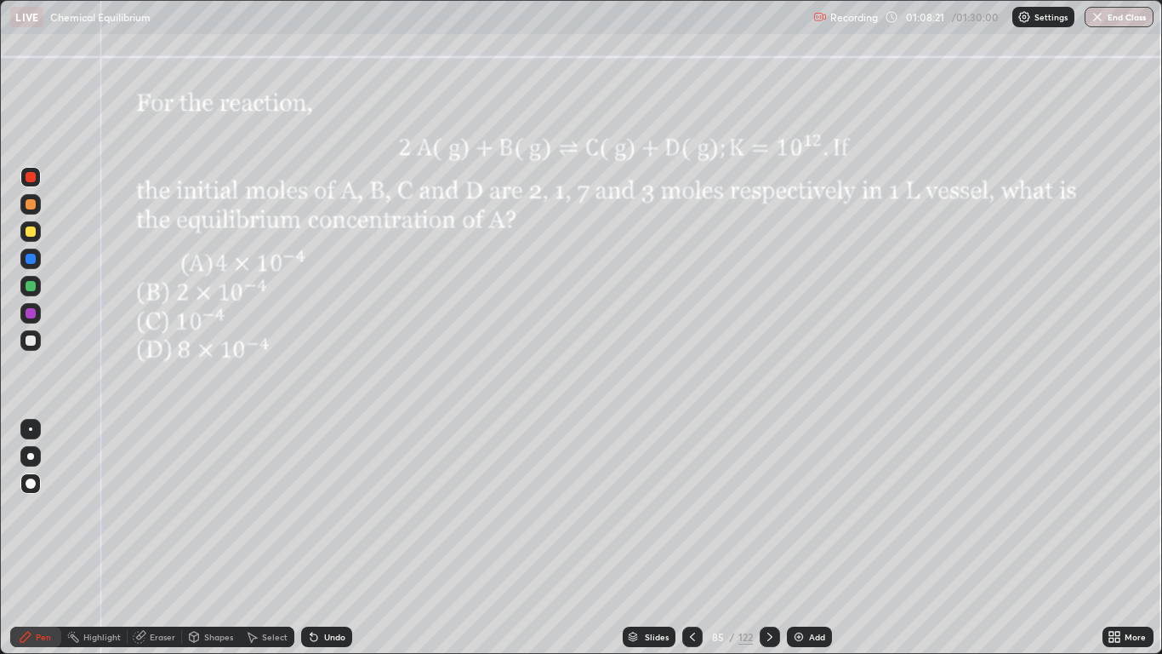
click at [26, 202] on div at bounding box center [31, 204] width 10 height 10
click at [35, 538] on div "Pen" at bounding box center [35, 636] width 51 height 20
click at [36, 348] on div at bounding box center [30, 340] width 20 height 20
click at [27, 341] on div at bounding box center [31, 340] width 10 height 10
click at [30, 206] on div at bounding box center [31, 204] width 10 height 10
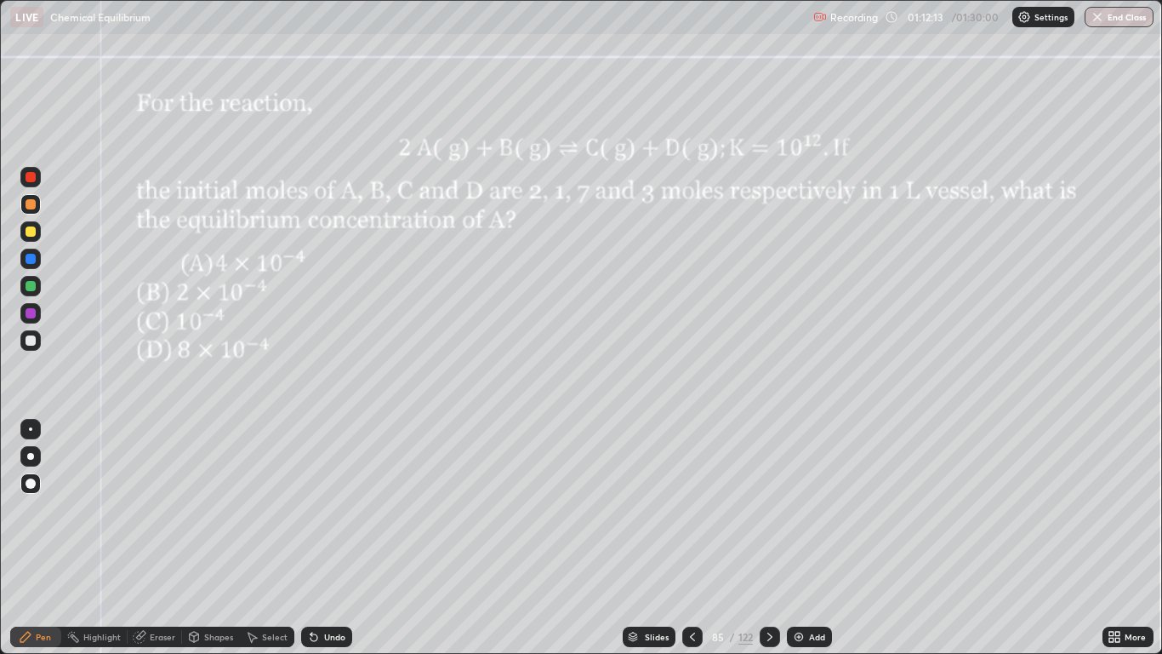
click at [768, 538] on icon at bounding box center [770, 637] width 14 height 14
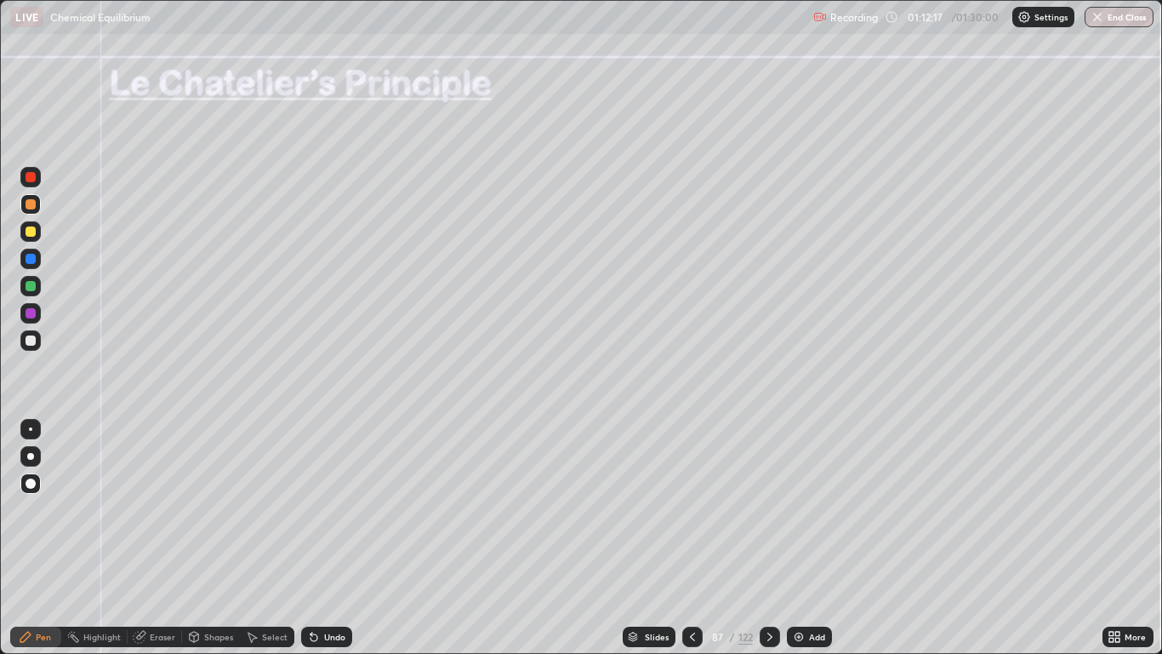
click at [33, 210] on div at bounding box center [30, 204] width 20 height 20
click at [27, 339] on div at bounding box center [31, 340] width 10 height 10
click at [37, 538] on div "Pen" at bounding box center [35, 636] width 51 height 20
click at [26, 177] on div at bounding box center [31, 177] width 10 height 10
click at [52, 538] on div "Pen" at bounding box center [35, 636] width 51 height 20
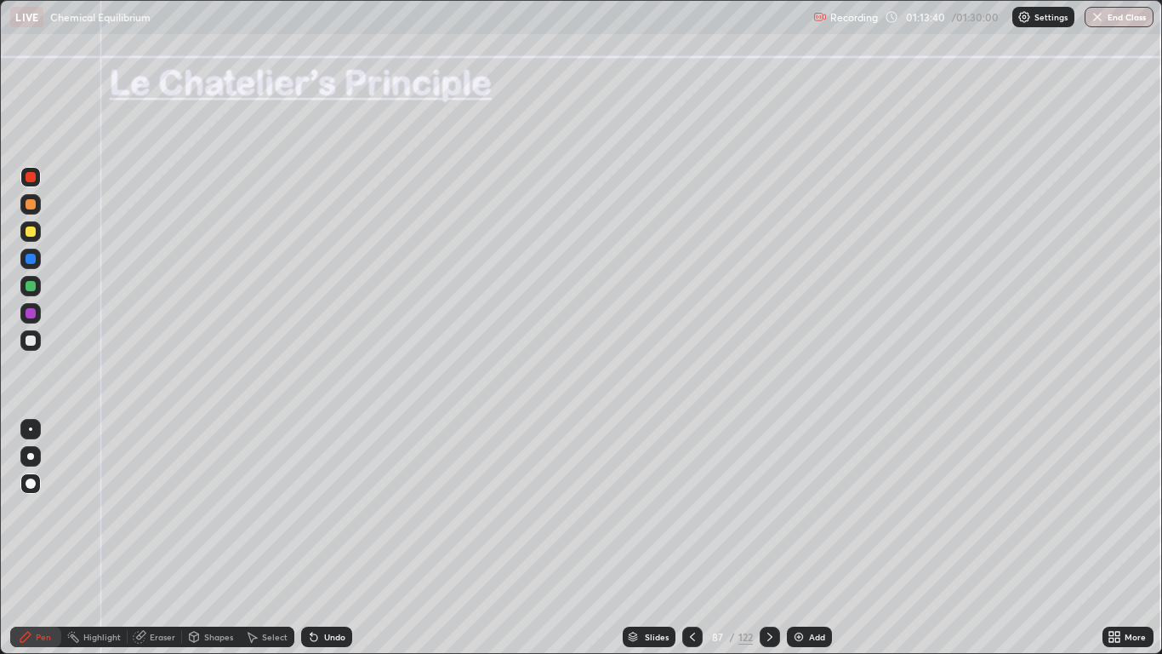
click at [26, 330] on div at bounding box center [30, 340] width 20 height 20
click at [37, 538] on div "Pen" at bounding box center [43, 636] width 15 height 9
click at [766, 538] on icon at bounding box center [770, 637] width 14 height 14
click at [23, 342] on div at bounding box center [30, 340] width 20 height 20
click at [338, 538] on div "Undo" at bounding box center [334, 636] width 21 height 9
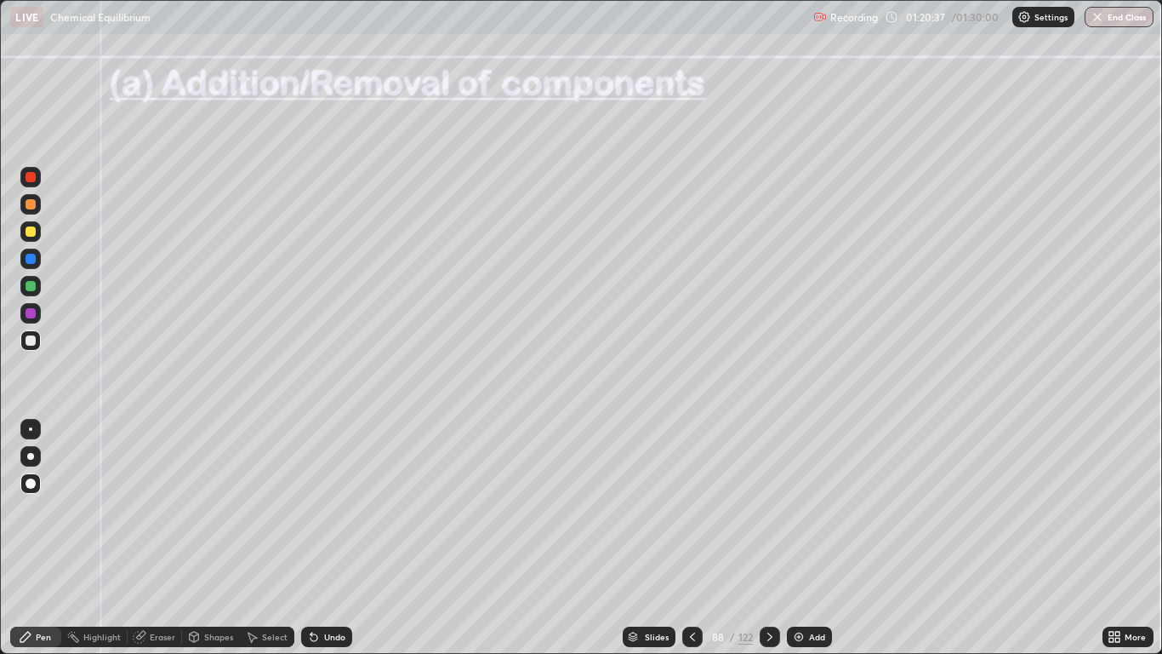
click at [202, 538] on div "Shapes" at bounding box center [211, 636] width 58 height 20
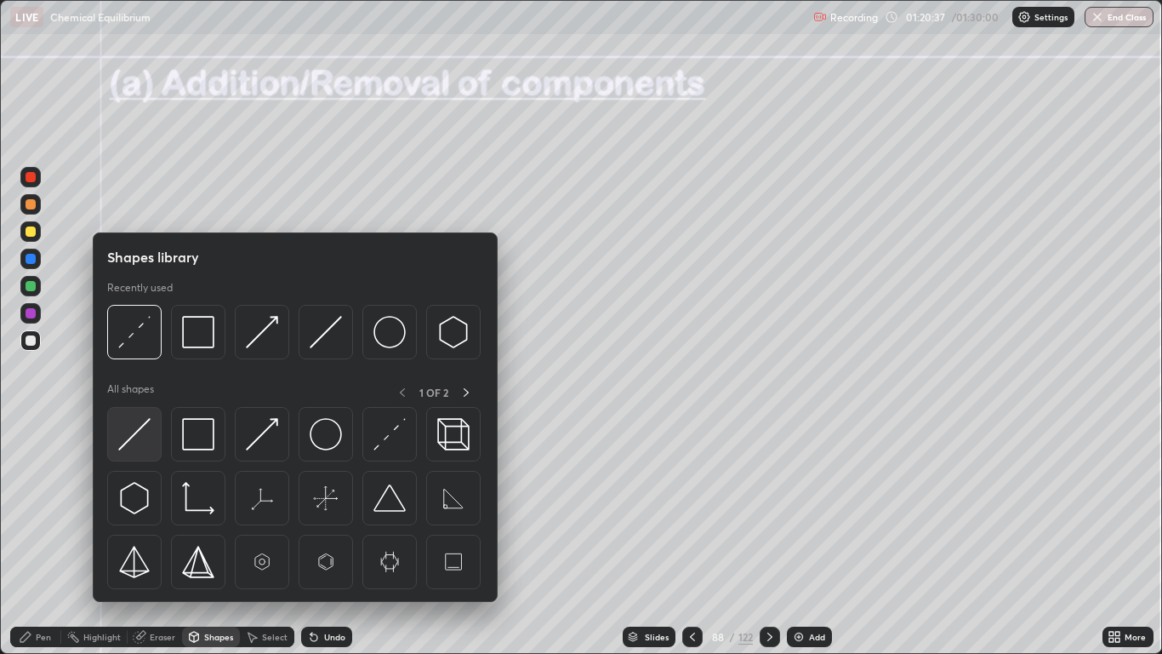
click at [134, 425] on img at bounding box center [134, 434] width 32 height 32
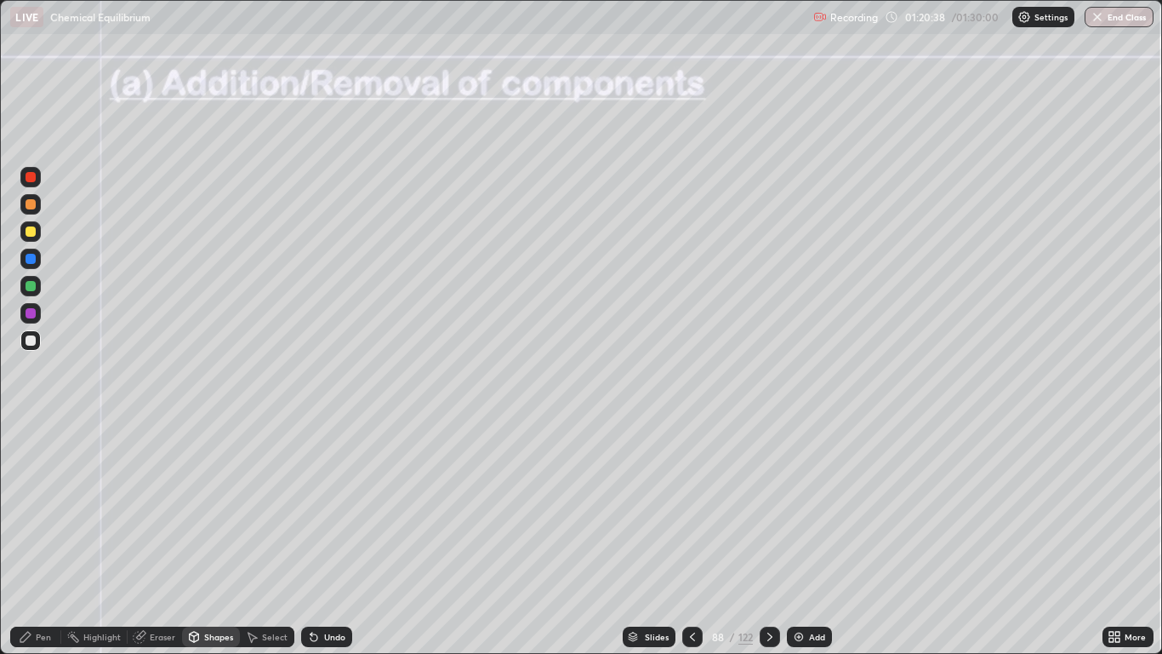
click at [28, 180] on div at bounding box center [31, 177] width 10 height 10
click at [43, 538] on div "Pen" at bounding box center [43, 636] width 15 height 9
click at [30, 311] on div at bounding box center [31, 313] width 10 height 10
click at [31, 341] on div at bounding box center [31, 340] width 10 height 10
click at [38, 538] on div "Pen" at bounding box center [43, 636] width 15 height 9
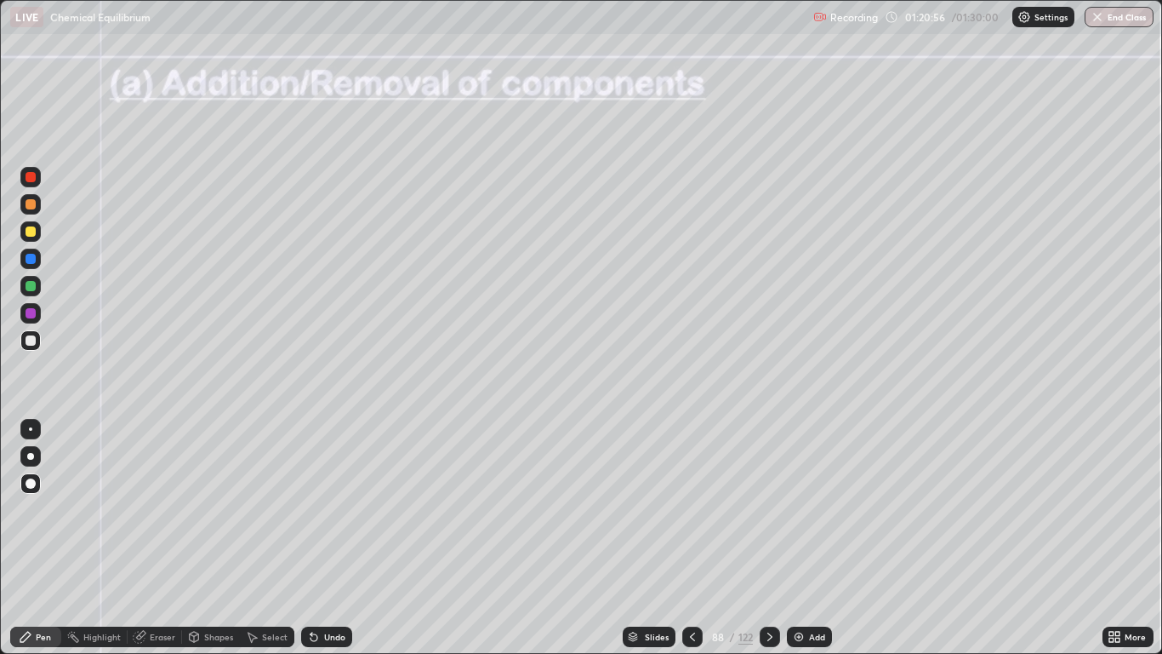
click at [31, 342] on div at bounding box center [31, 340] width 10 height 10
click at [334, 538] on div "Undo" at bounding box center [334, 636] width 21 height 9
click at [52, 538] on div "Pen" at bounding box center [35, 636] width 51 height 20
click at [27, 283] on div at bounding box center [31, 286] width 10 height 10
click at [317, 538] on icon at bounding box center [314, 637] width 14 height 14
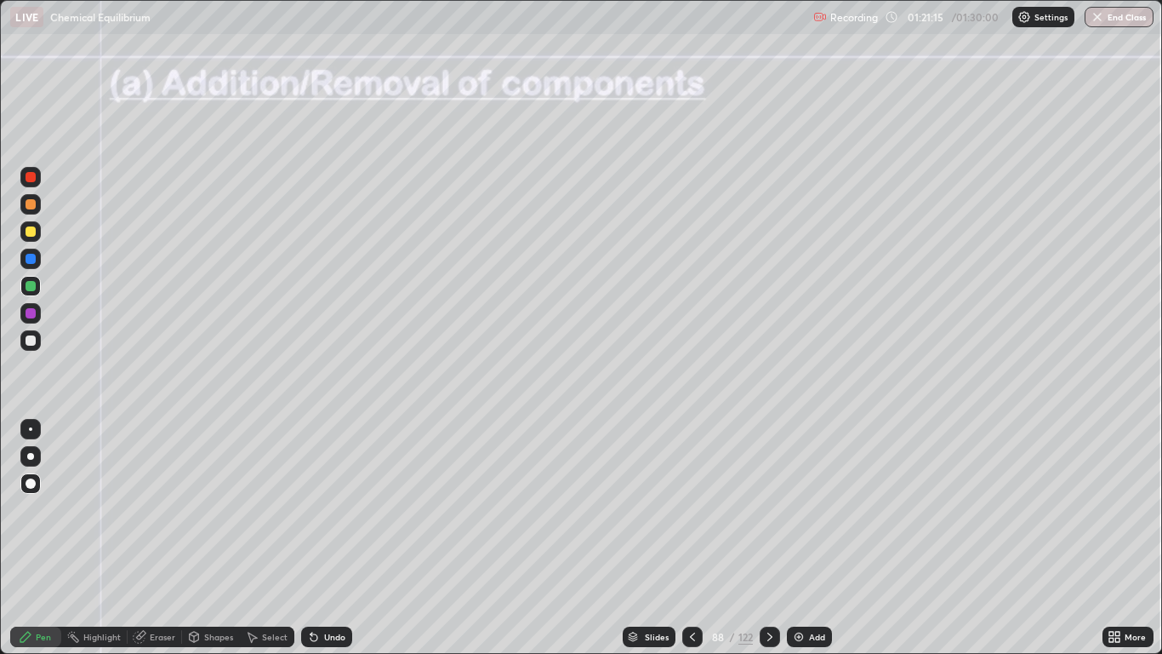
click at [322, 538] on div "Undo" at bounding box center [326, 636] width 51 height 20
click at [43, 538] on div "Pen" at bounding box center [35, 636] width 51 height 20
click at [31, 335] on div at bounding box center [31, 340] width 10 height 10
click at [26, 340] on div at bounding box center [31, 340] width 10 height 10
click at [29, 233] on div at bounding box center [31, 231] width 10 height 10
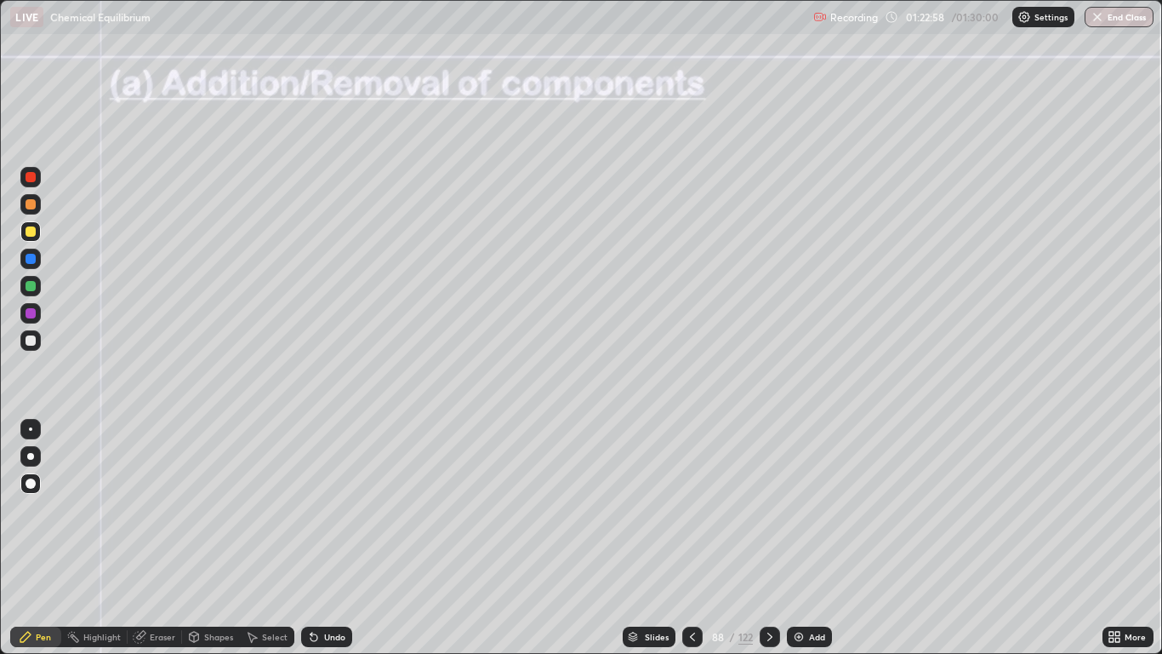
click at [35, 260] on div at bounding box center [31, 259] width 10 height 10
click at [31, 315] on div at bounding box center [31, 313] width 10 height 10
click at [768, 538] on icon at bounding box center [770, 637] width 14 height 14
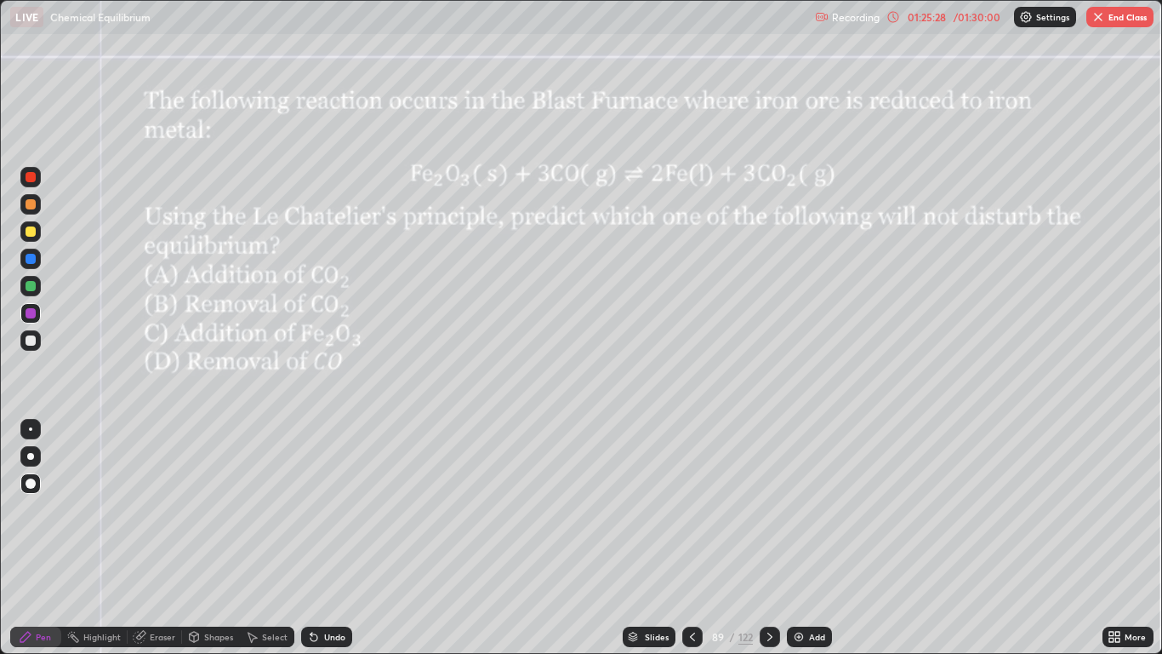
click at [30, 232] on div at bounding box center [31, 231] width 10 height 10
click at [37, 177] on div at bounding box center [30, 177] width 20 height 20
click at [1106, 19] on button "End Class" at bounding box center [1120, 17] width 67 height 20
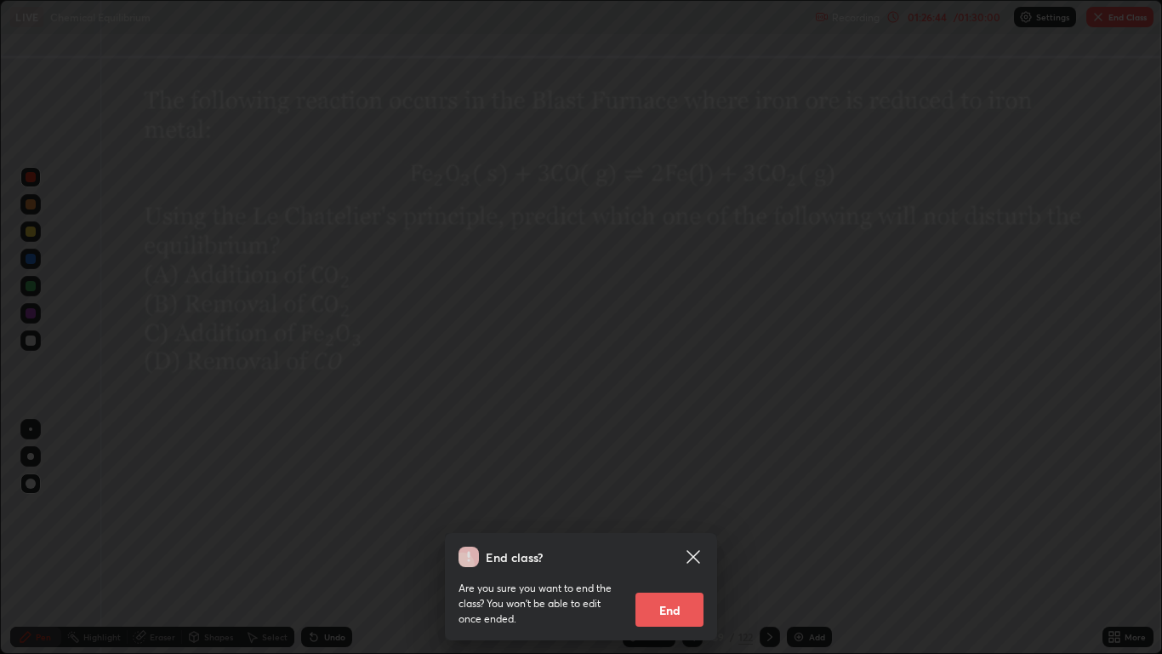
click at [674, 538] on button "End" at bounding box center [670, 609] width 68 height 34
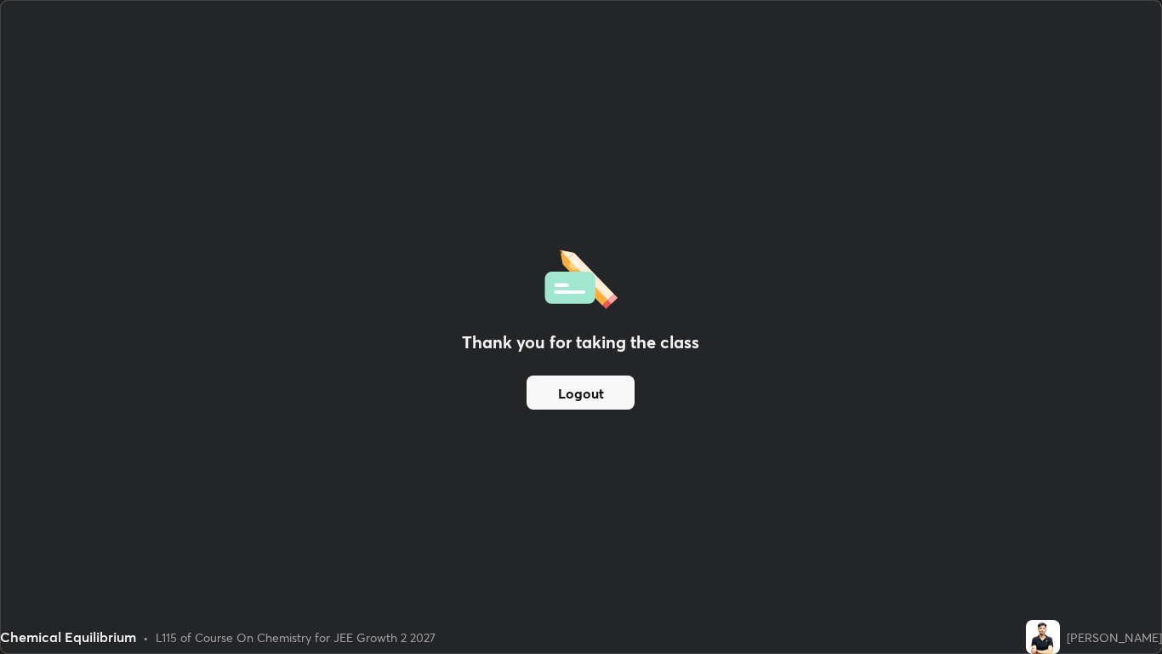
click at [612, 397] on button "Logout" at bounding box center [581, 392] width 108 height 34
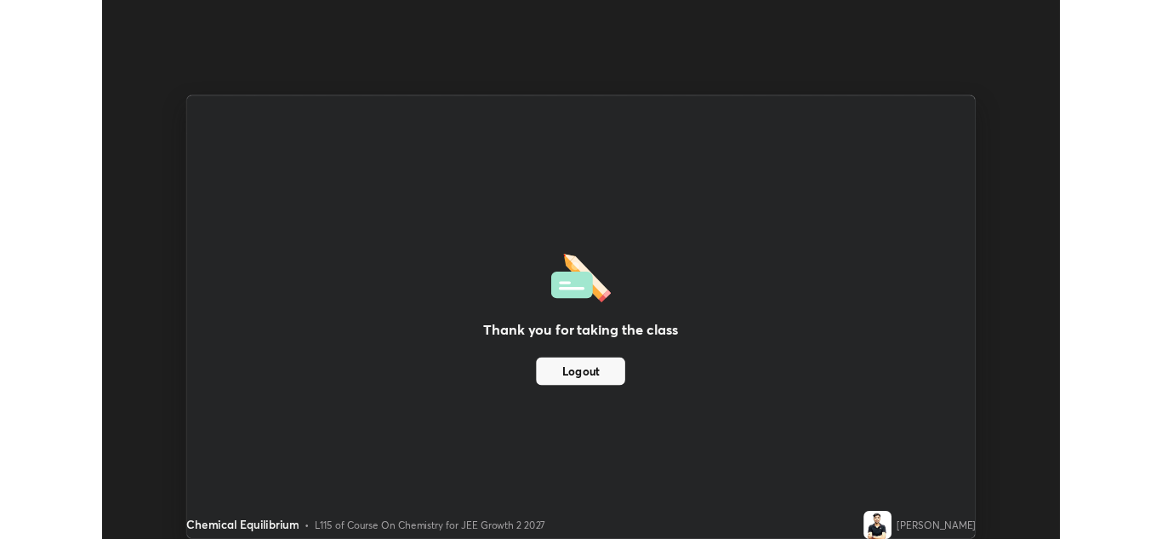
scroll to position [84560, 83937]
